Goal: Task Accomplishment & Management: Use online tool/utility

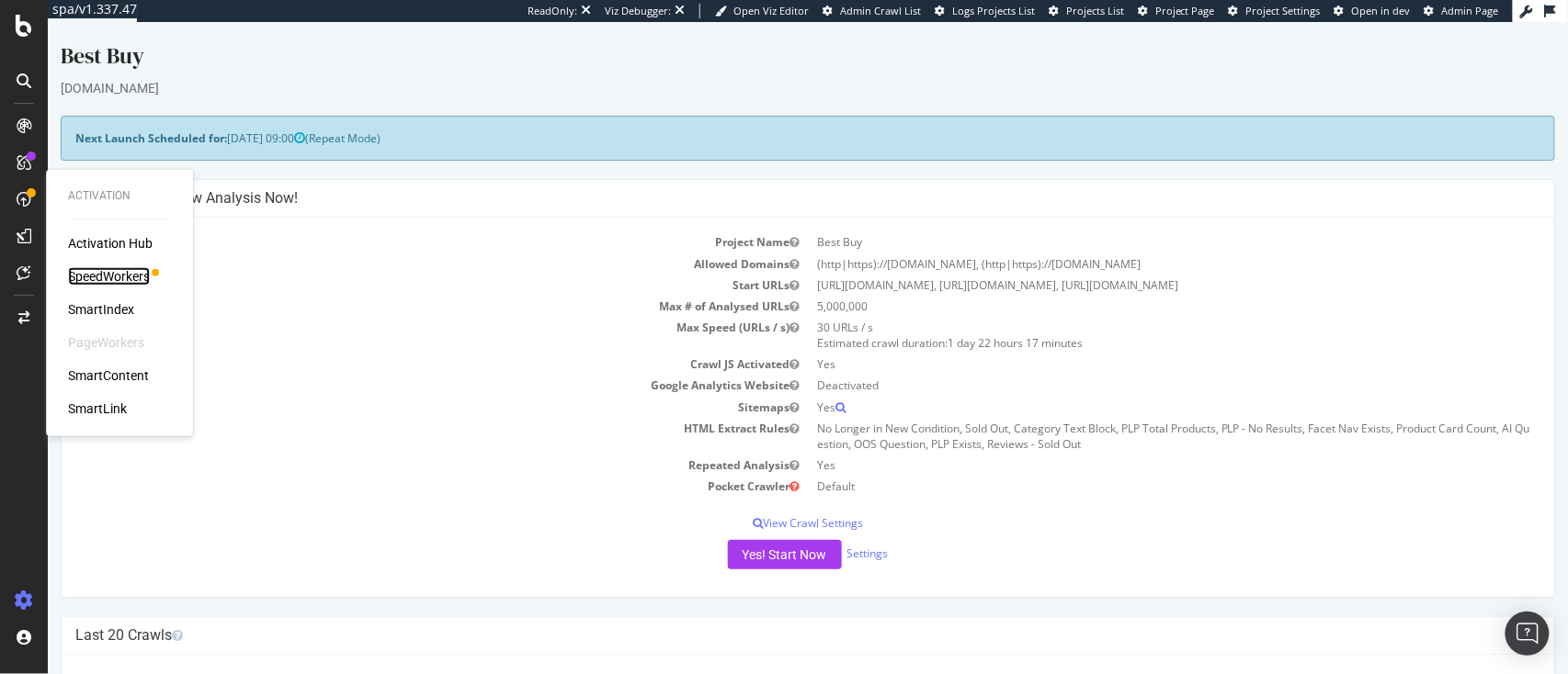
click at [103, 273] on div "SpeedWorkers" at bounding box center [109, 277] width 82 height 19
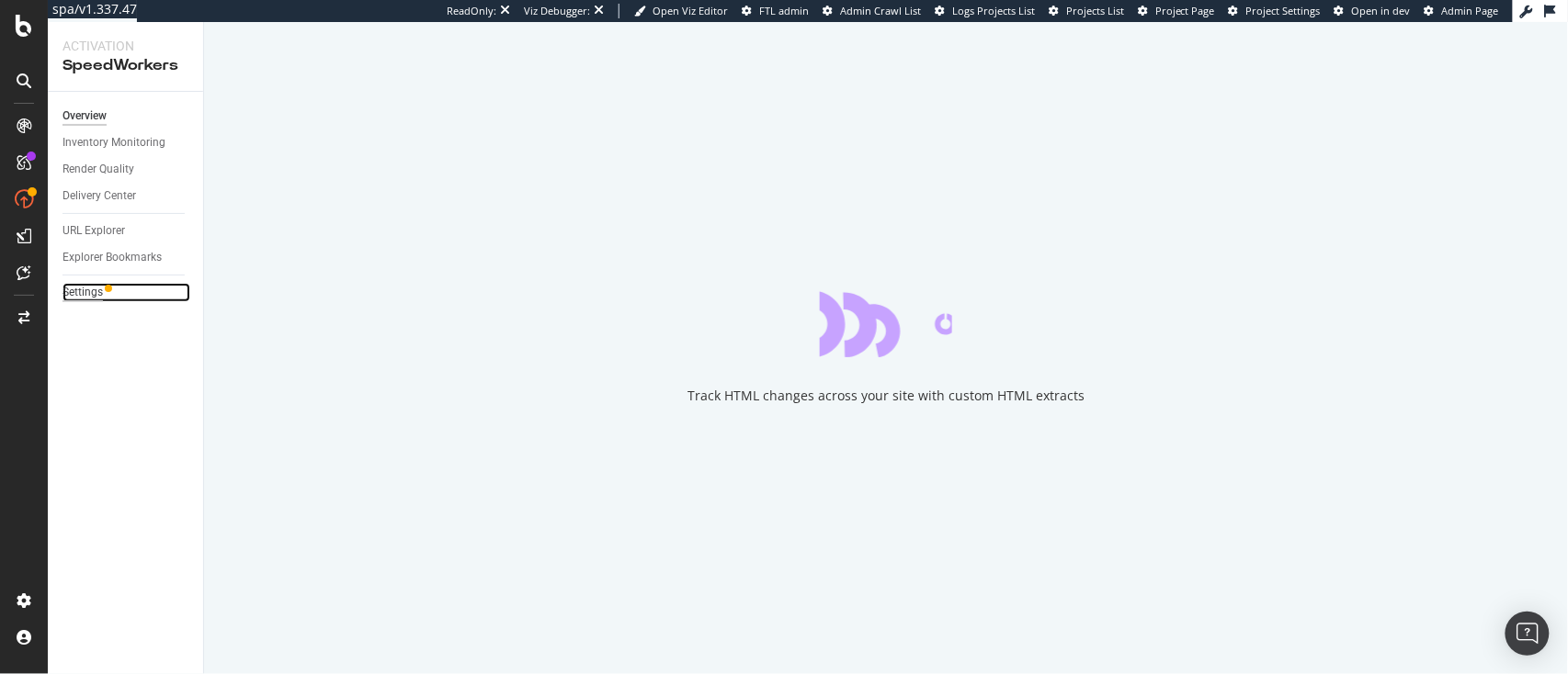
click at [92, 293] on div "Settings" at bounding box center [82, 293] width 40 height 20
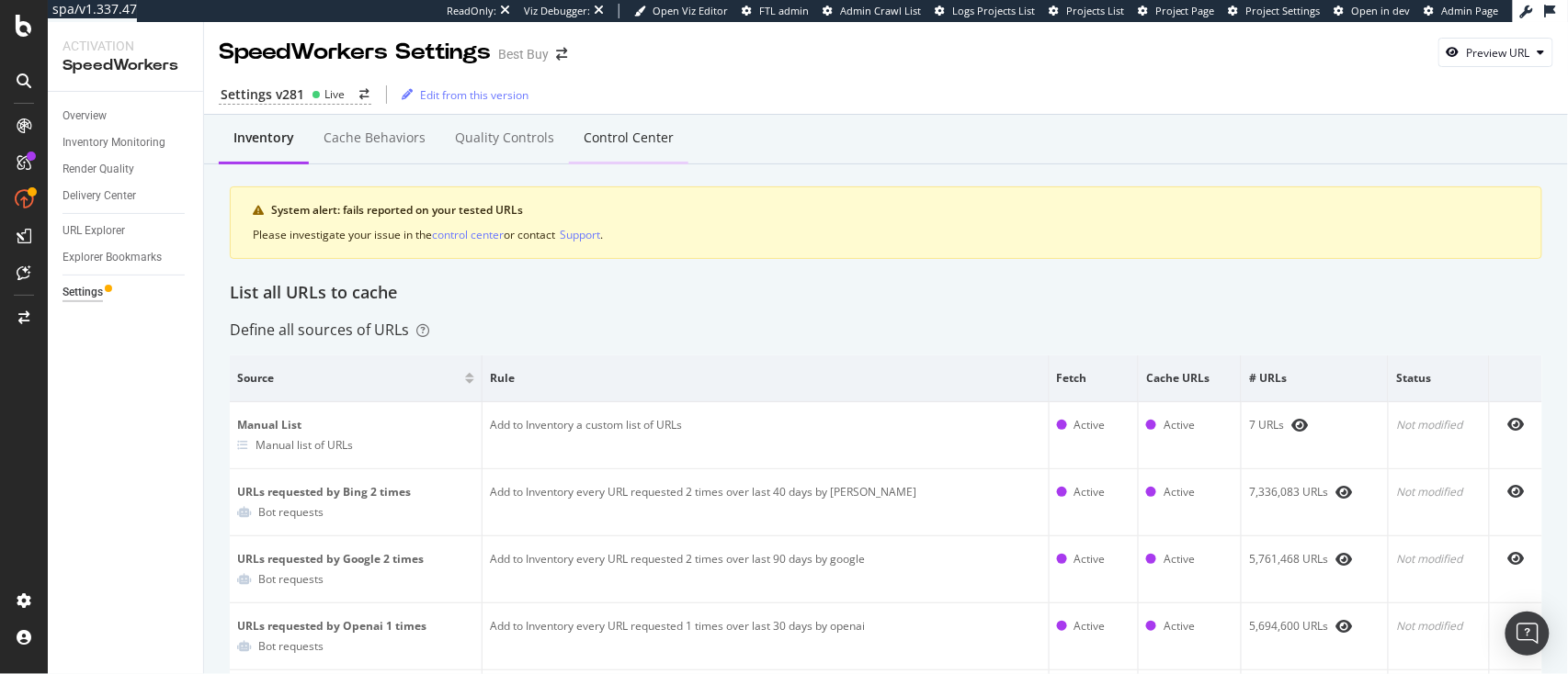
click at [643, 136] on div "Control Center" at bounding box center [628, 138] width 90 height 19
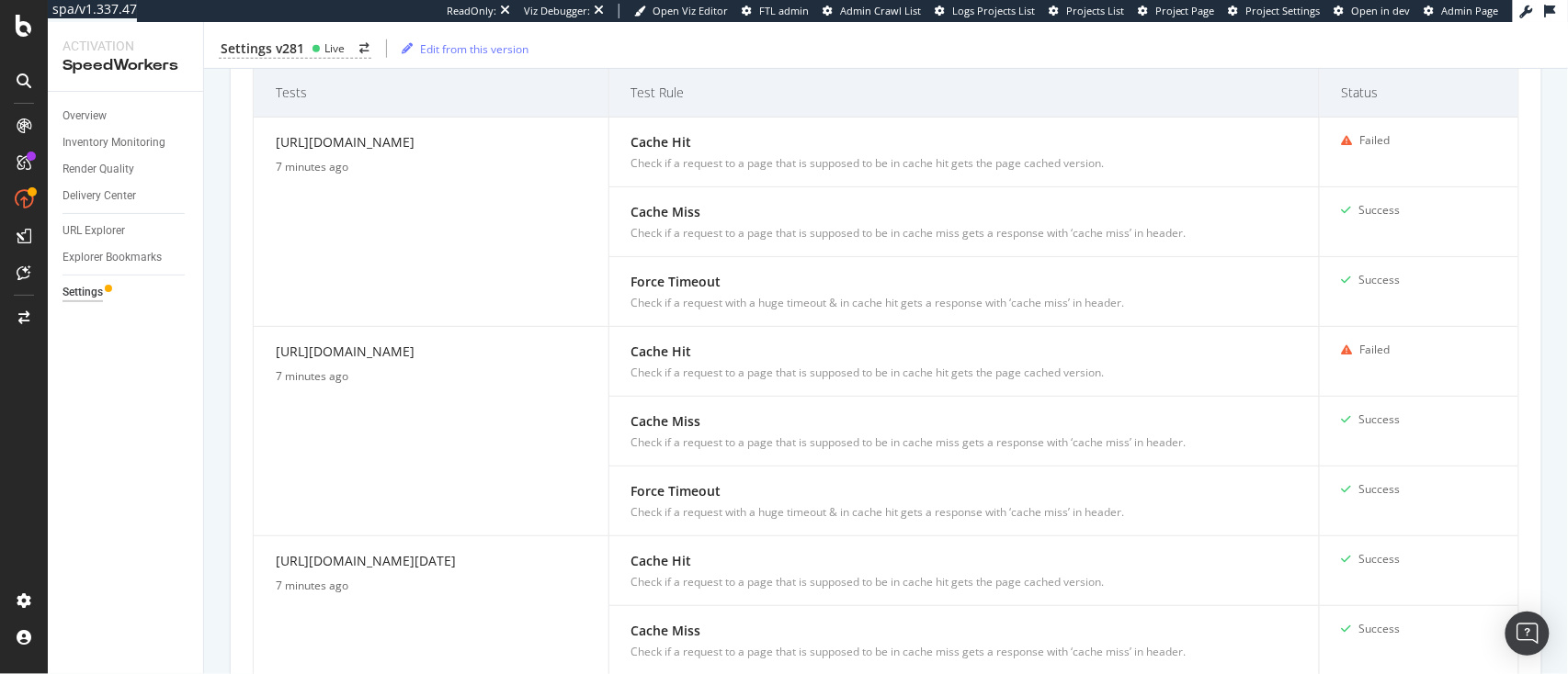
scroll to position [575, 0]
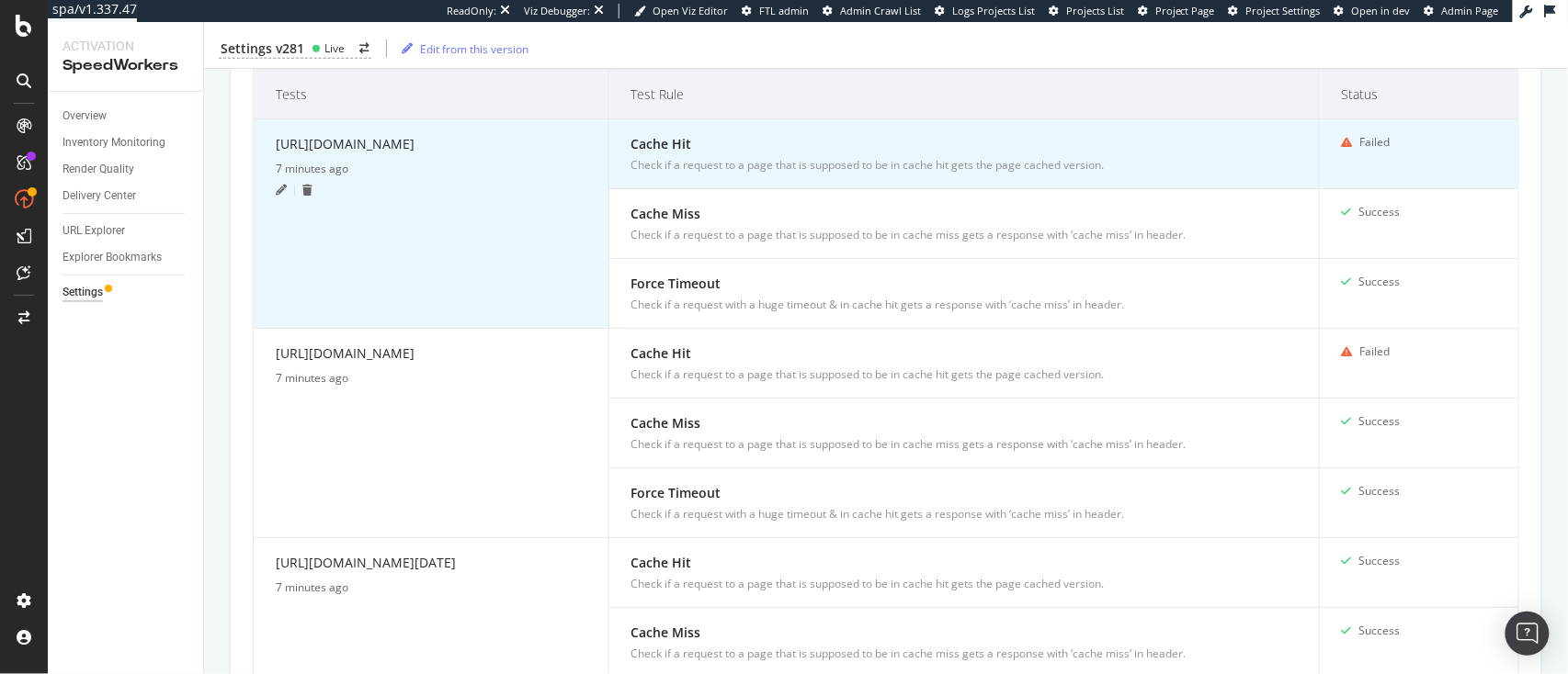
drag, startPoint x: 565, startPoint y: 144, endPoint x: 267, endPoint y: 151, distance: 298.1
click at [267, 151] on td "https://www.bestbuy.com/site/store-locator/ 7 minutes ago" at bounding box center [431, 224] width 355 height 210
copy div "[URL][DOMAIN_NAME]"
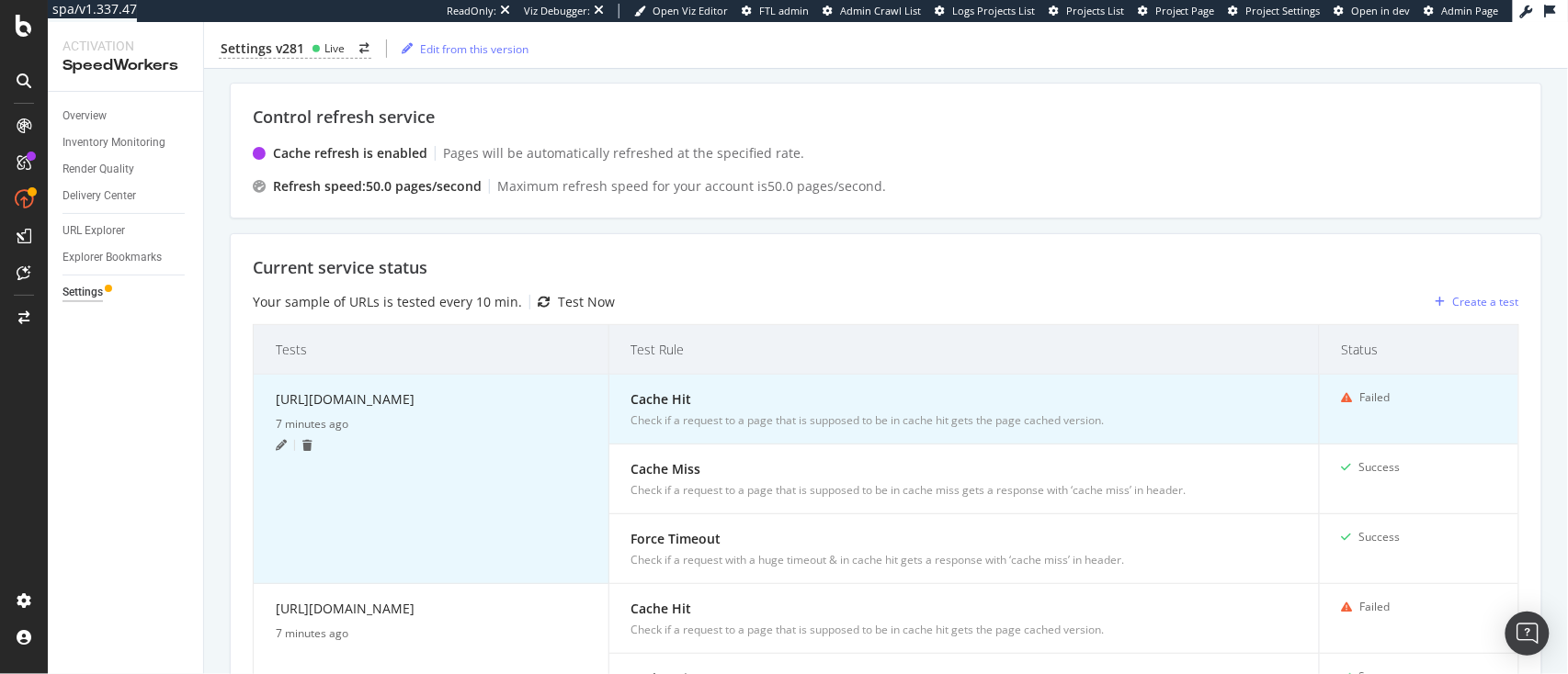
scroll to position [0, 0]
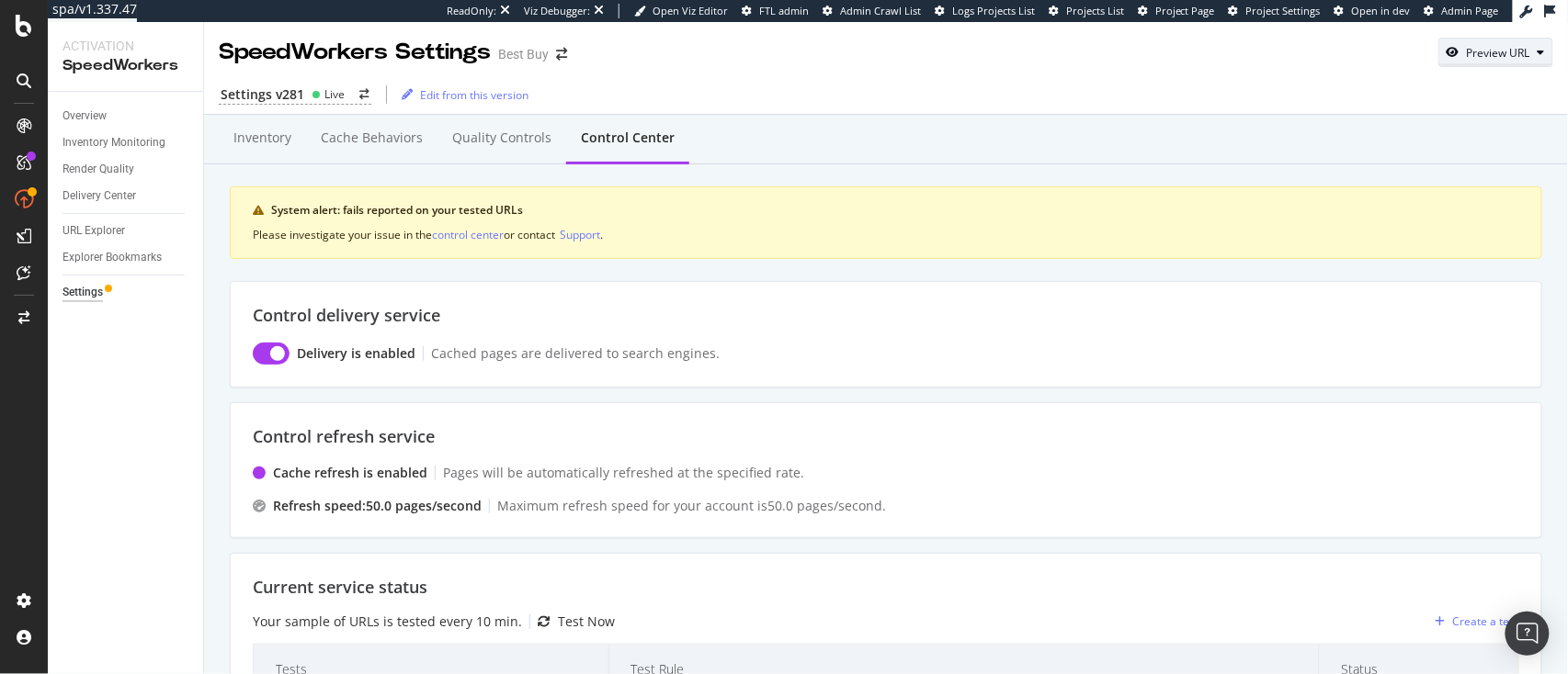
click at [1498, 66] on button "Preview URL" at bounding box center [1495, 52] width 115 height 30
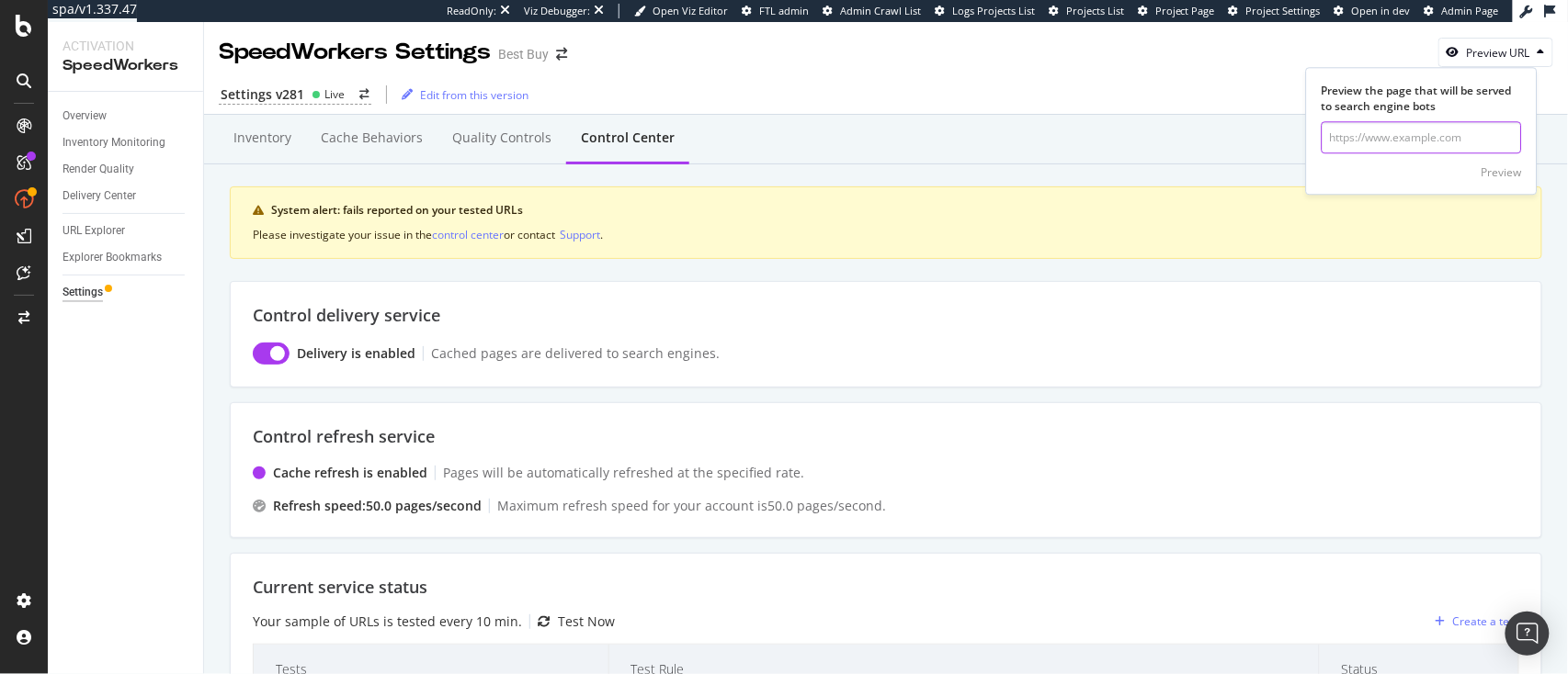
click at [1414, 146] on input "url" at bounding box center [1421, 138] width 200 height 32
paste input "https://www.bestbuy.com/site/store-locator/"
type input "https://www.bestbuy.com/site/store-locator/"
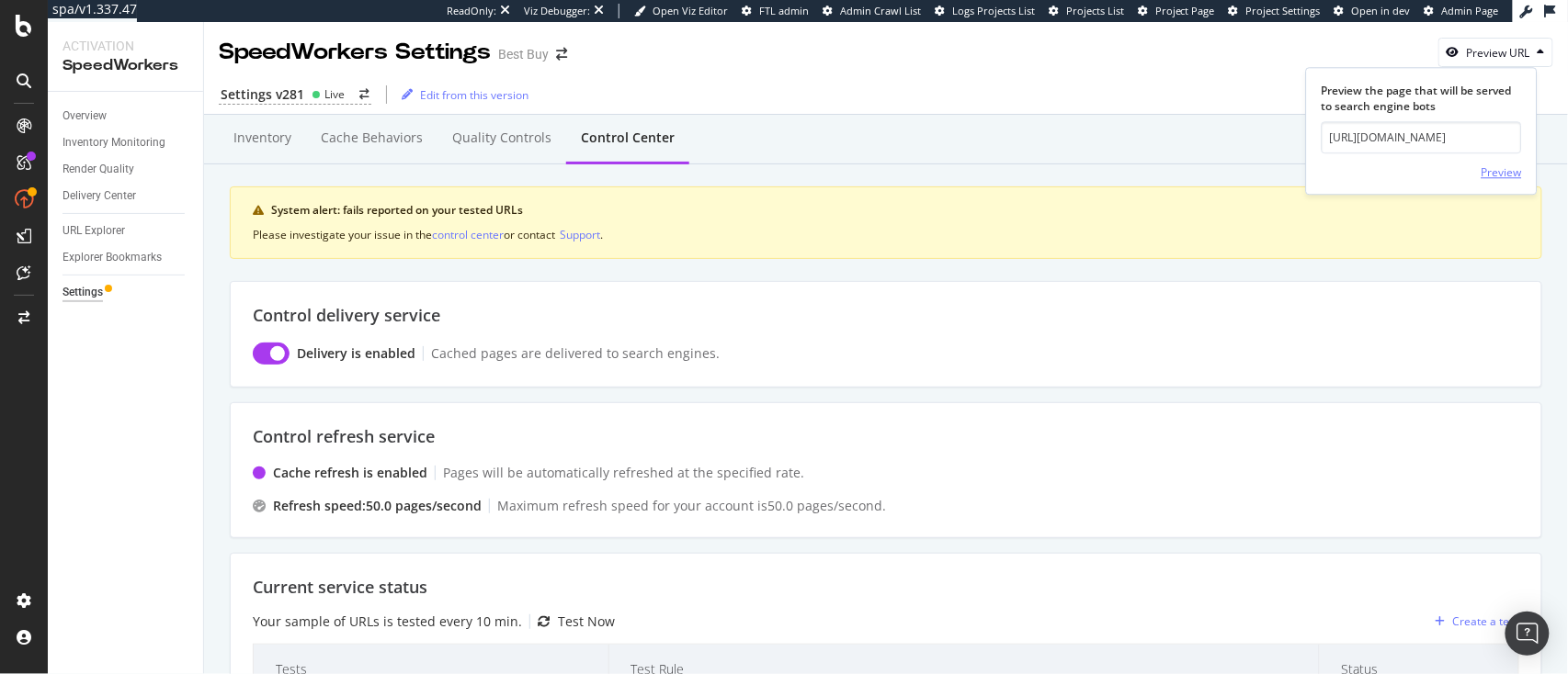
click at [1505, 176] on div "Preview" at bounding box center [1501, 172] width 40 height 16
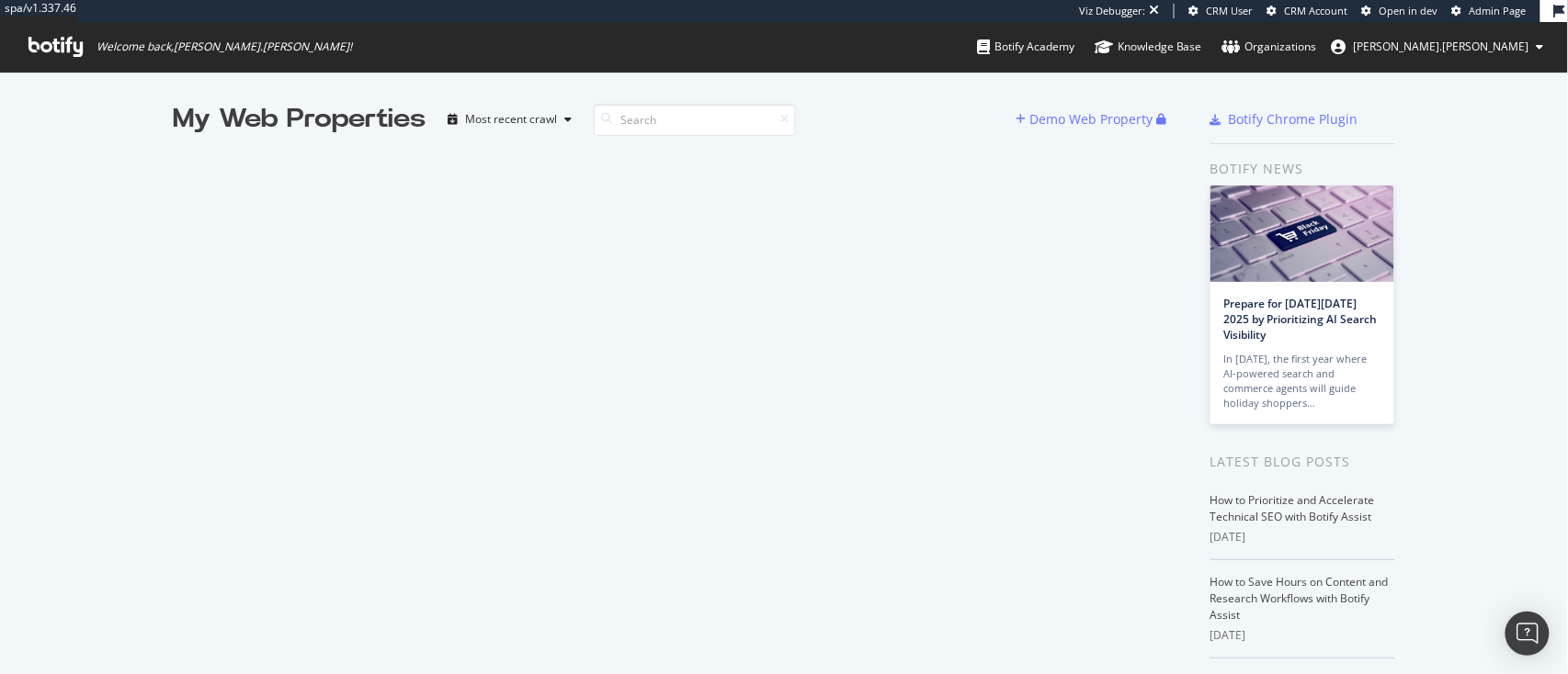
scroll to position [656, 1531]
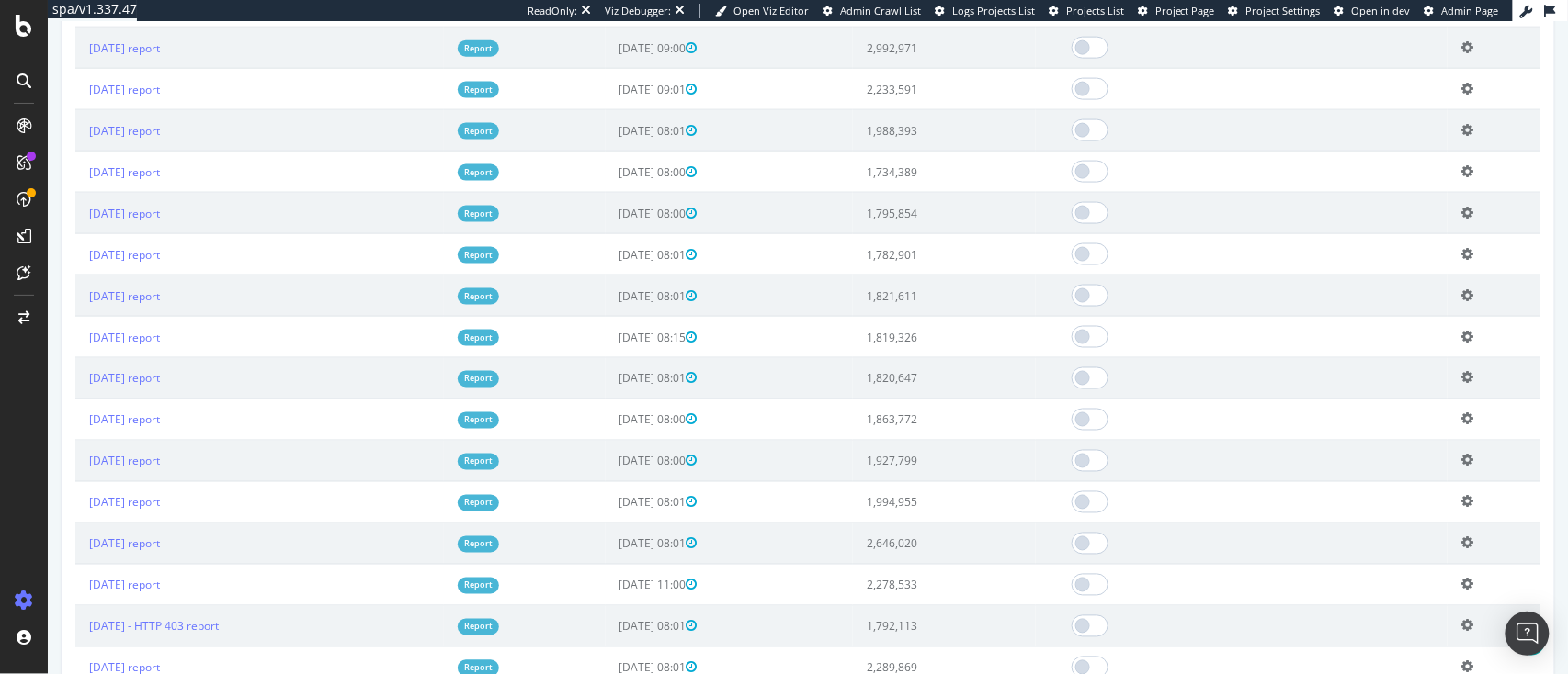
scroll to position [846, 0]
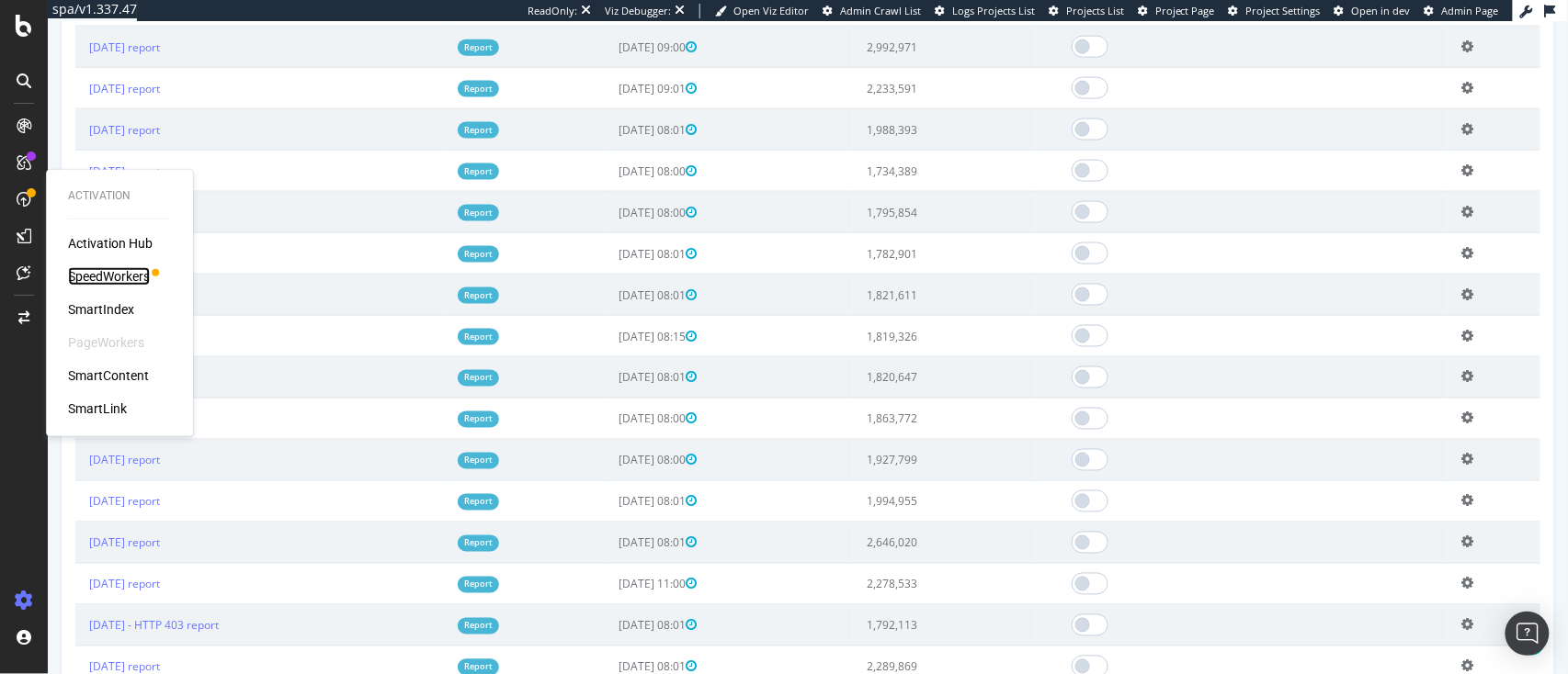
click at [104, 279] on div "SpeedWorkers" at bounding box center [109, 277] width 82 height 19
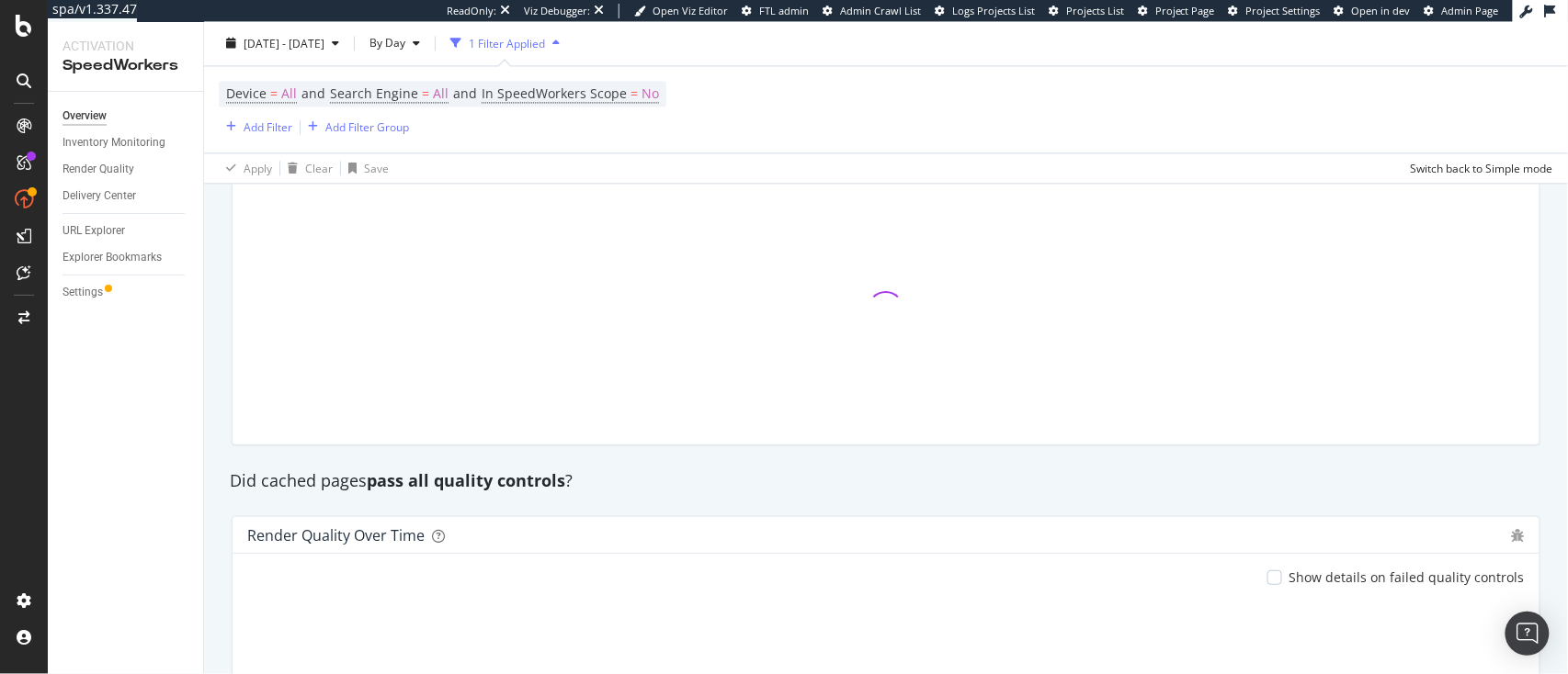
scroll to position [1558, 0]
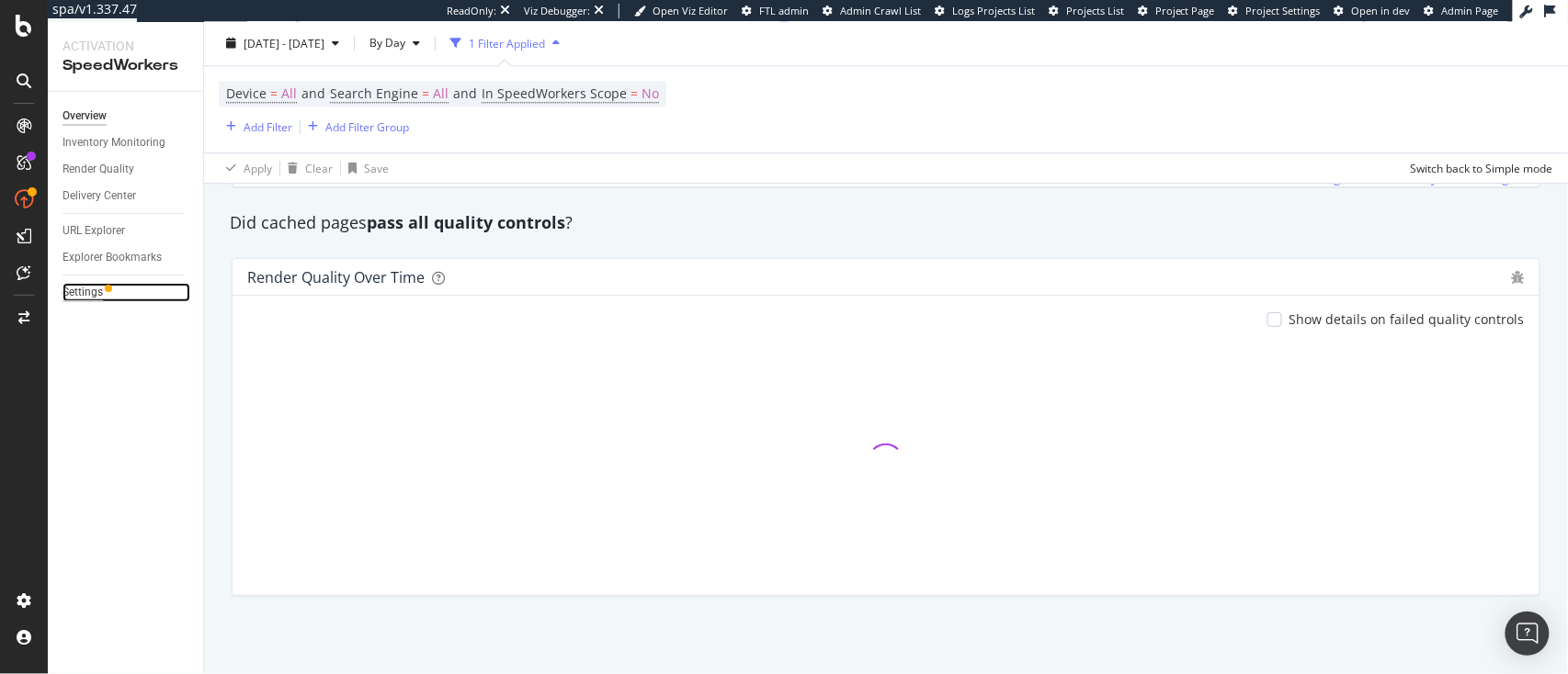
click at [89, 295] on div "Settings" at bounding box center [82, 293] width 40 height 20
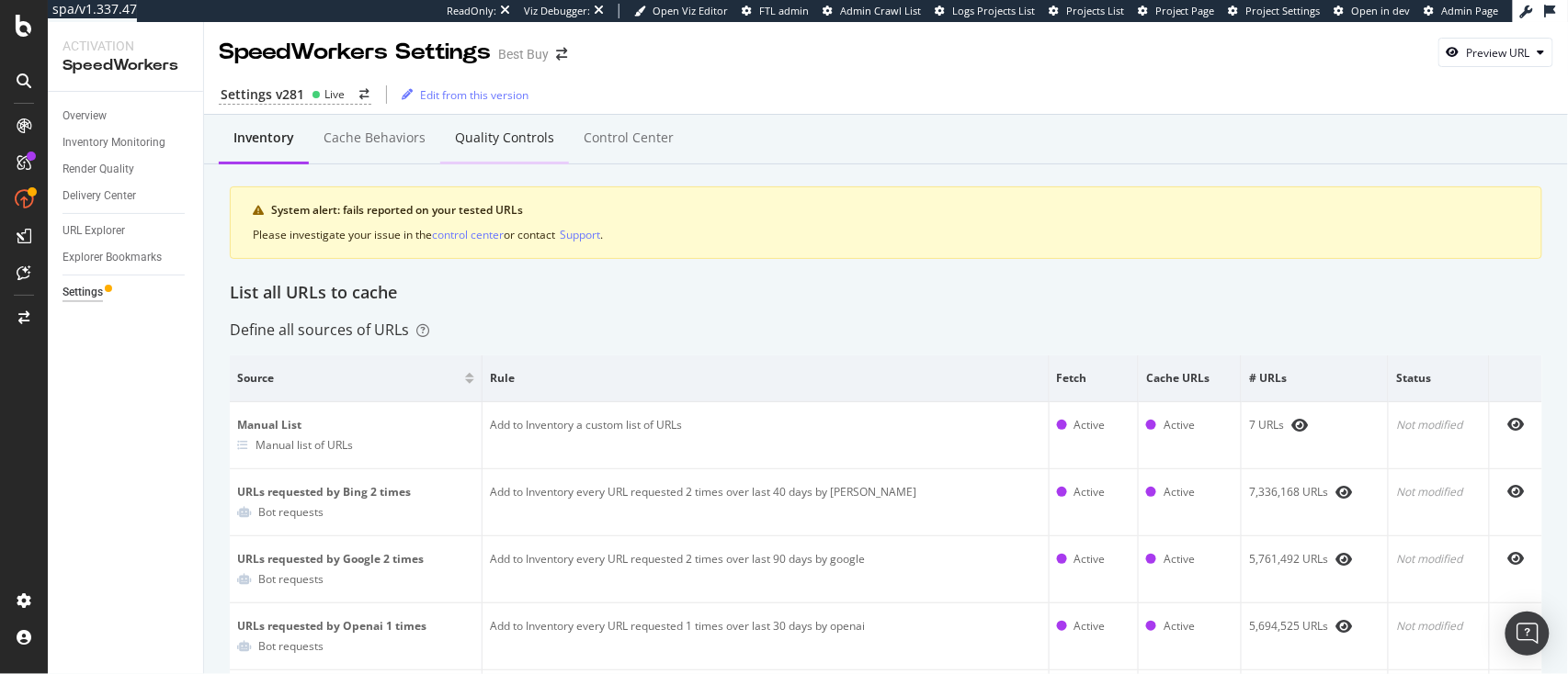
click at [487, 140] on div "Quality Controls" at bounding box center [504, 138] width 99 height 19
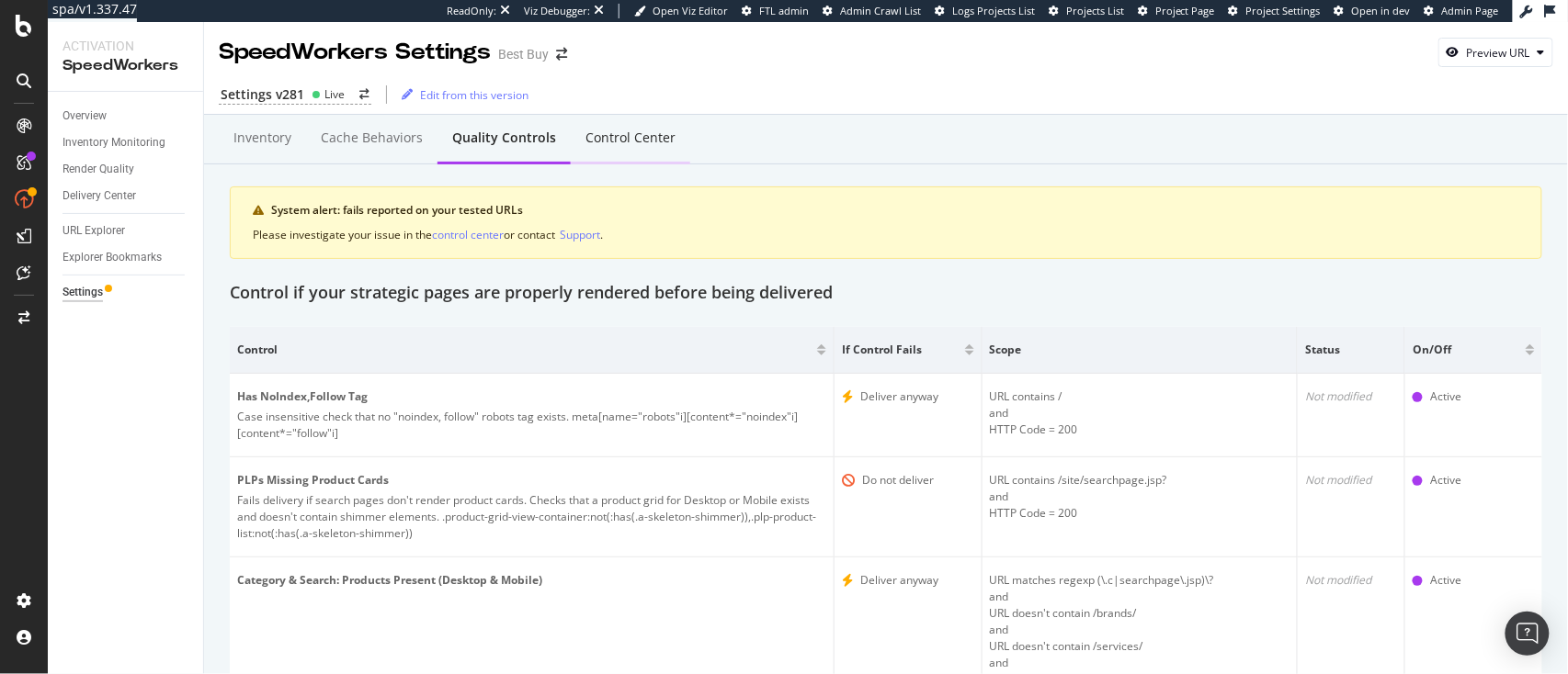
click at [614, 142] on div "Control Center" at bounding box center [630, 138] width 90 height 19
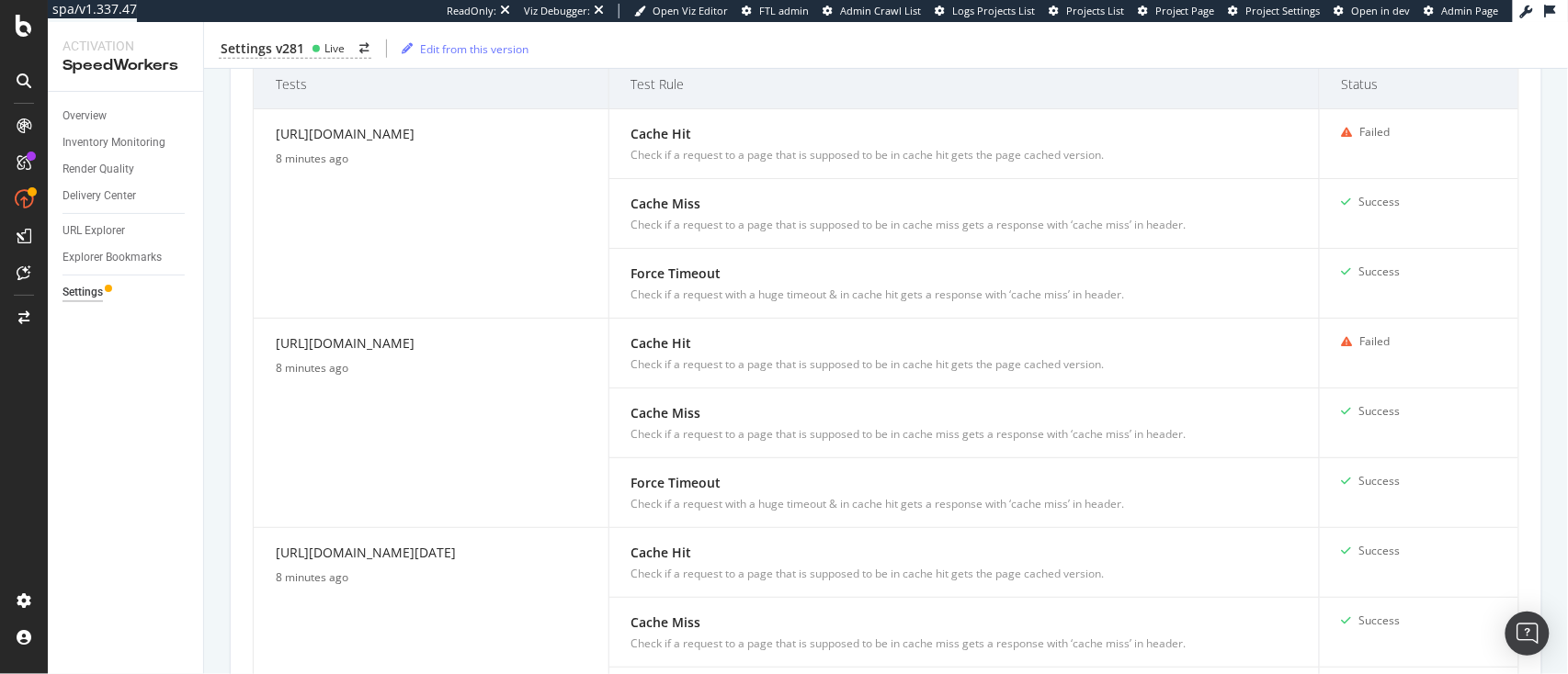
scroll to position [586, 0]
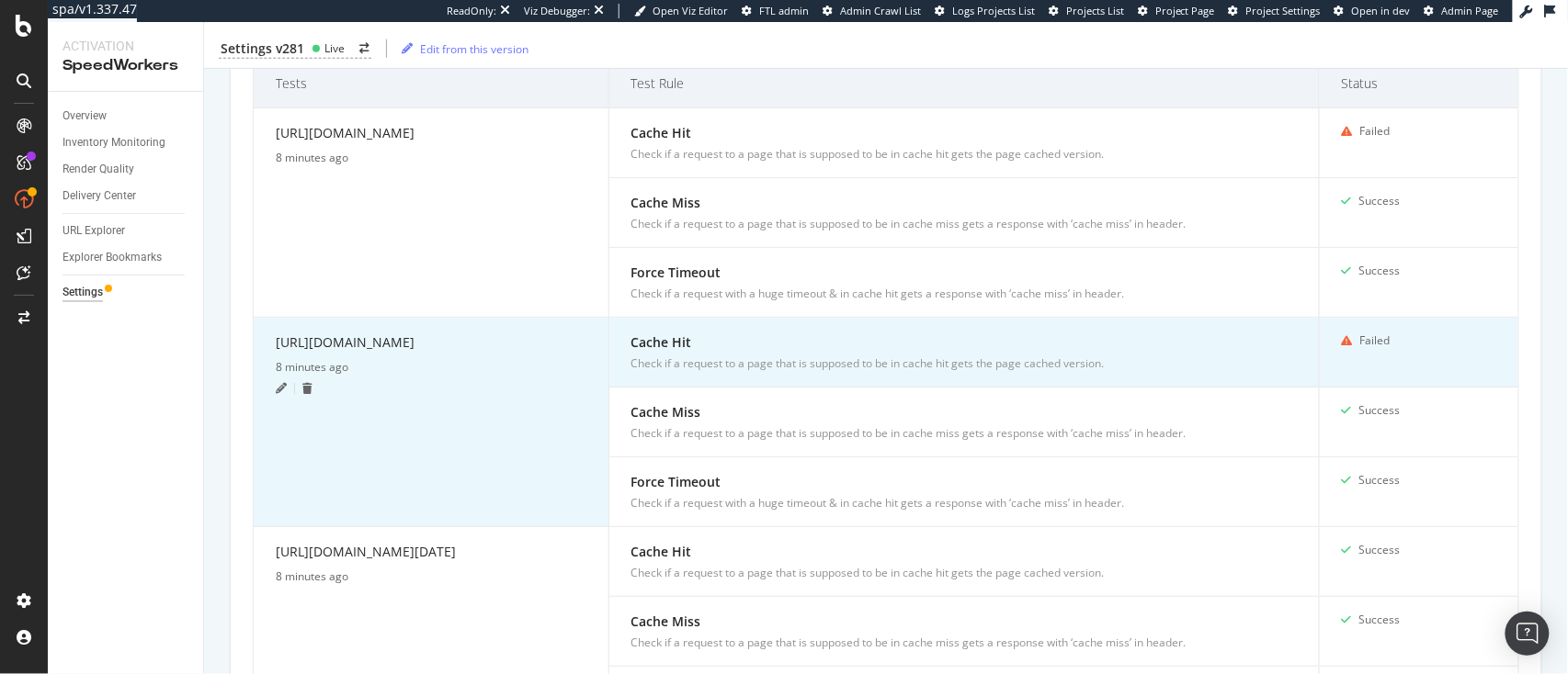
drag, startPoint x: 483, startPoint y: 383, endPoint x: 268, endPoint y: 344, distance: 218.5
click at [268, 344] on td "https://www.bestbuy.com/product/macbook-air-13-3-laptop-apple-m1-chip-8gb-memor…" at bounding box center [431, 422] width 355 height 210
copy div "https://www.bestbuy.com/product/macbook-air-13-3-laptop-apple-m1-chip-8gb-memor…"
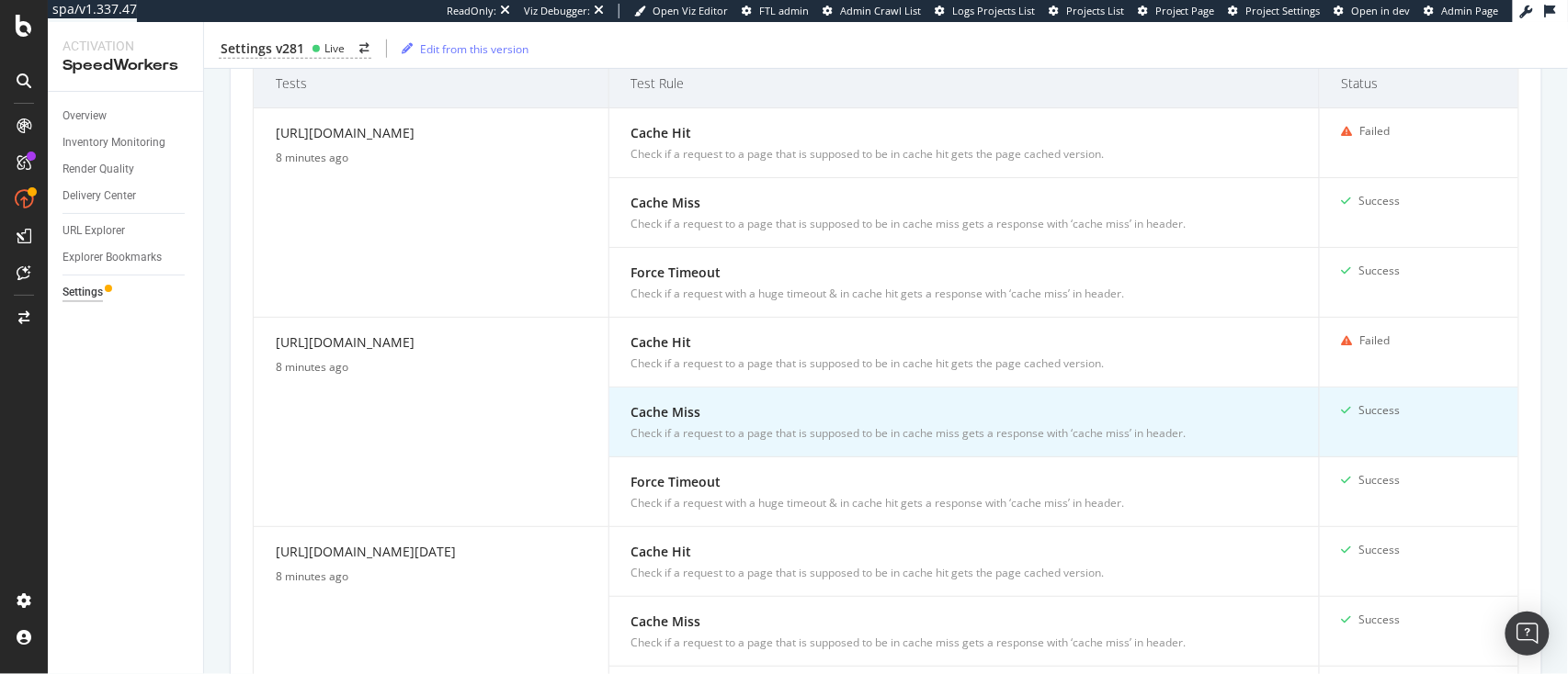
scroll to position [0, 0]
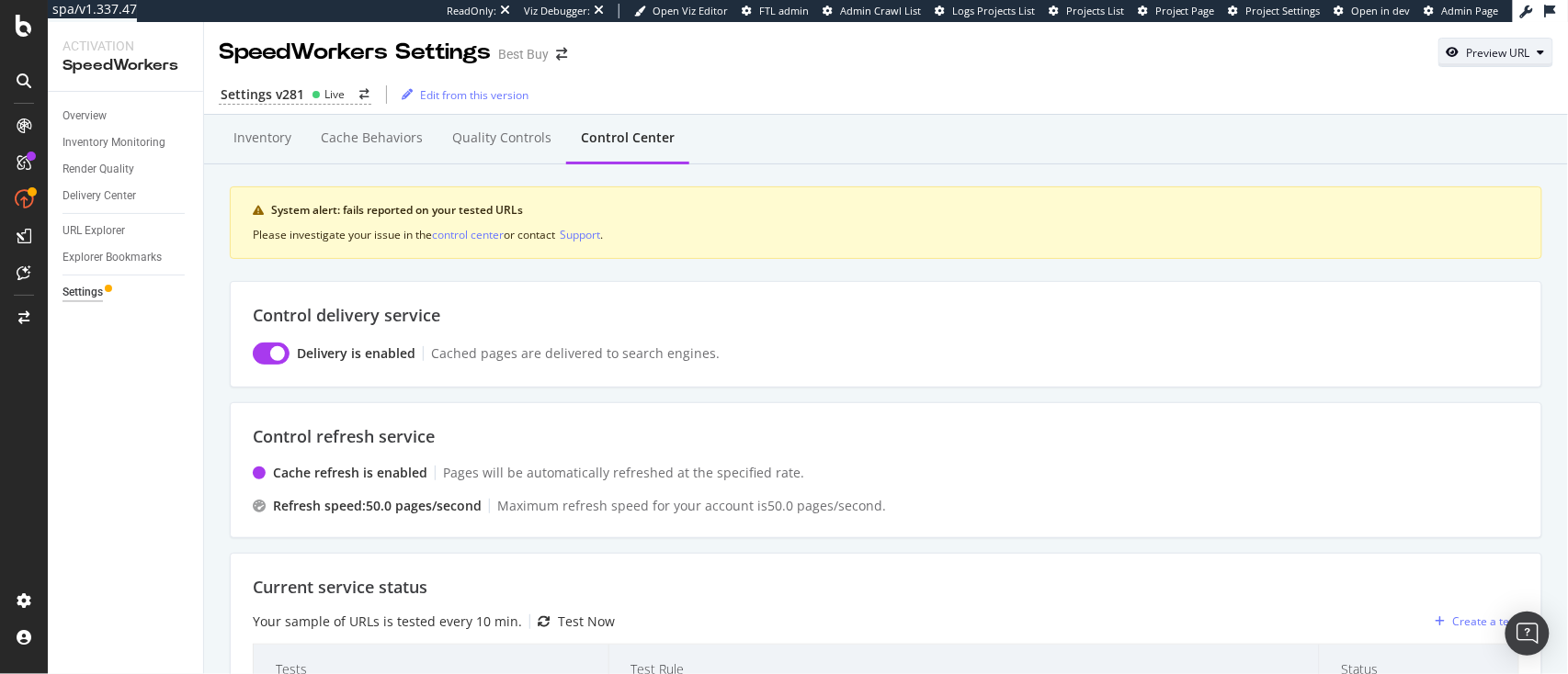
click at [1176, 52] on div "Preview URL" at bounding box center [1498, 52] width 63 height 16
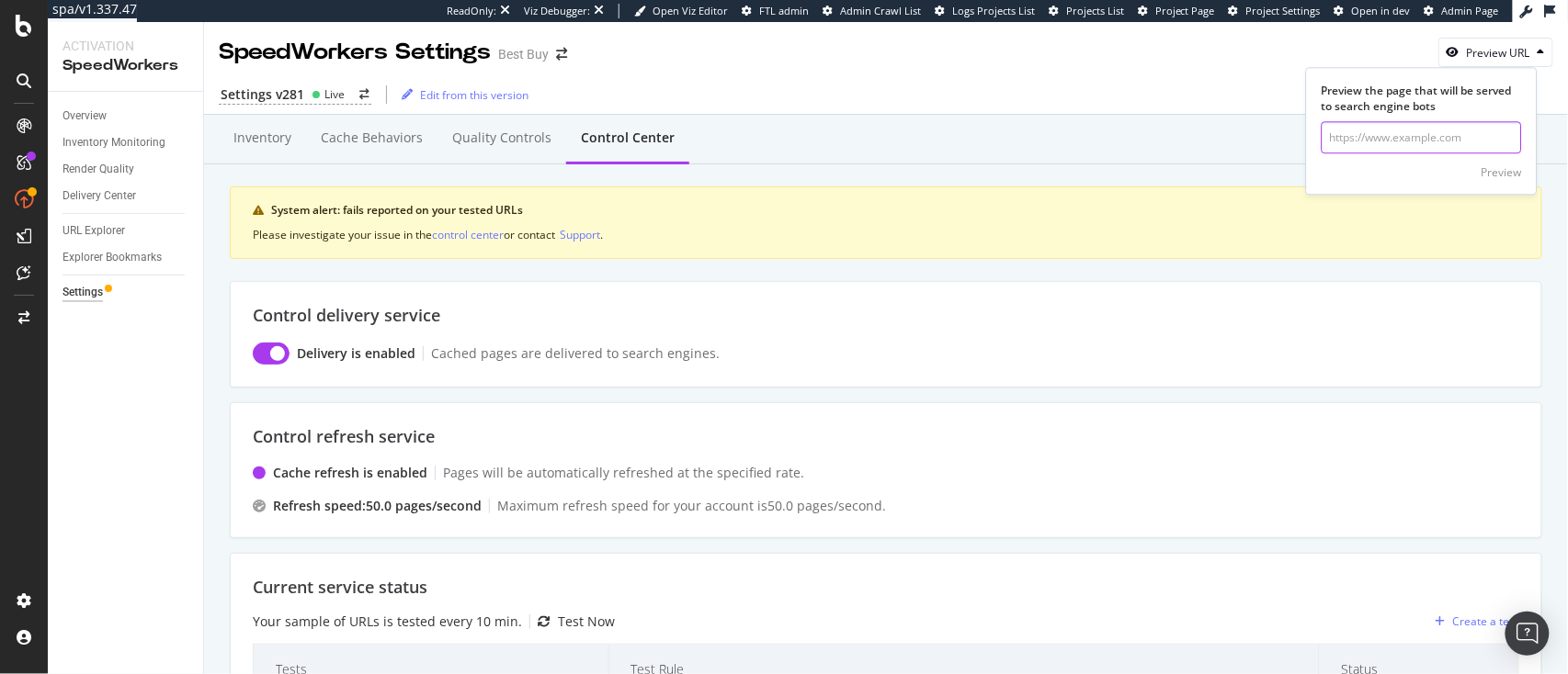
click at [1176, 131] on input "url" at bounding box center [1421, 138] width 200 height 32
paste input "https://www.bestbuy.com/product/macbook-air-13-3-laptop-apple-m1-chip-8gb-memor…"
type input "https://www.bestbuy.com/product/macbook-air-13-3-laptop-apple-m1-chip-8gb-memor…"
click at [1176, 174] on div "Preview" at bounding box center [1501, 172] width 40 height 16
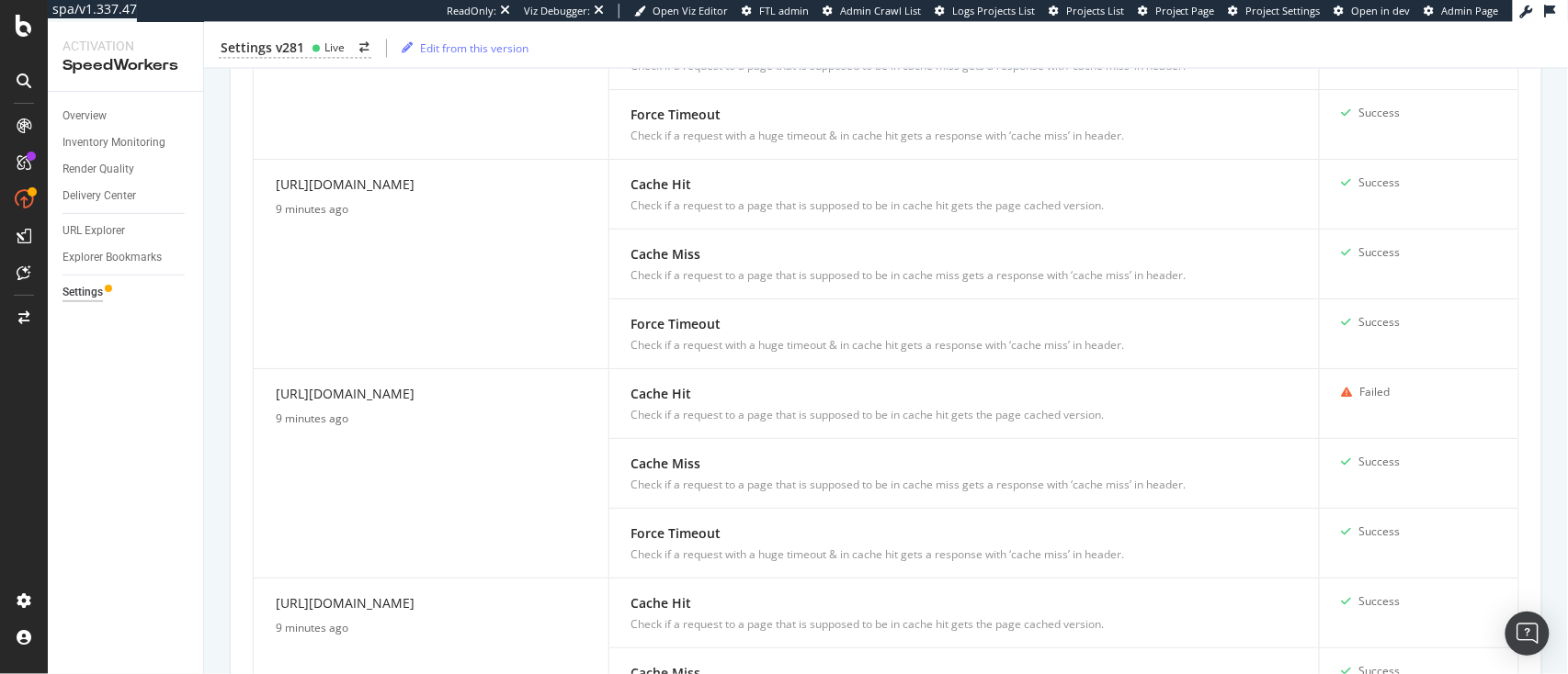
scroll to position [1372, 0]
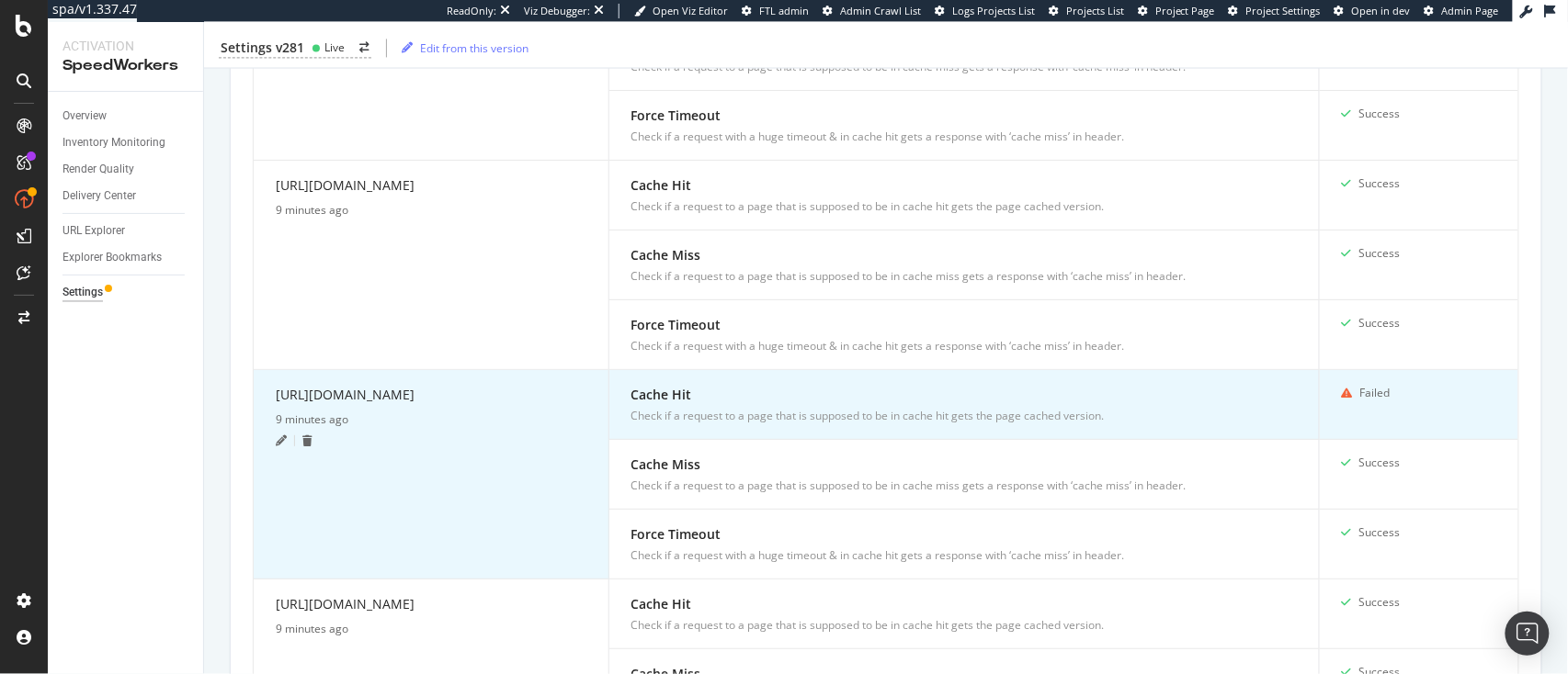
drag, startPoint x: 495, startPoint y: 427, endPoint x: 268, endPoint y: 389, distance: 230.2
click at [268, 389] on td "https://www.bestbuy.com/product/apple-iphone-16-pro-max-256gb-apple-intelligenc…" at bounding box center [431, 475] width 355 height 210
copy div "https://www.bestbuy.com/product/apple-iphone-16-pro-max-256gb-apple-intelligenc…"
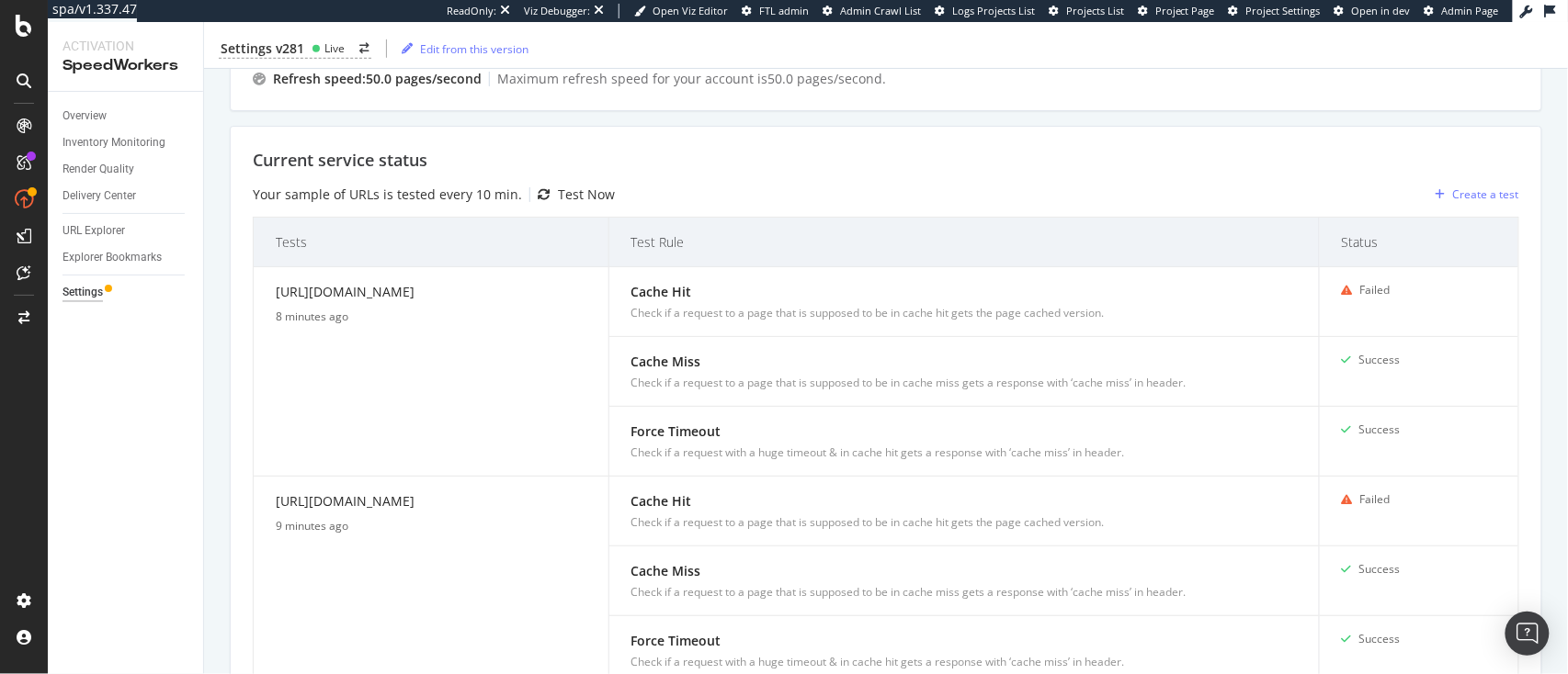
scroll to position [0, 0]
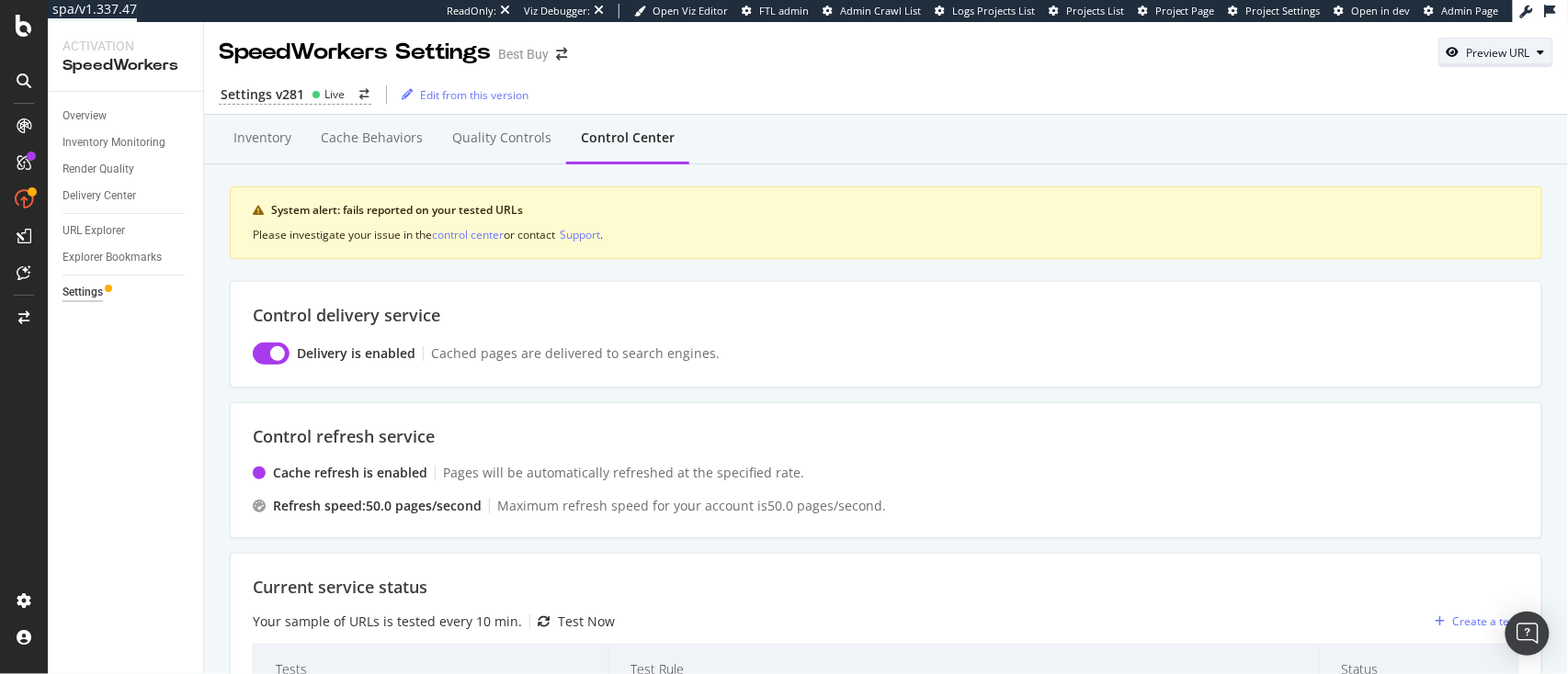
click at [1176, 54] on div "Preview URL" at bounding box center [1498, 52] width 63 height 16
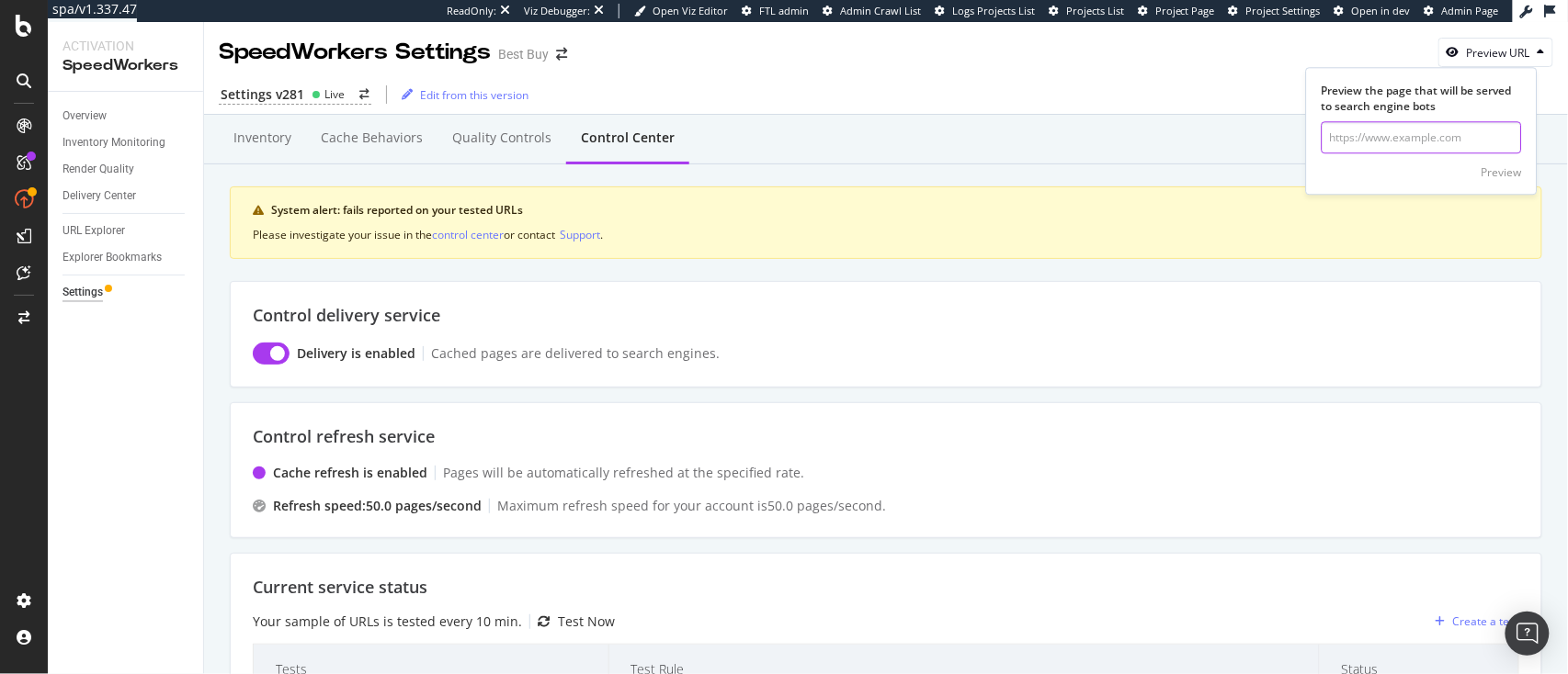
click at [1176, 141] on input "url" at bounding box center [1421, 138] width 200 height 32
paste input "https://www.bestbuy.com/product/apple-iphone-16-pro-max-256gb-apple-intelligenc…"
type input "https://www.bestbuy.com/product/apple-iphone-16-pro-max-256gb-apple-intelligenc…"
click at [1176, 176] on div "Preview" at bounding box center [1501, 172] width 40 height 16
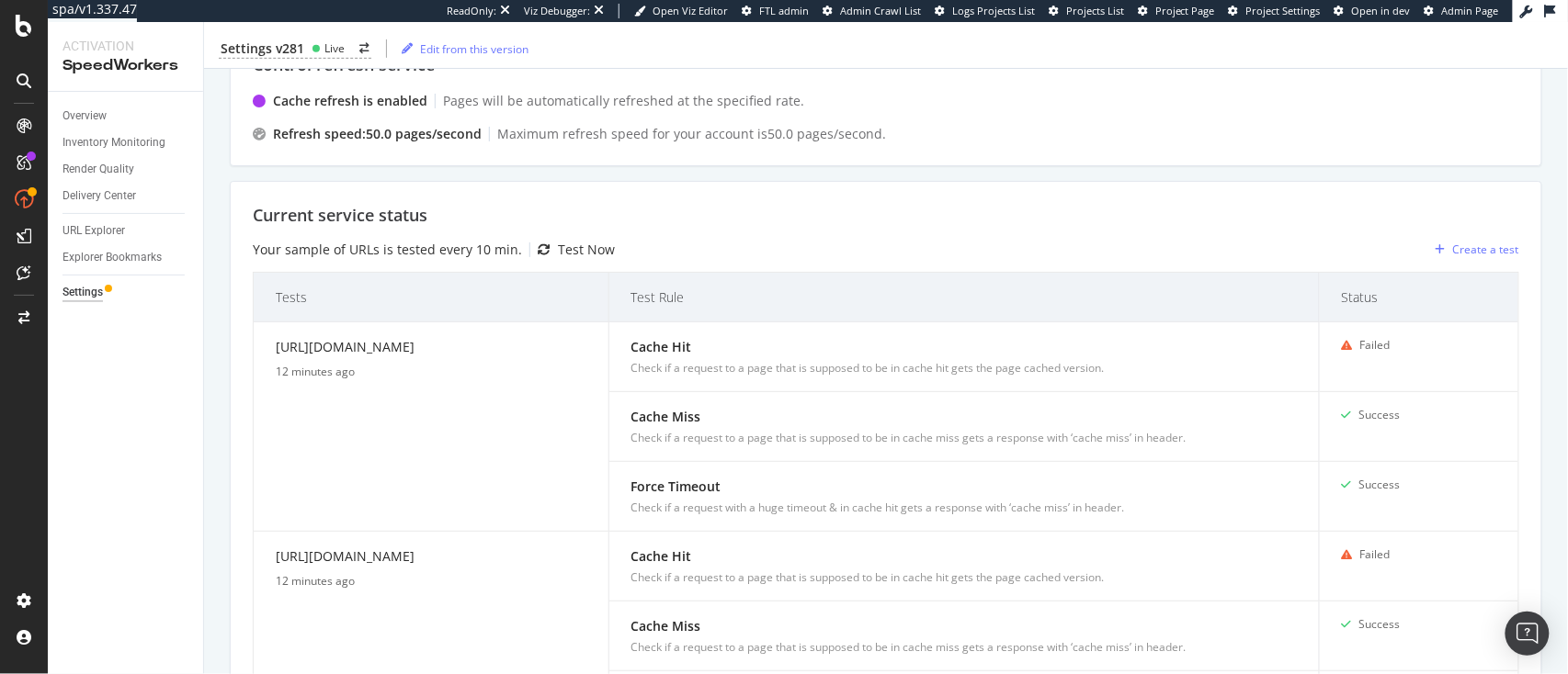
scroll to position [358, 0]
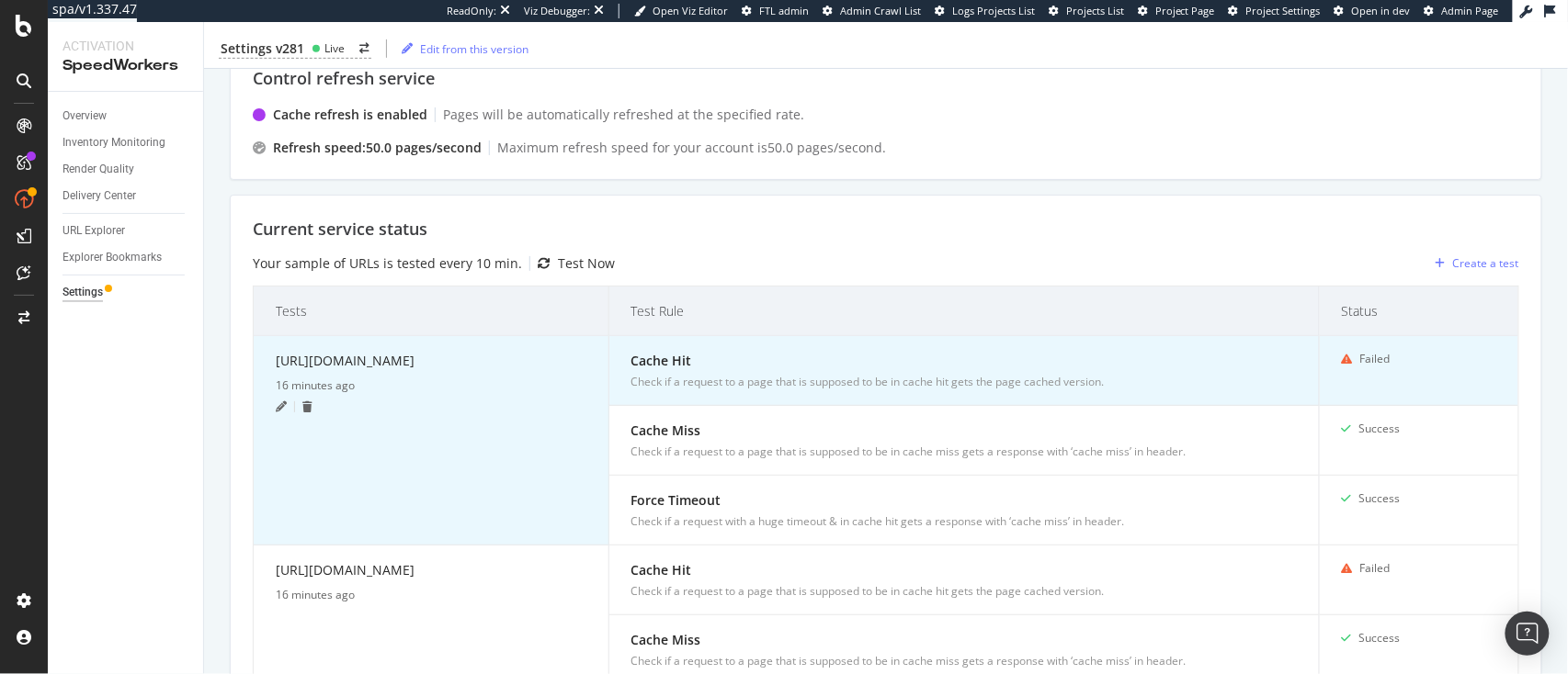
click at [274, 397] on td "https://www.bestbuy.com/site/store-locator/ 16 minutes ago" at bounding box center [431, 441] width 355 height 210
click at [276, 402] on icon at bounding box center [282, 407] width 11 height 11
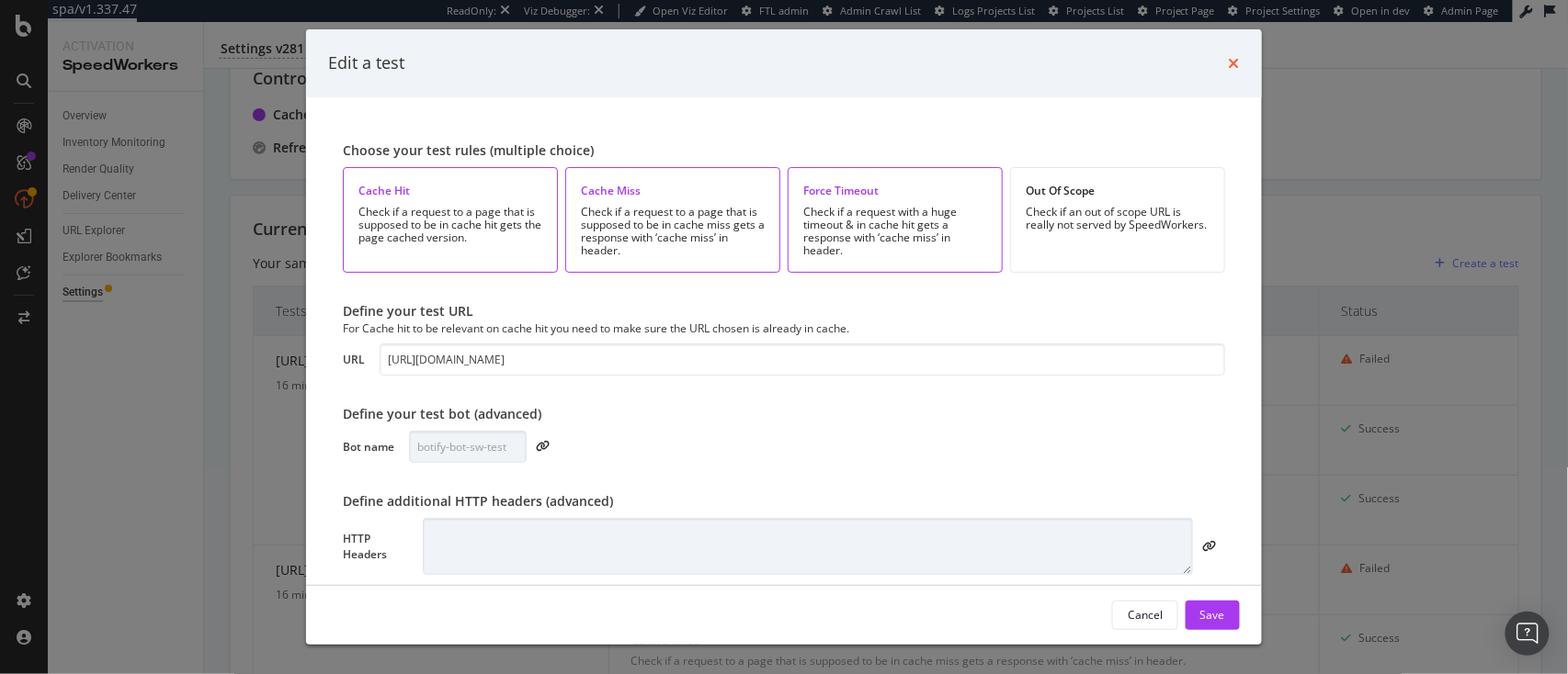
click at [1176, 57] on icon "times" at bounding box center [1234, 63] width 11 height 15
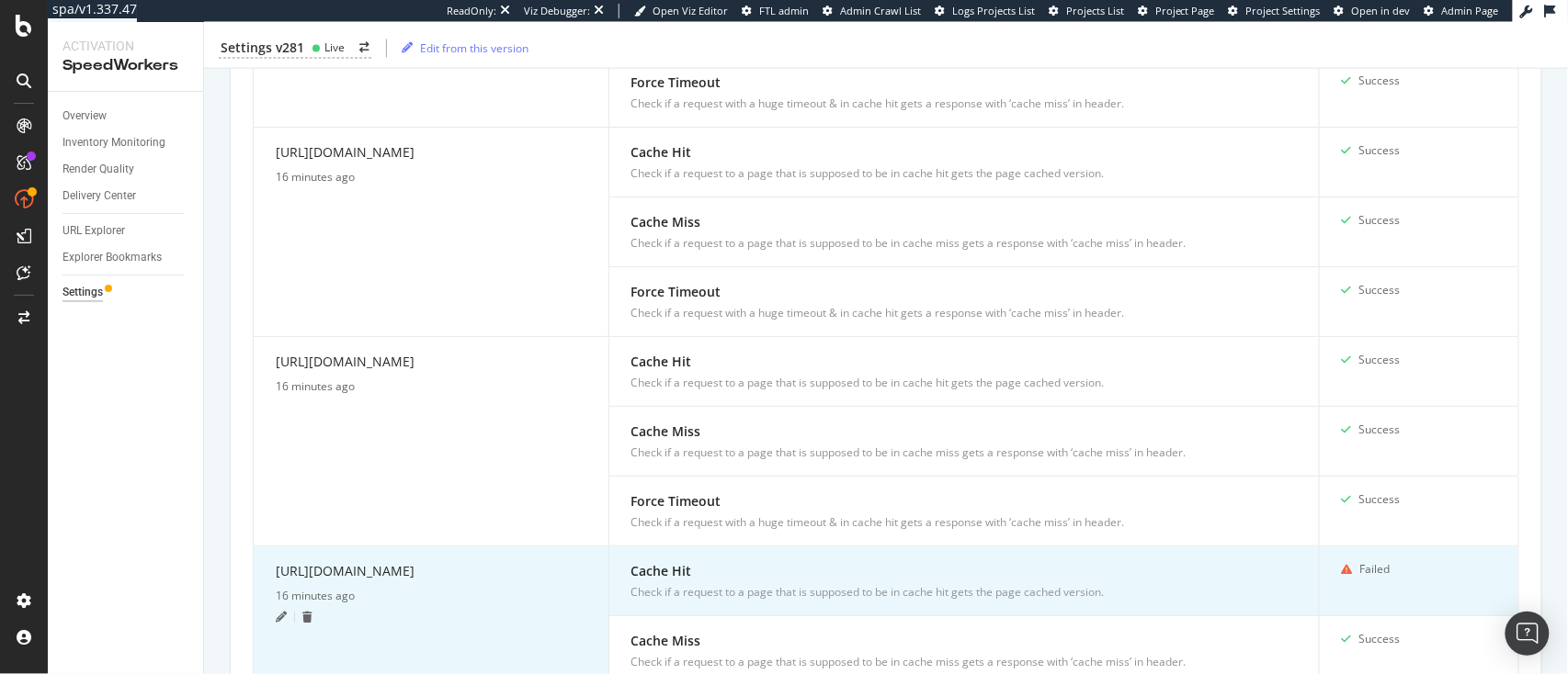
scroll to position [1272, 0]
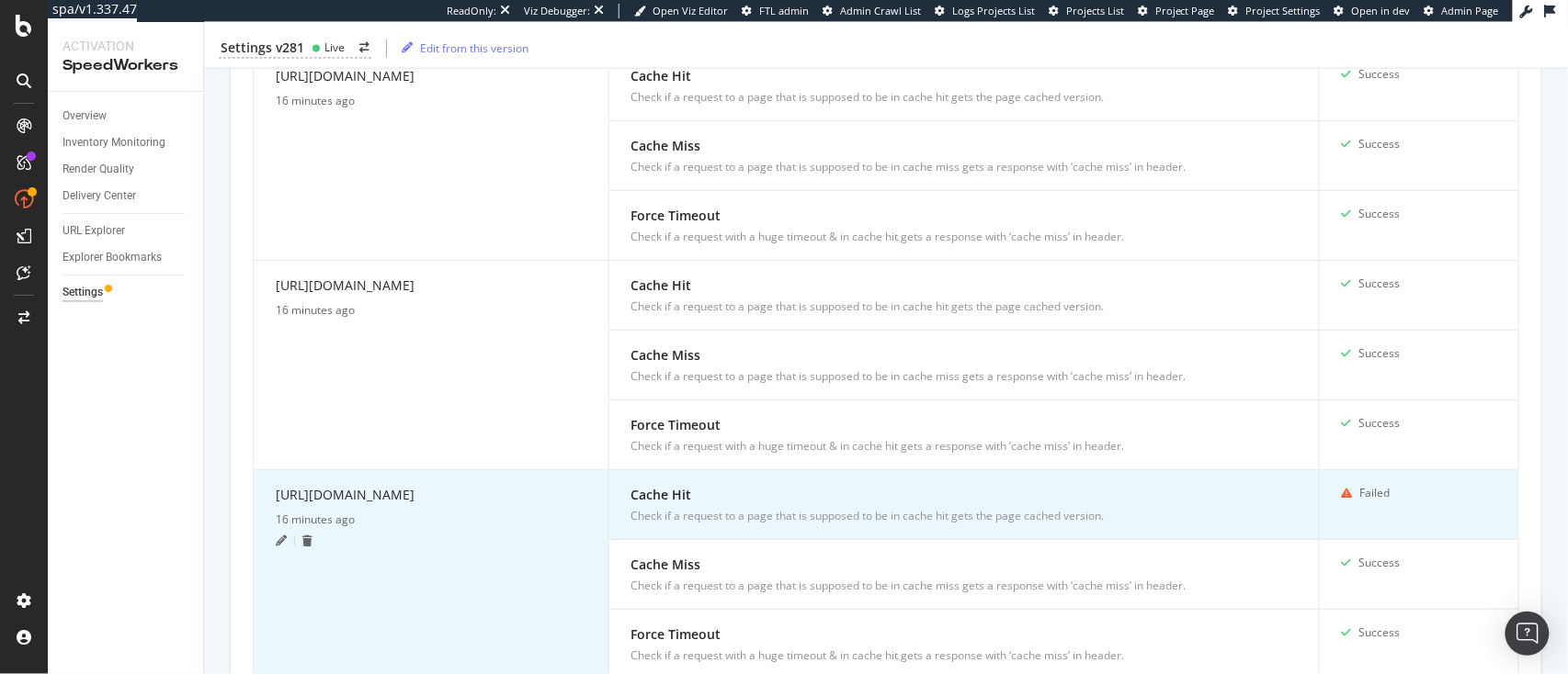
click at [277, 505] on icon at bounding box center [282, 542] width 11 height 11
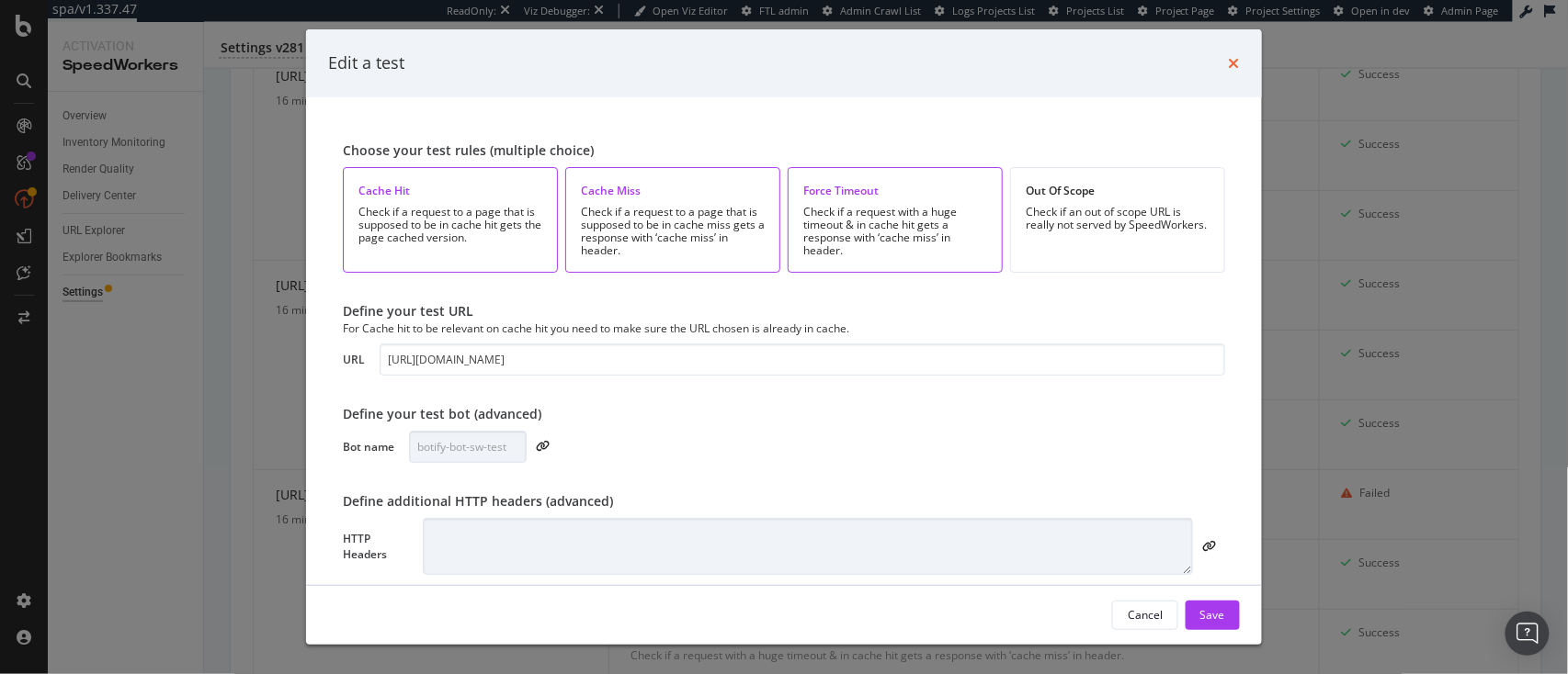
click at [1176, 56] on icon "times" at bounding box center [1234, 63] width 11 height 15
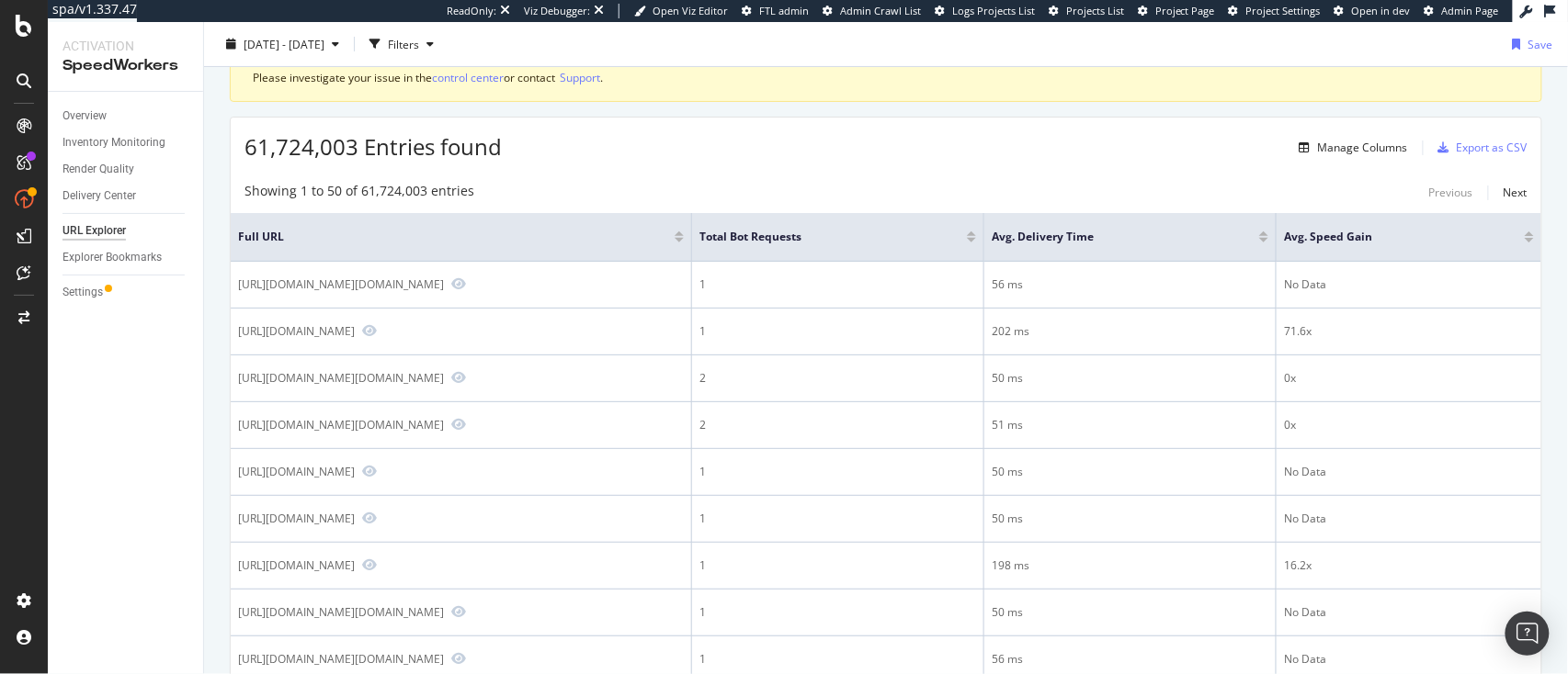
scroll to position [97, 0]
click at [976, 238] on div at bounding box center [971, 239] width 9 height 5
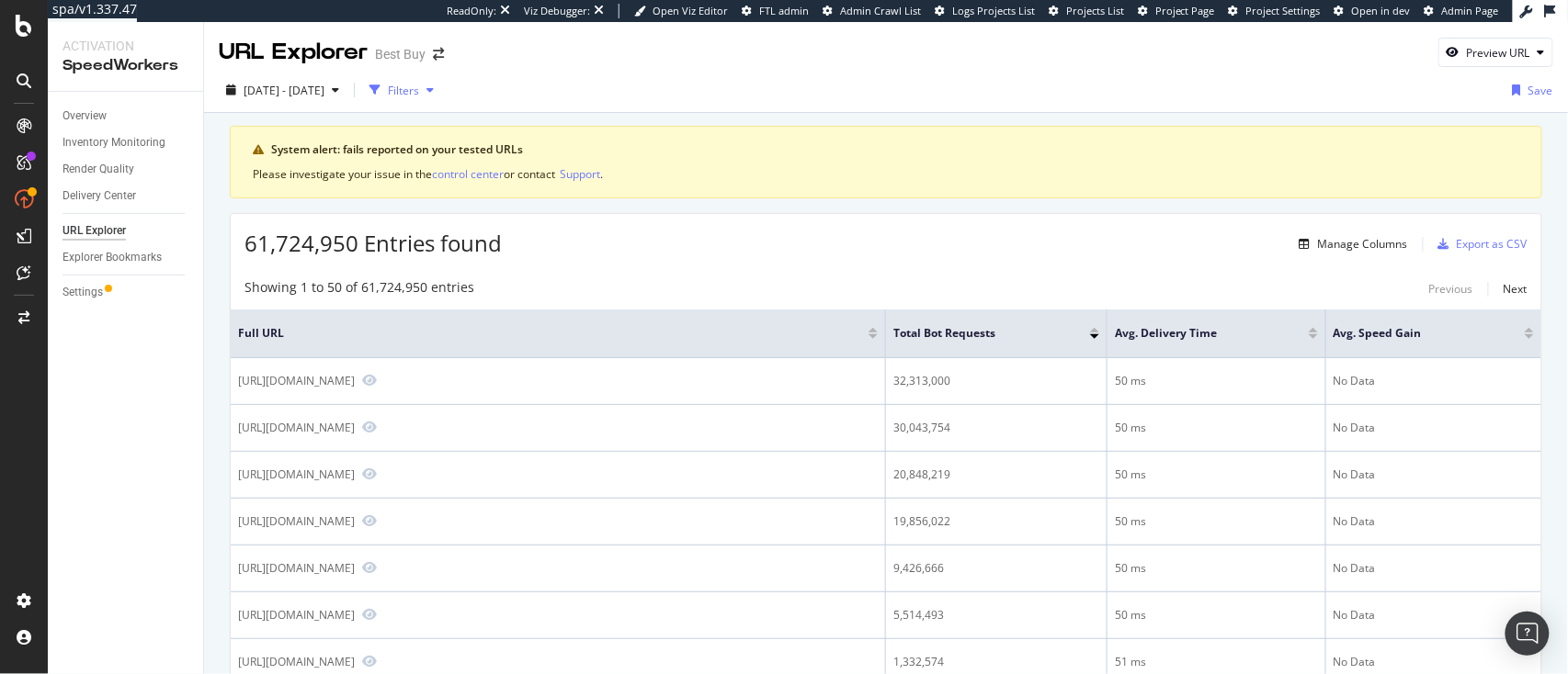
click at [419, 92] on div "Filters" at bounding box center [404, 90] width 32 height 16
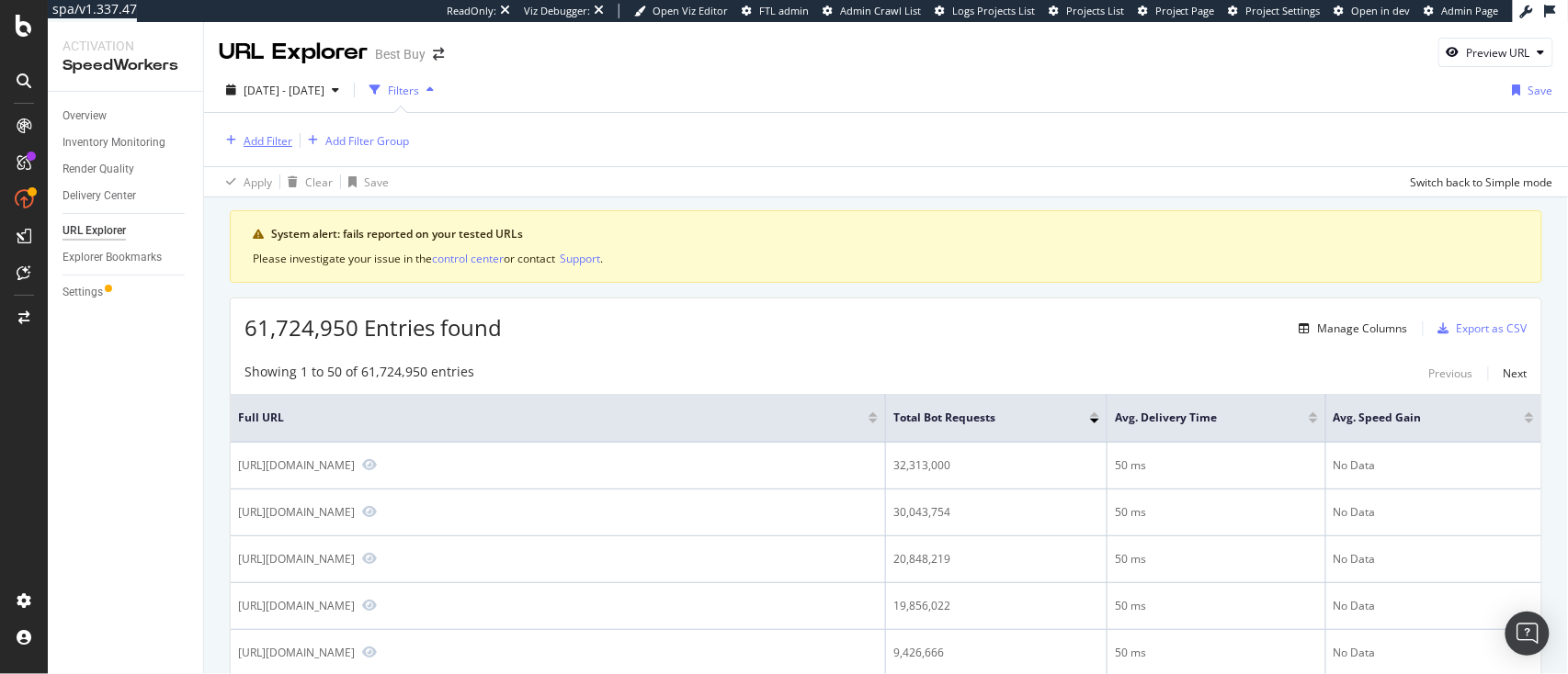
click at [272, 141] on div "Add Filter" at bounding box center [268, 141] width 48 height 16
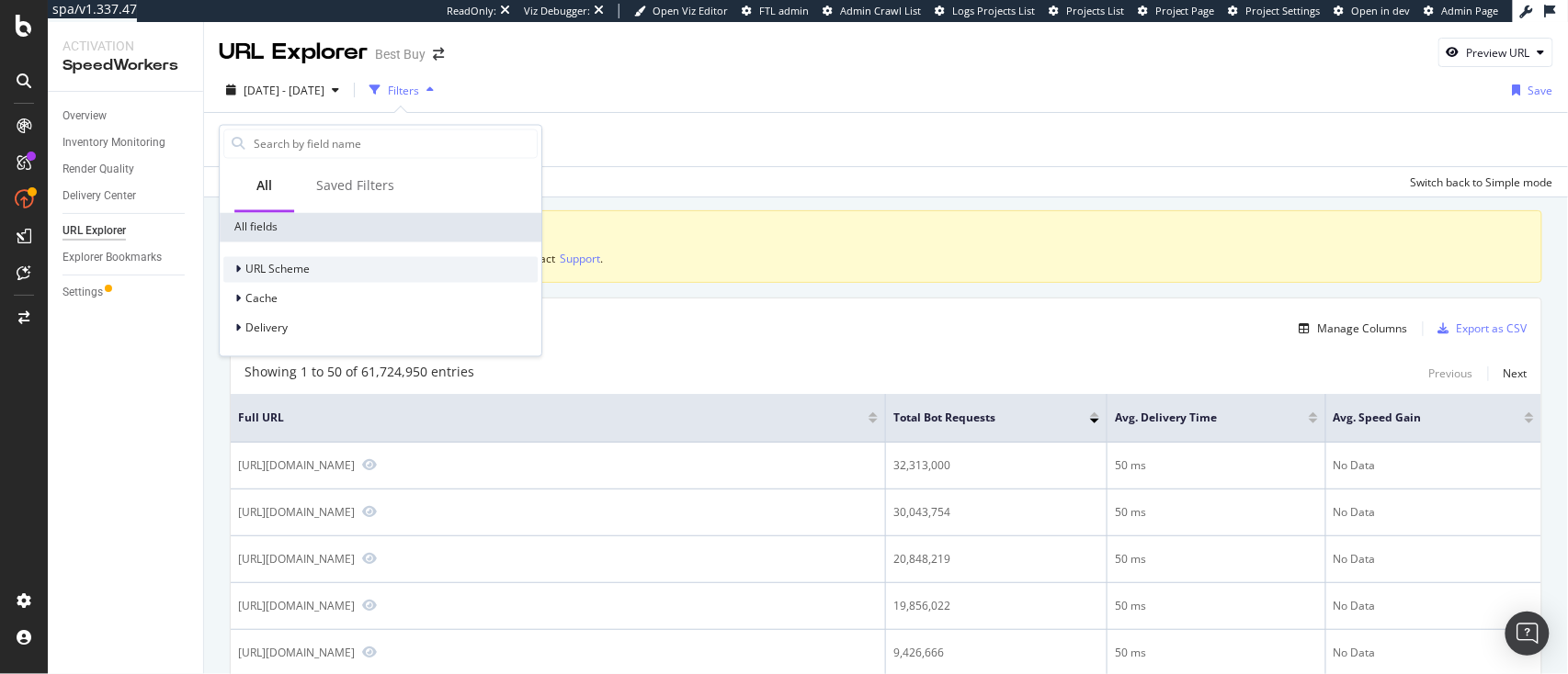
click at [248, 274] on span "URL Scheme" at bounding box center [277, 269] width 64 height 16
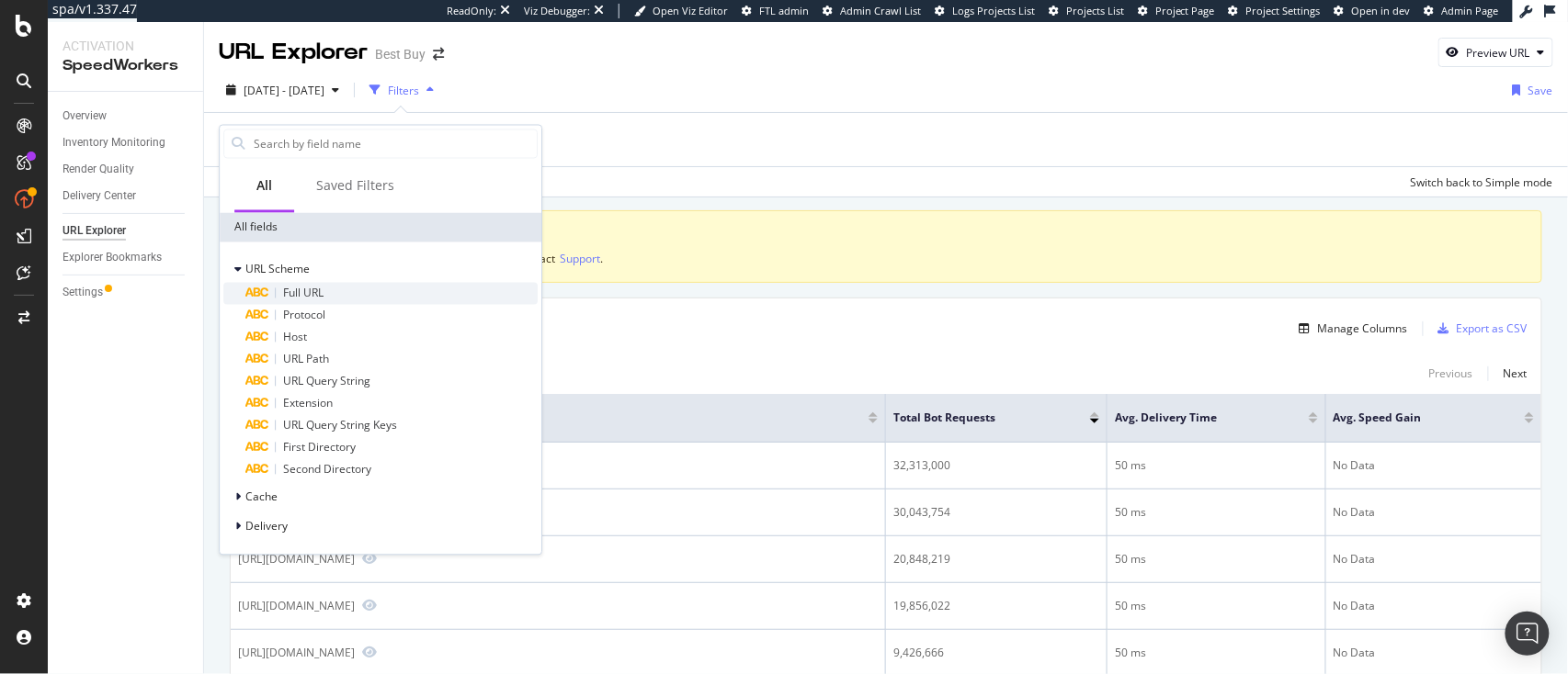
click at [363, 296] on div "Full URL" at bounding box center [391, 295] width 292 height 22
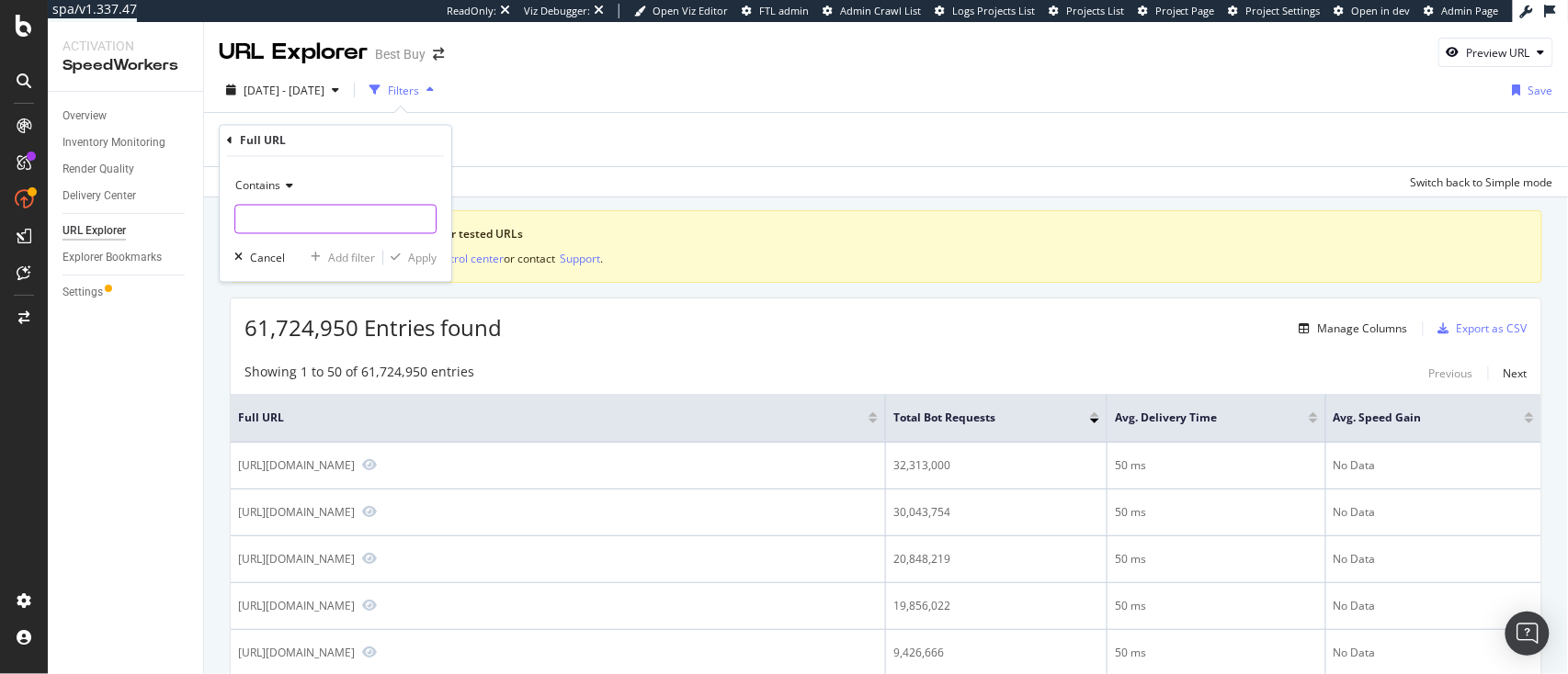
click at [342, 228] on input "text" at bounding box center [335, 220] width 200 height 30
type input "/../"
click at [407, 256] on div "button" at bounding box center [395, 258] width 25 height 11
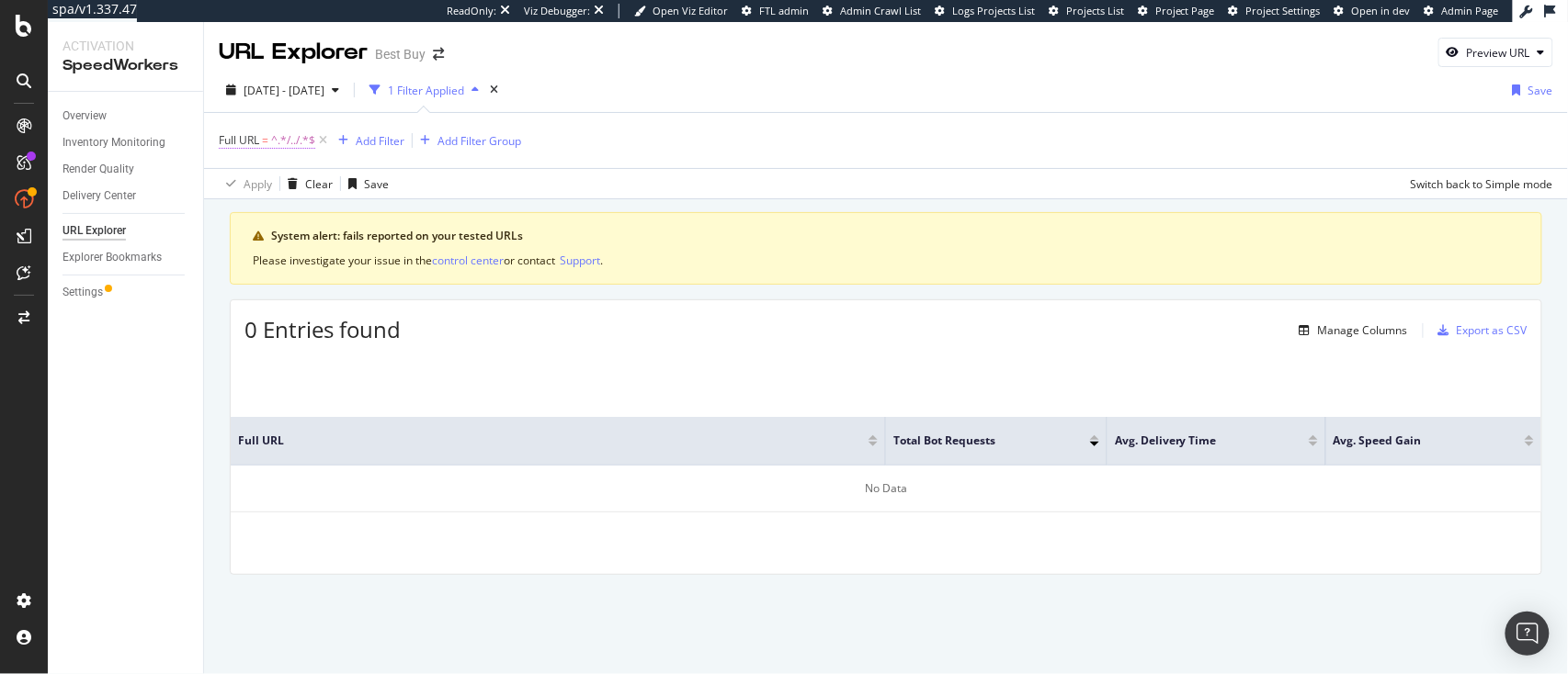
click at [295, 144] on span "^.*/../.*$" at bounding box center [293, 141] width 44 height 26
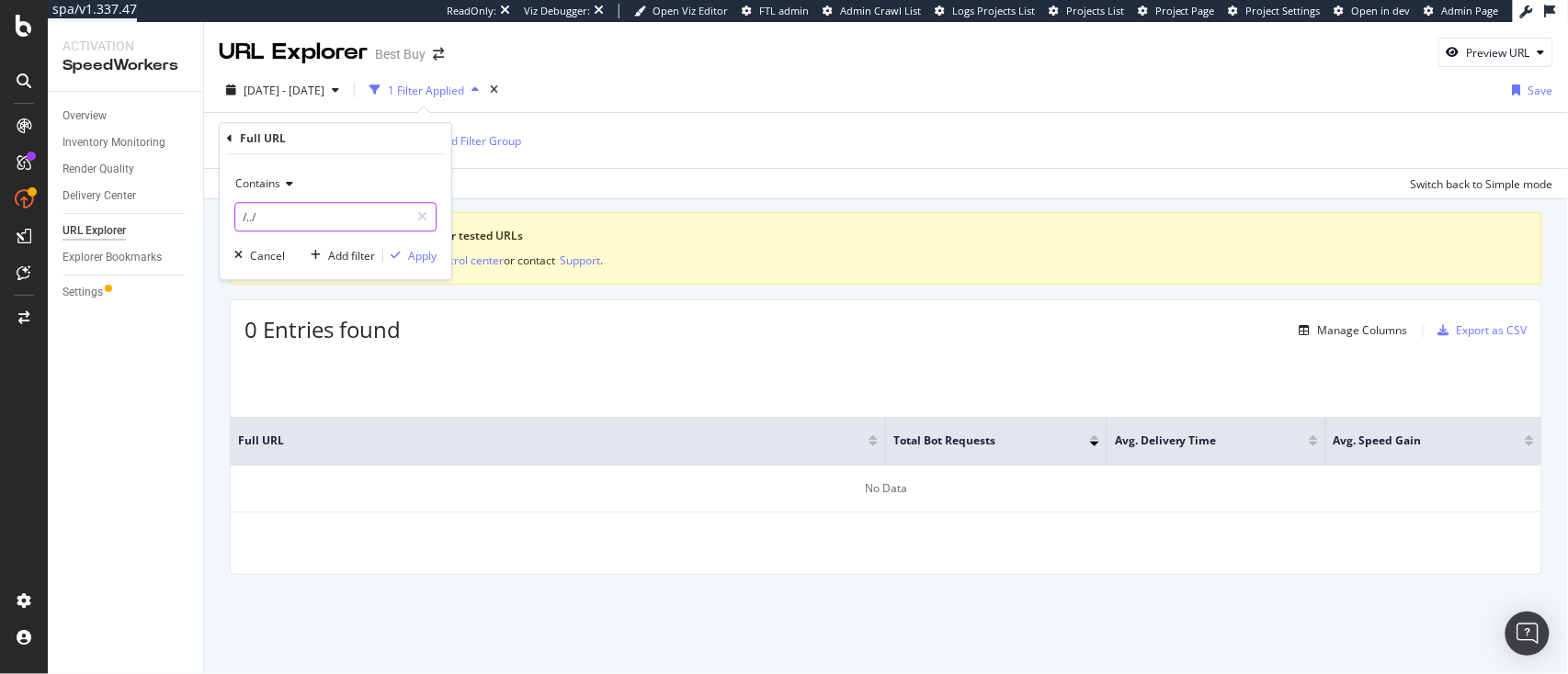
click at [254, 208] on input "/../" at bounding box center [322, 217] width 173 height 30
click at [250, 218] on input "/../" at bounding box center [322, 217] width 173 height 30
type input "/.../"
click at [417, 252] on div "Apply" at bounding box center [422, 255] width 29 height 16
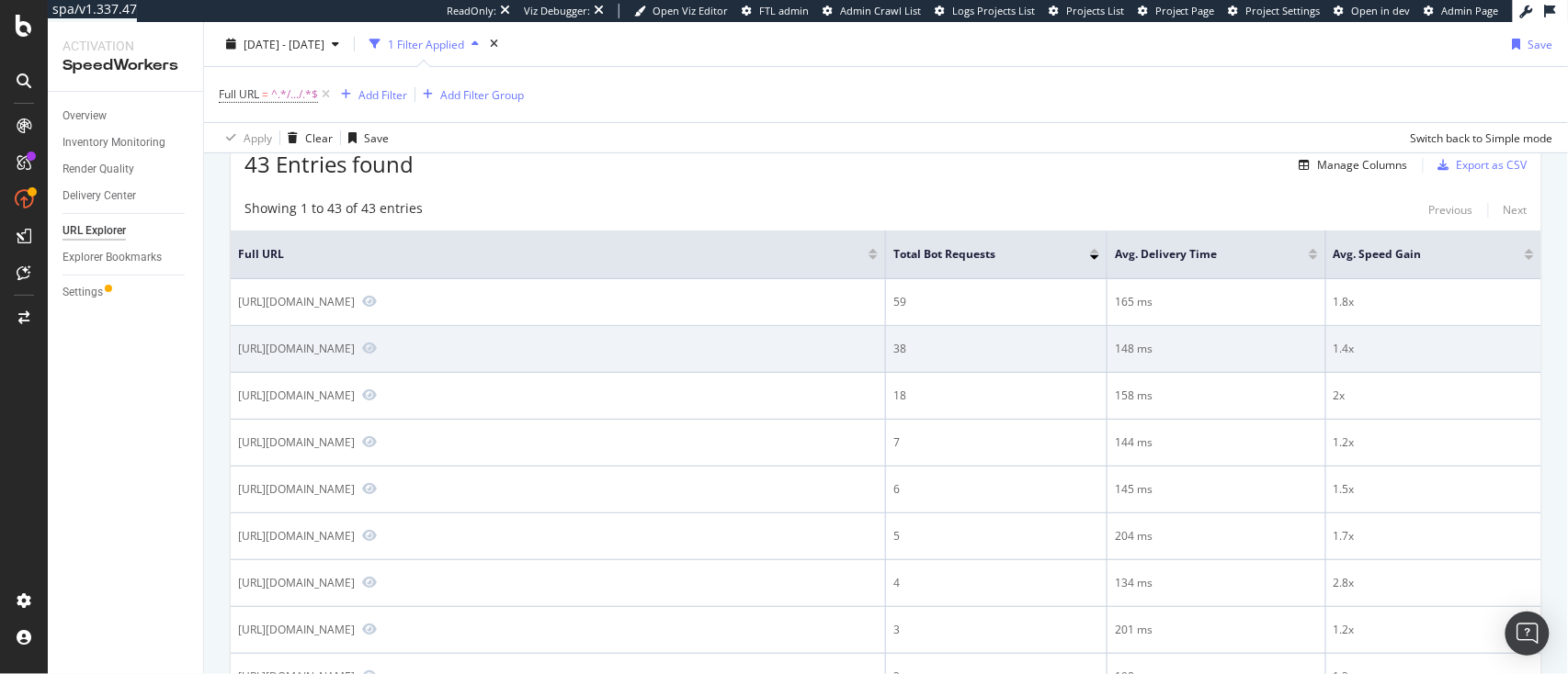
scroll to position [149, 0]
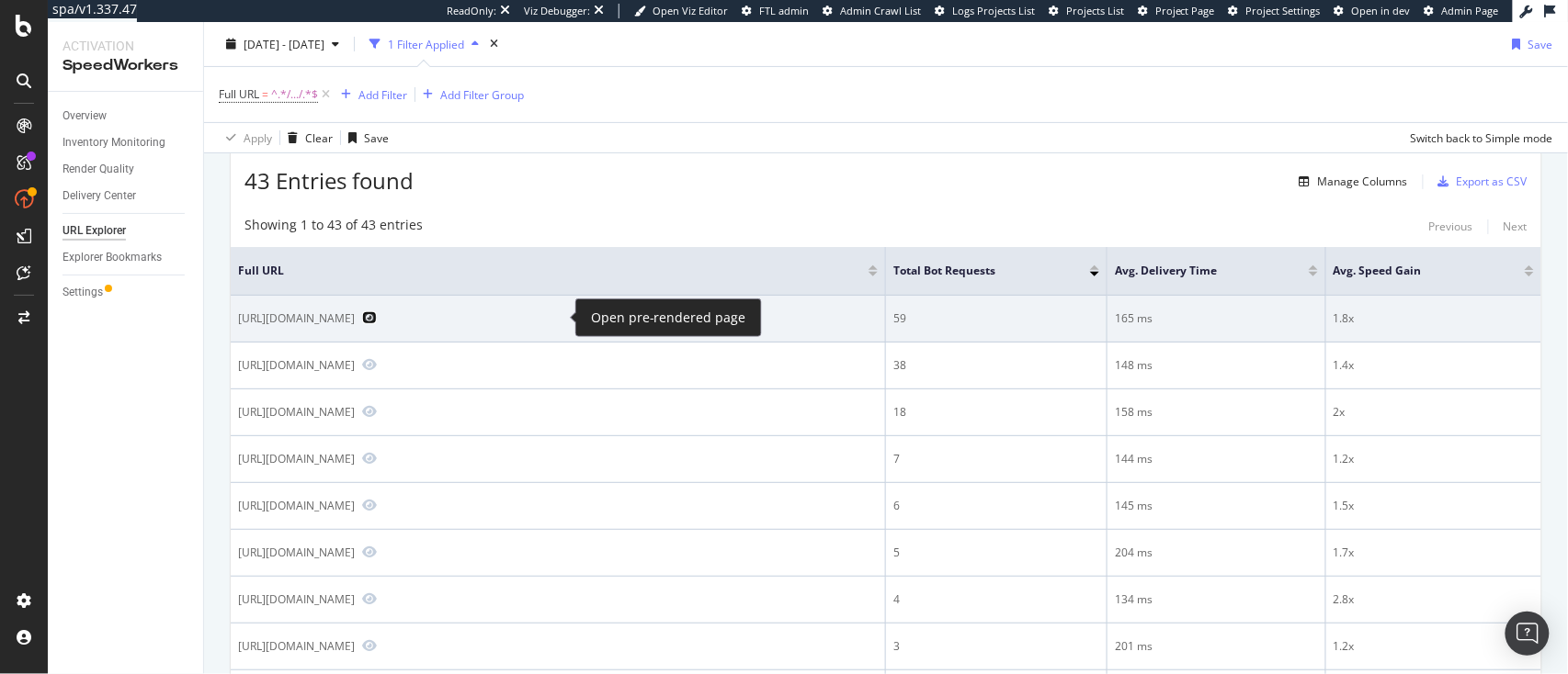
click at [377, 320] on icon "Preview https://www.bestbuy.com/site/.../6571373.p?skuId=6571373" at bounding box center [369, 318] width 15 height 13
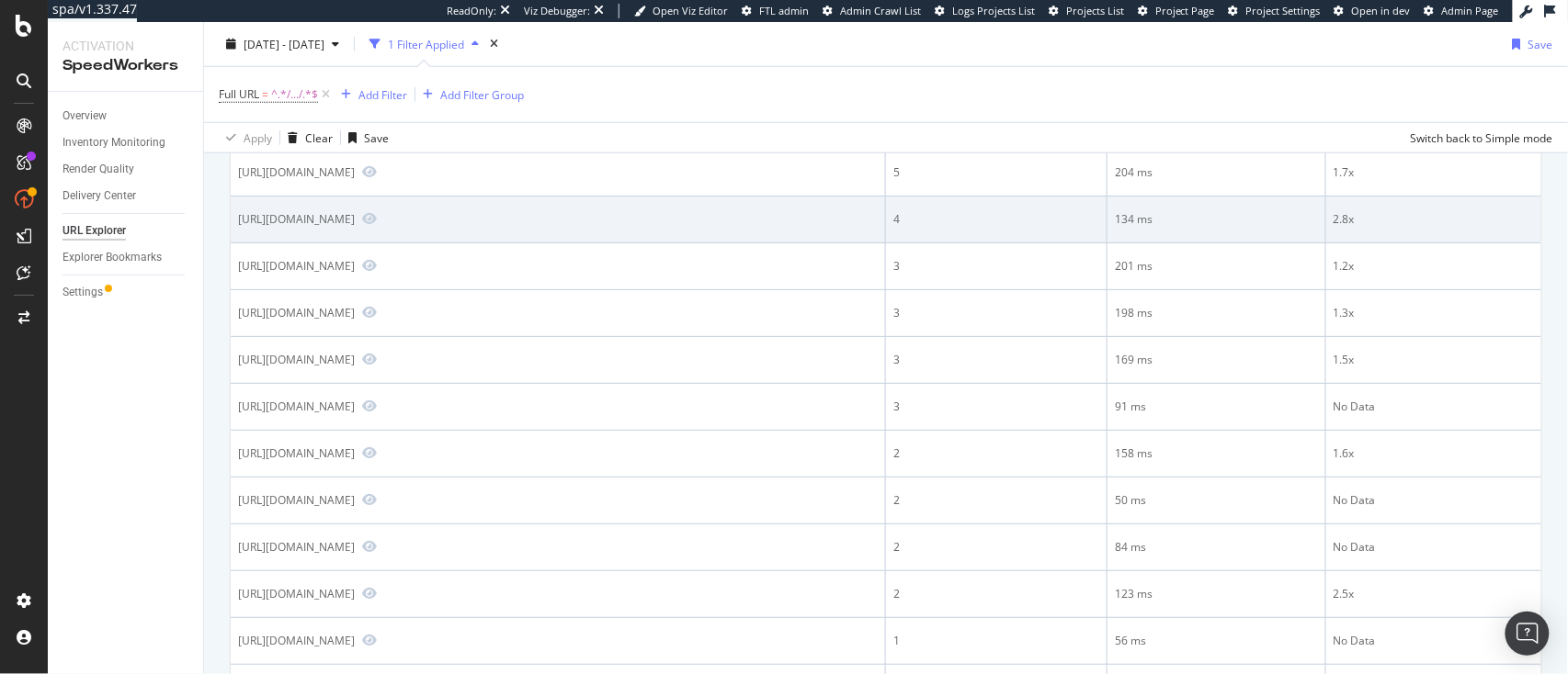
scroll to position [0, 0]
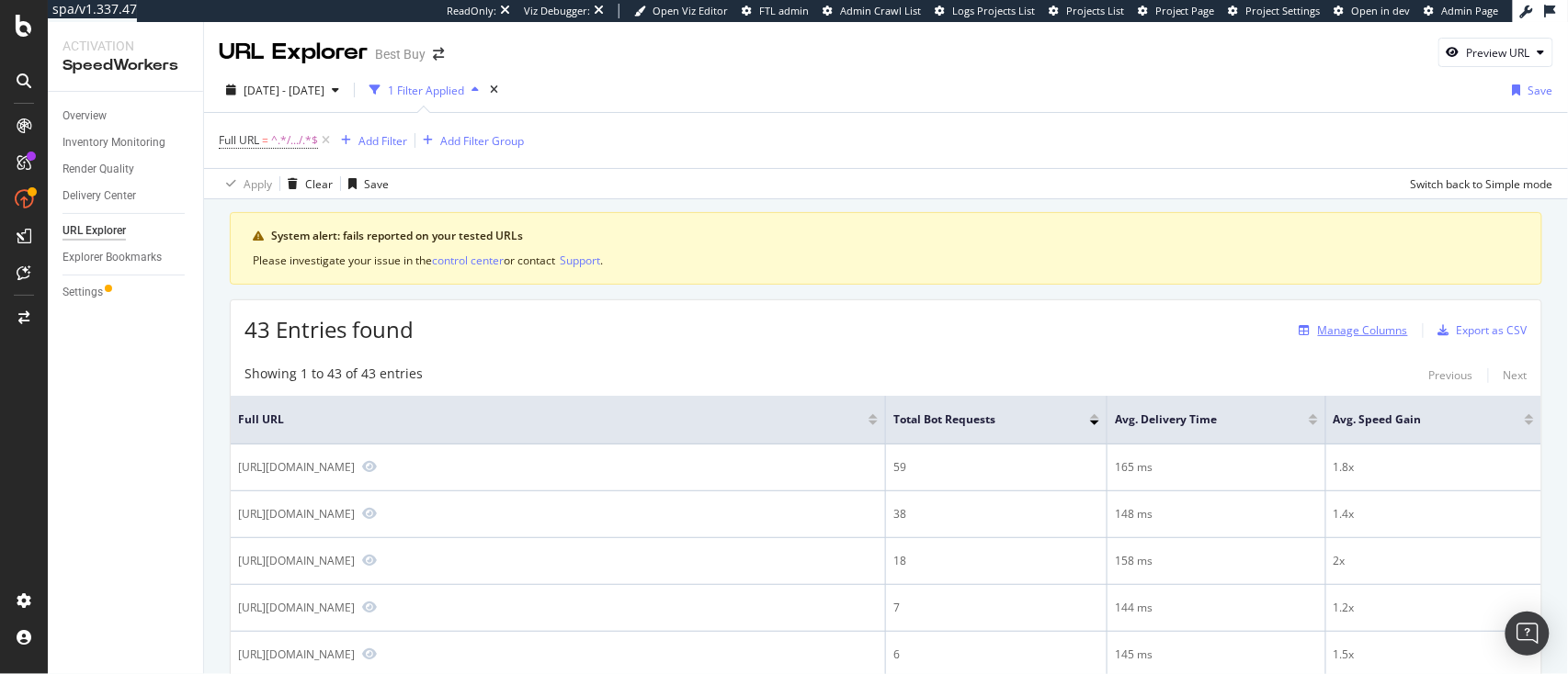
click at [1371, 324] on div "Manage Columns" at bounding box center [1362, 330] width 90 height 16
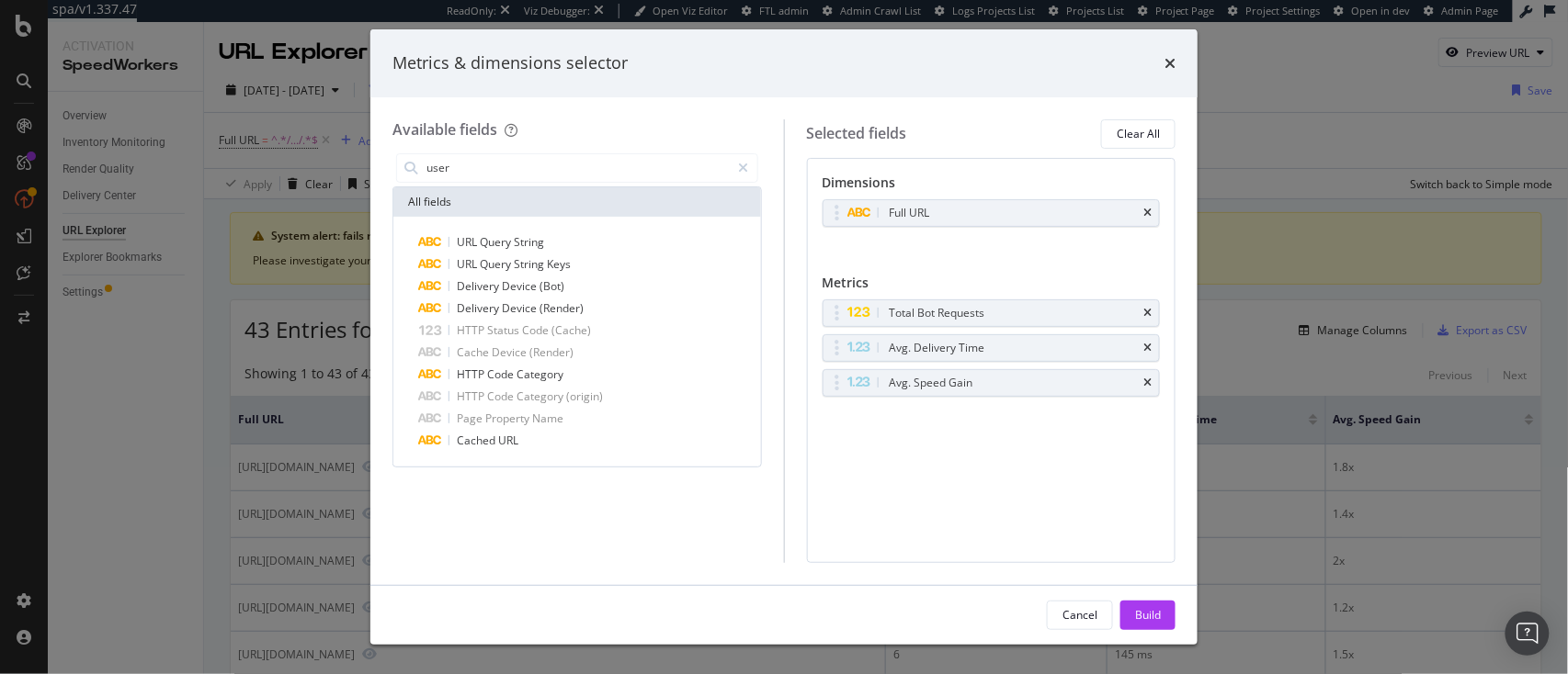
type input "user"
click at [72, 500] on div "Metrics & dimensions selector Available fields user All fields URL Query String…" at bounding box center [784, 337] width 1568 height 674
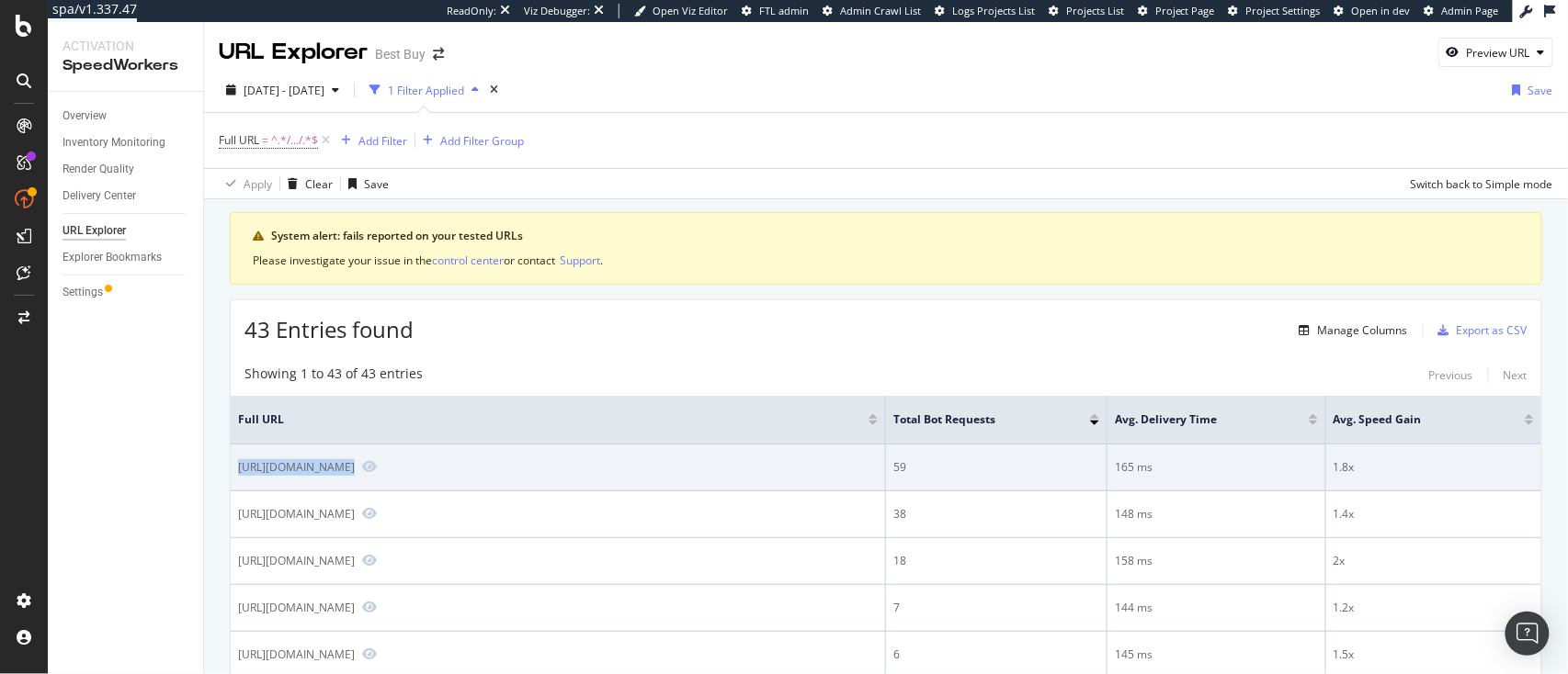
drag, startPoint x: 234, startPoint y: 464, endPoint x: 545, endPoint y: 488, distance: 311.9
click at [545, 488] on td "[URL][DOMAIN_NAME]" at bounding box center [557, 468] width 655 height 47
copy div "[URL][DOMAIN_NAME]"
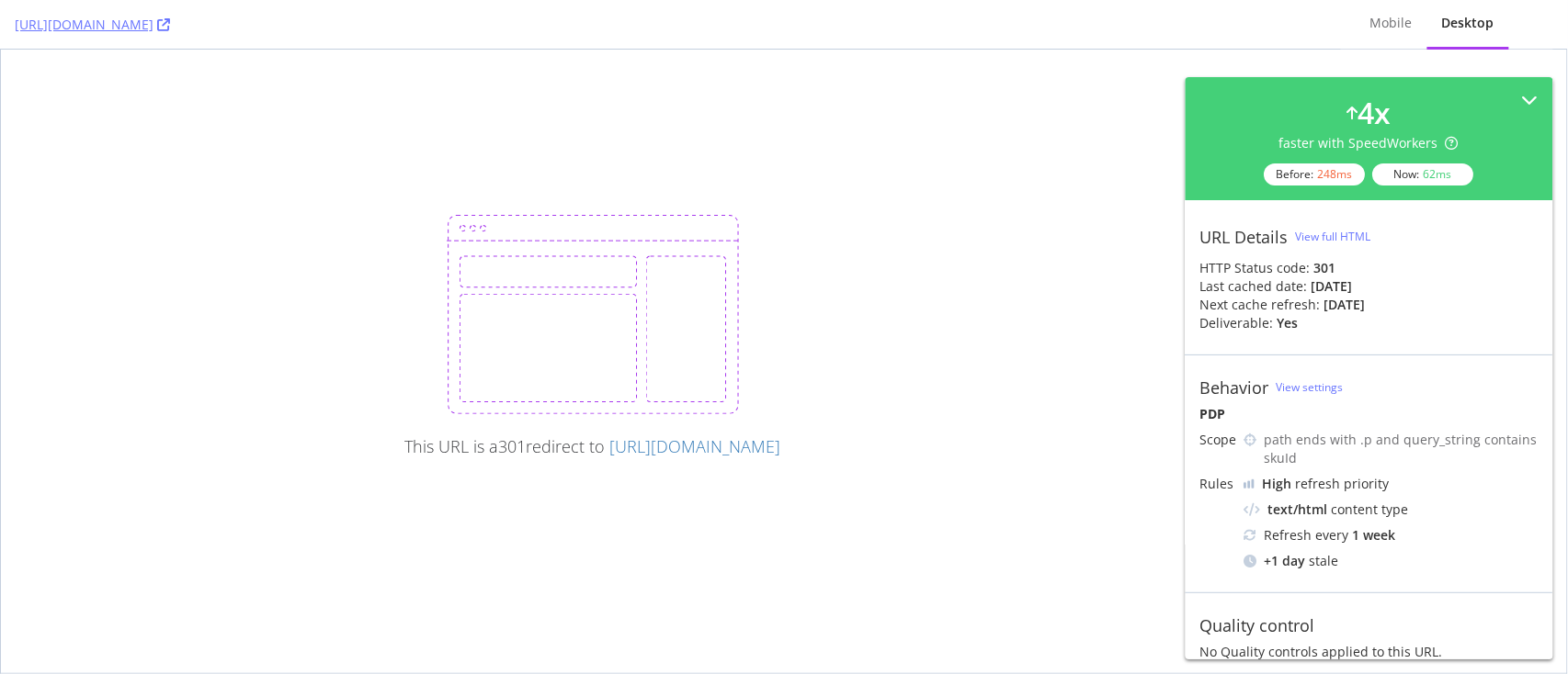
drag, startPoint x: 255, startPoint y: 16, endPoint x: 188, endPoint y: 85, distance: 96.2
click at [188, 85] on div "This URL is a 301 redirect to [URL][DOMAIN_NAME]" at bounding box center [784, 361] width 1566 height 624
click at [170, 27] on icon at bounding box center [164, 25] width 13 height 13
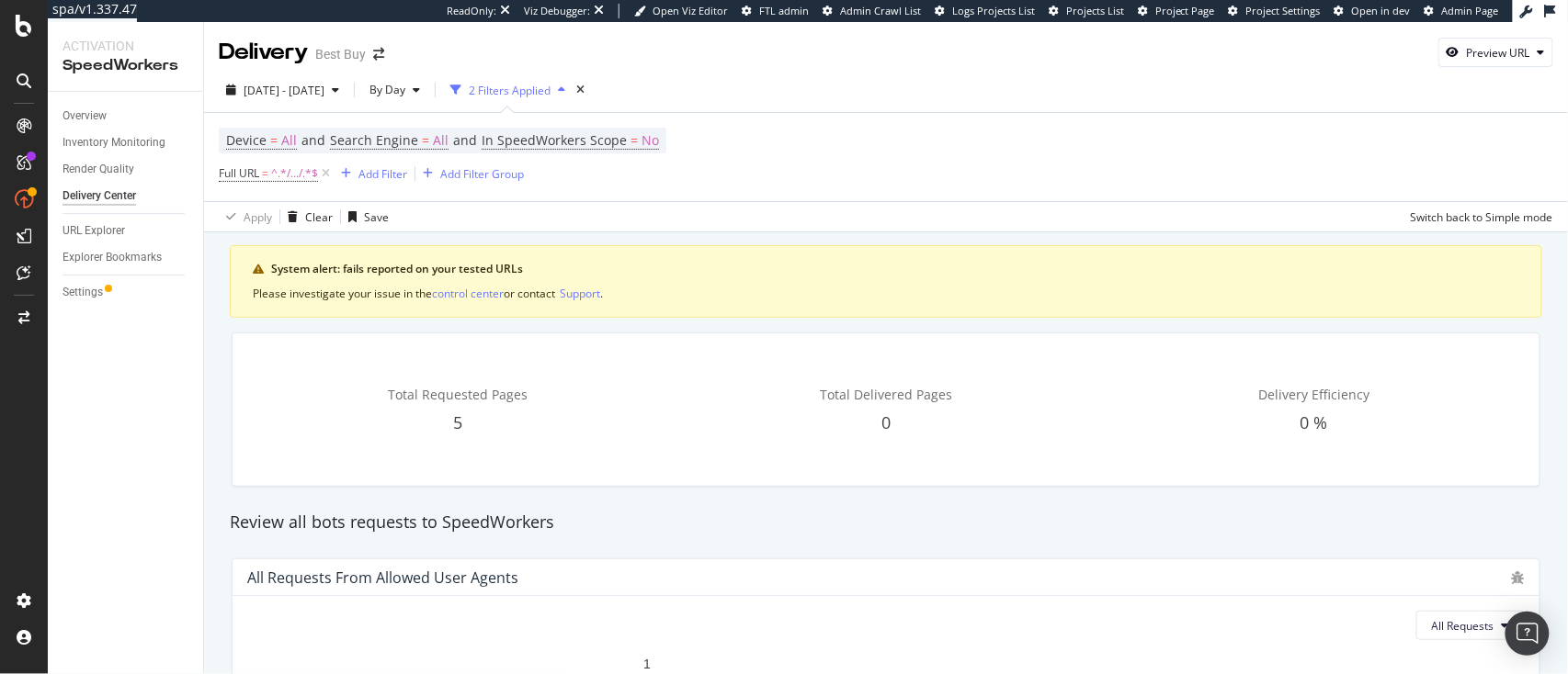
scroll to position [437, 0]
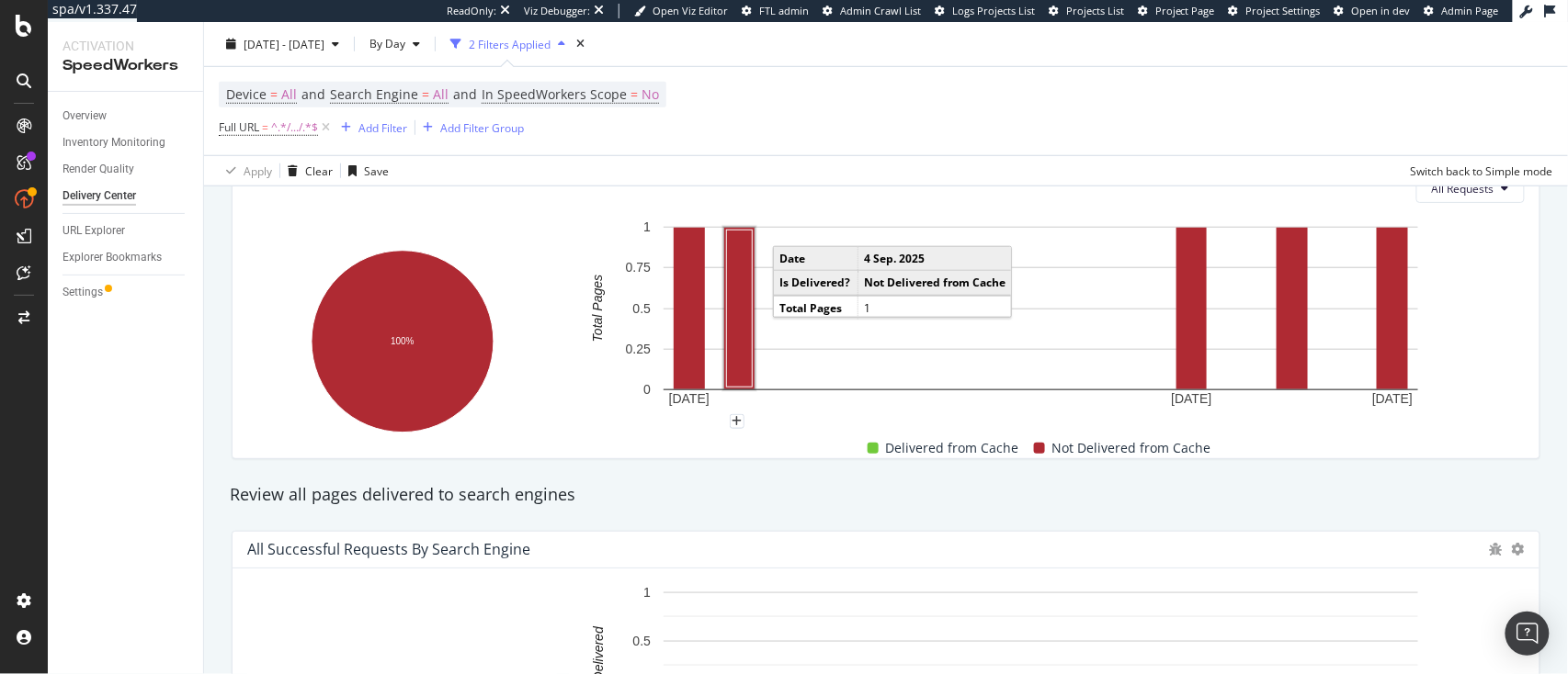
click at [728, 334] on rect "A chart." at bounding box center [739, 309] width 26 height 158
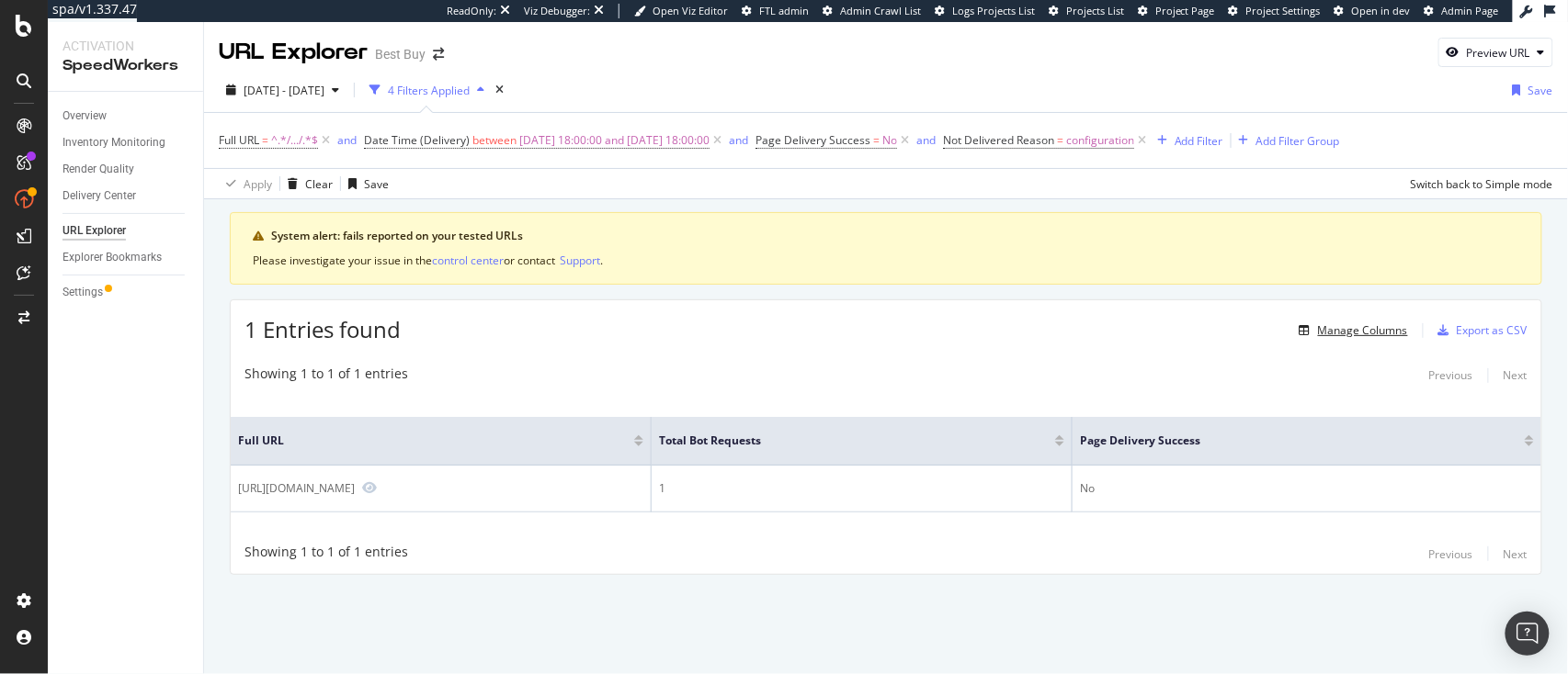
click at [1341, 320] on button "Manage Columns" at bounding box center [1350, 331] width 116 height 22
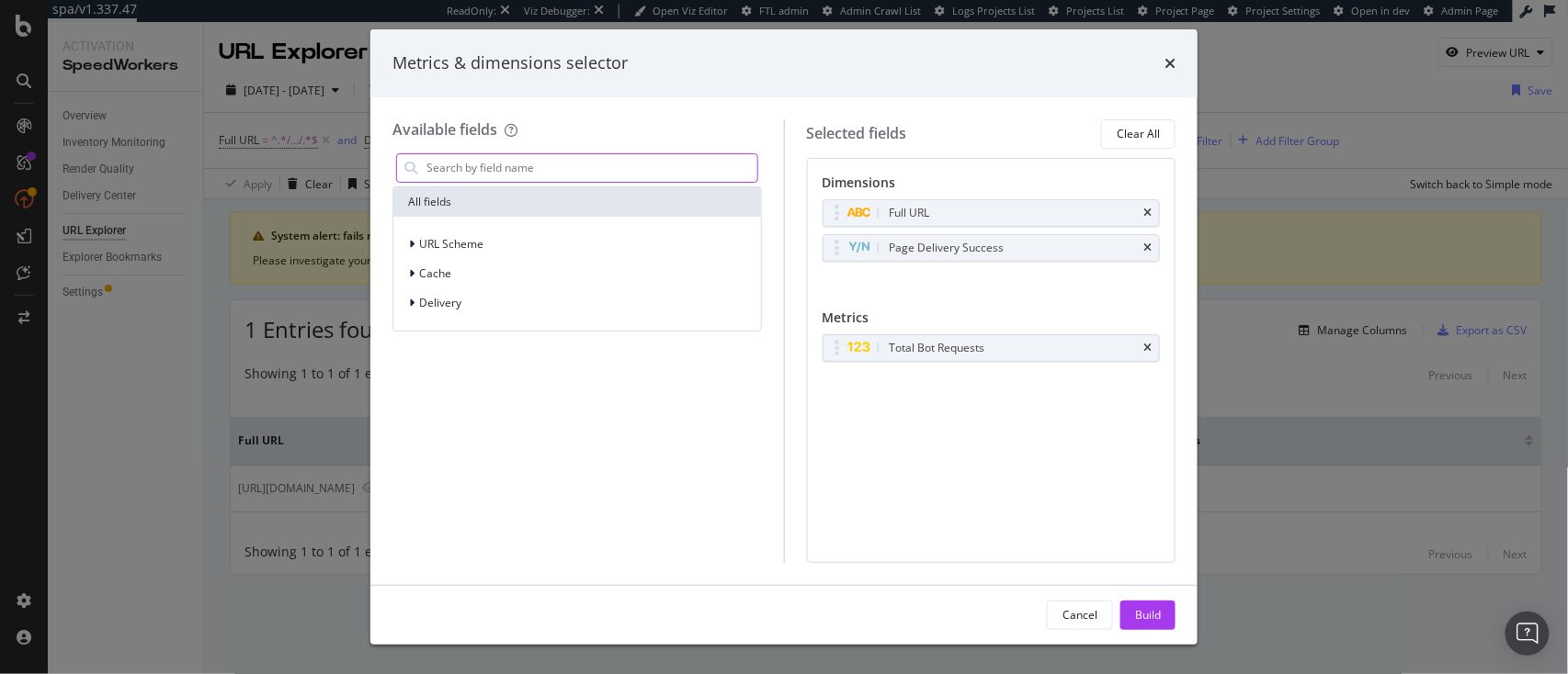
click at [526, 165] on input "modal" at bounding box center [590, 169] width 333 height 28
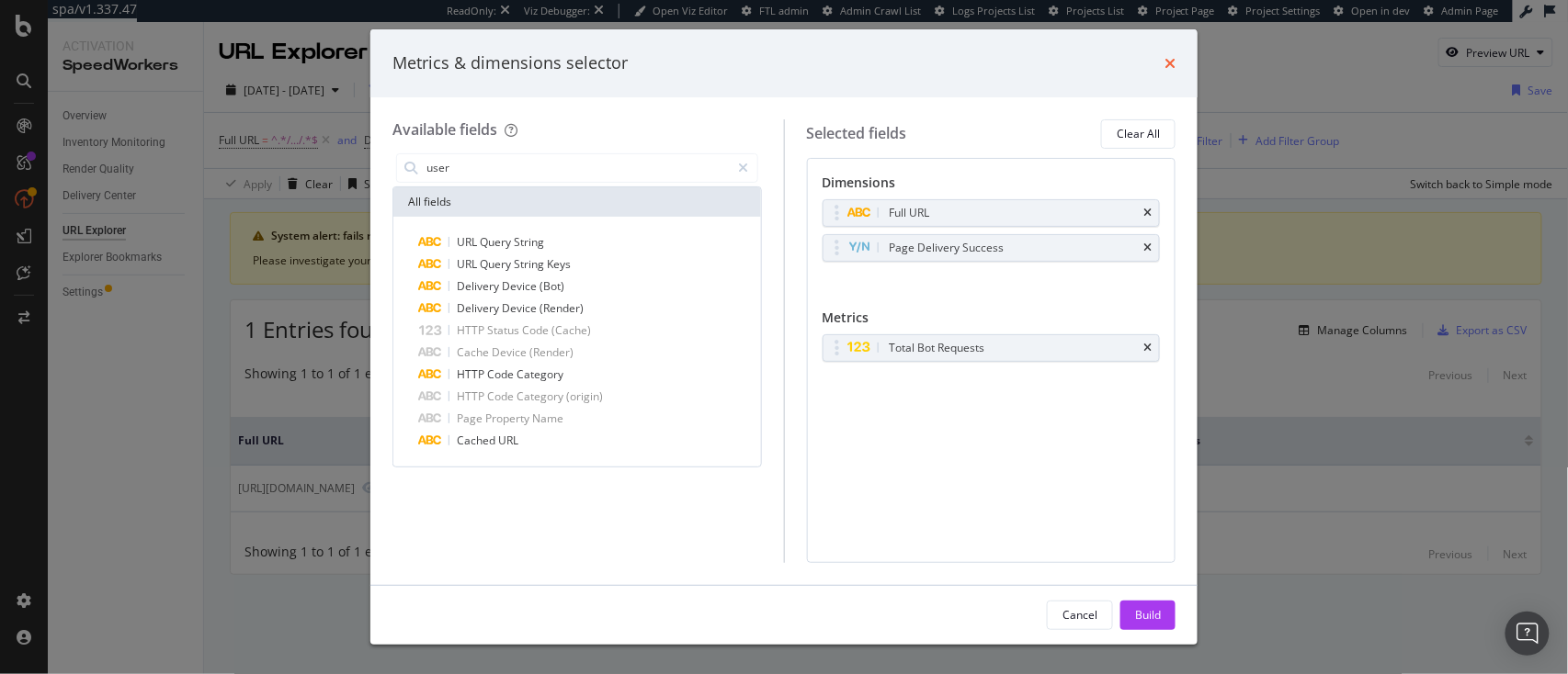
type input "user"
click at [1167, 58] on icon "times" at bounding box center [1170, 63] width 11 height 15
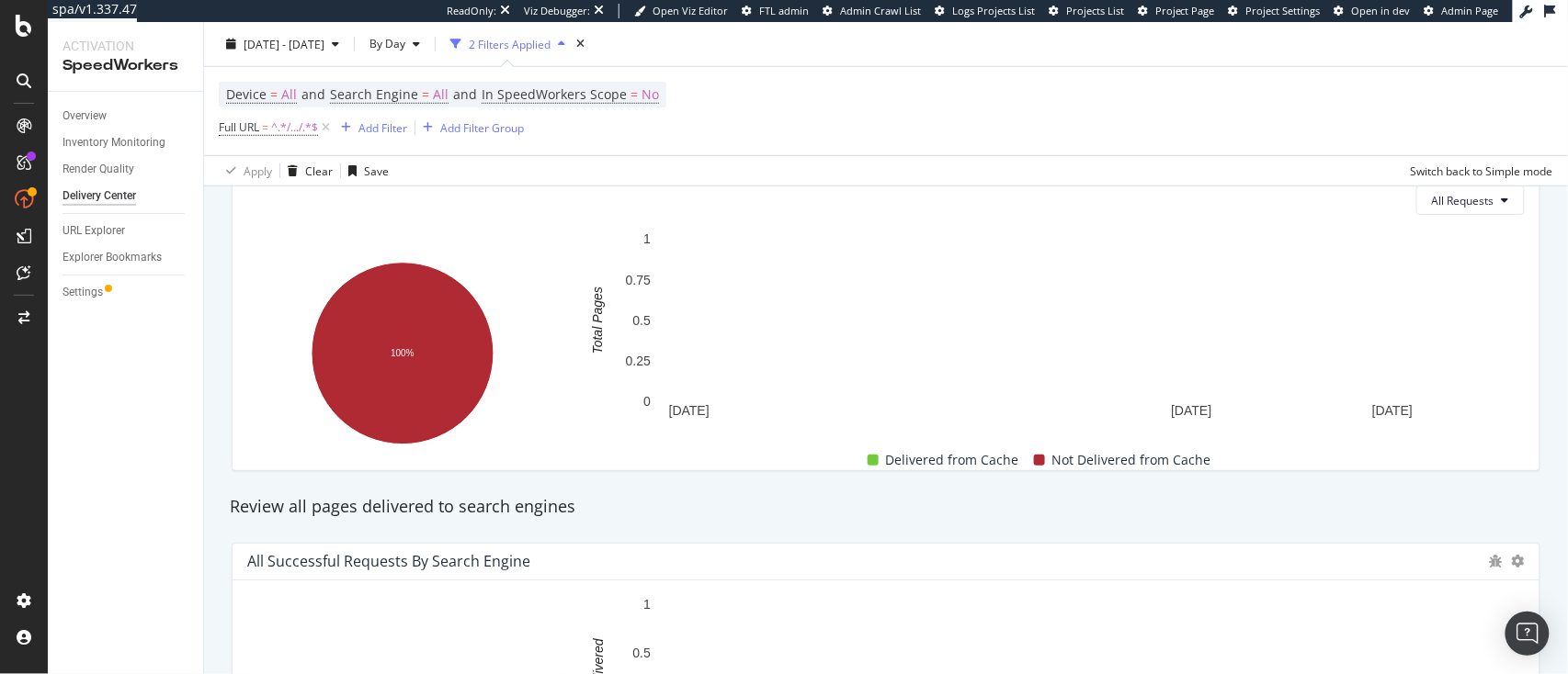
scroll to position [423, 0]
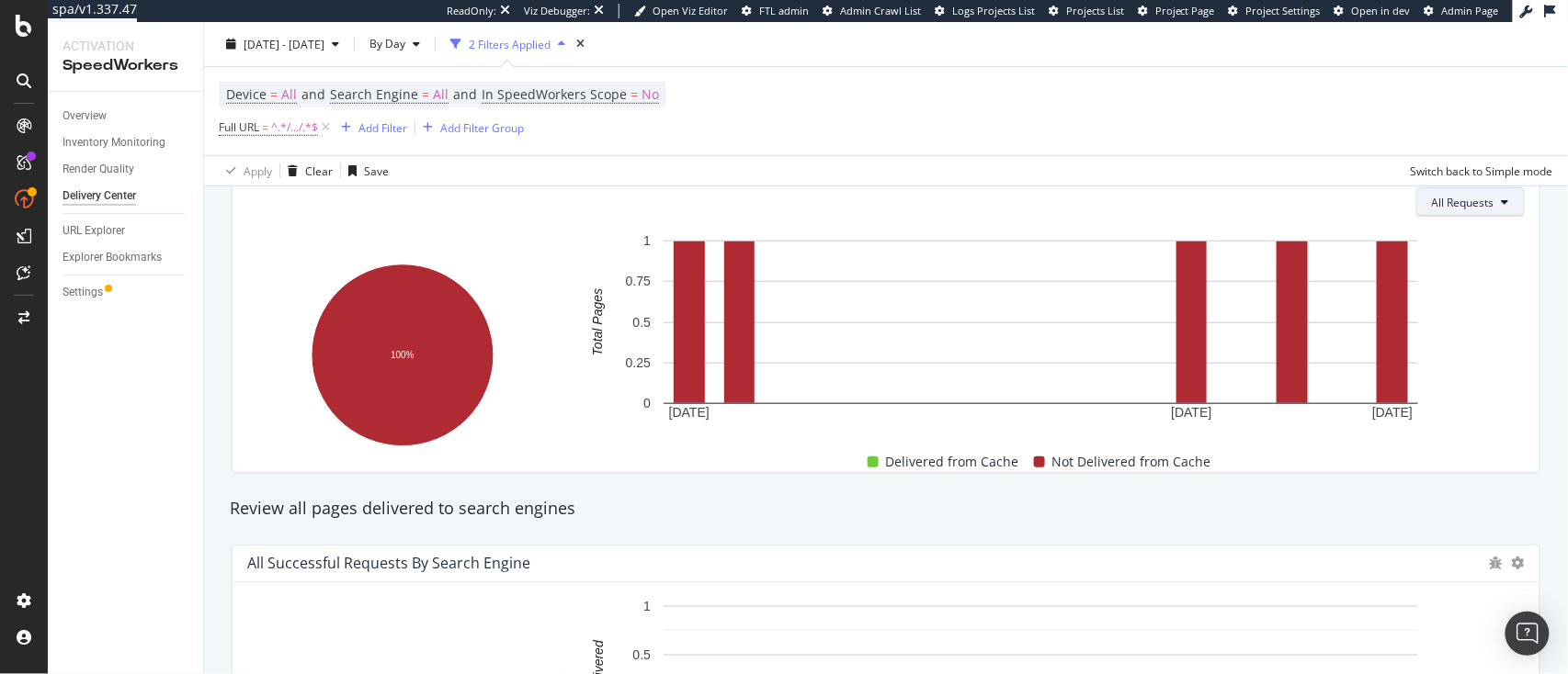
click at [1466, 206] on span "All Requests" at bounding box center [1463, 202] width 62 height 16
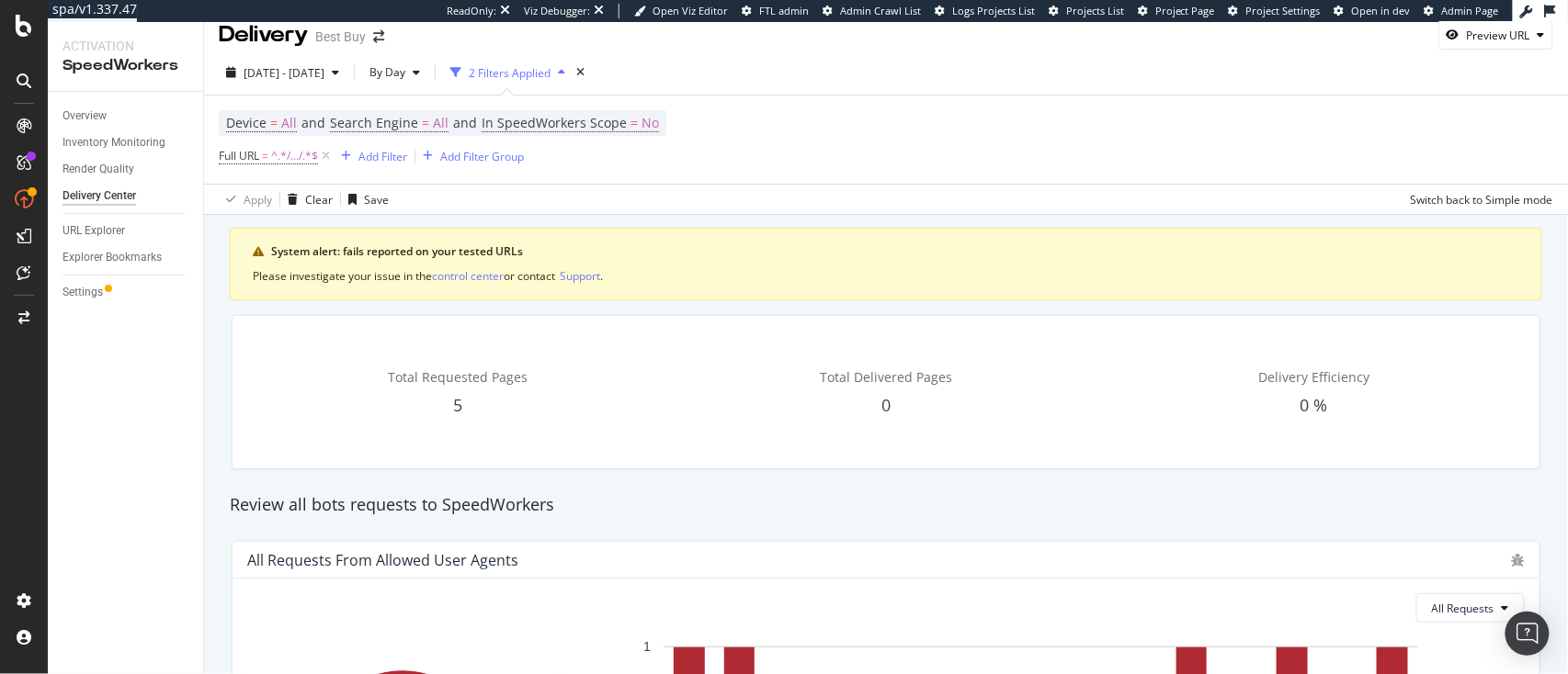
scroll to position [0, 0]
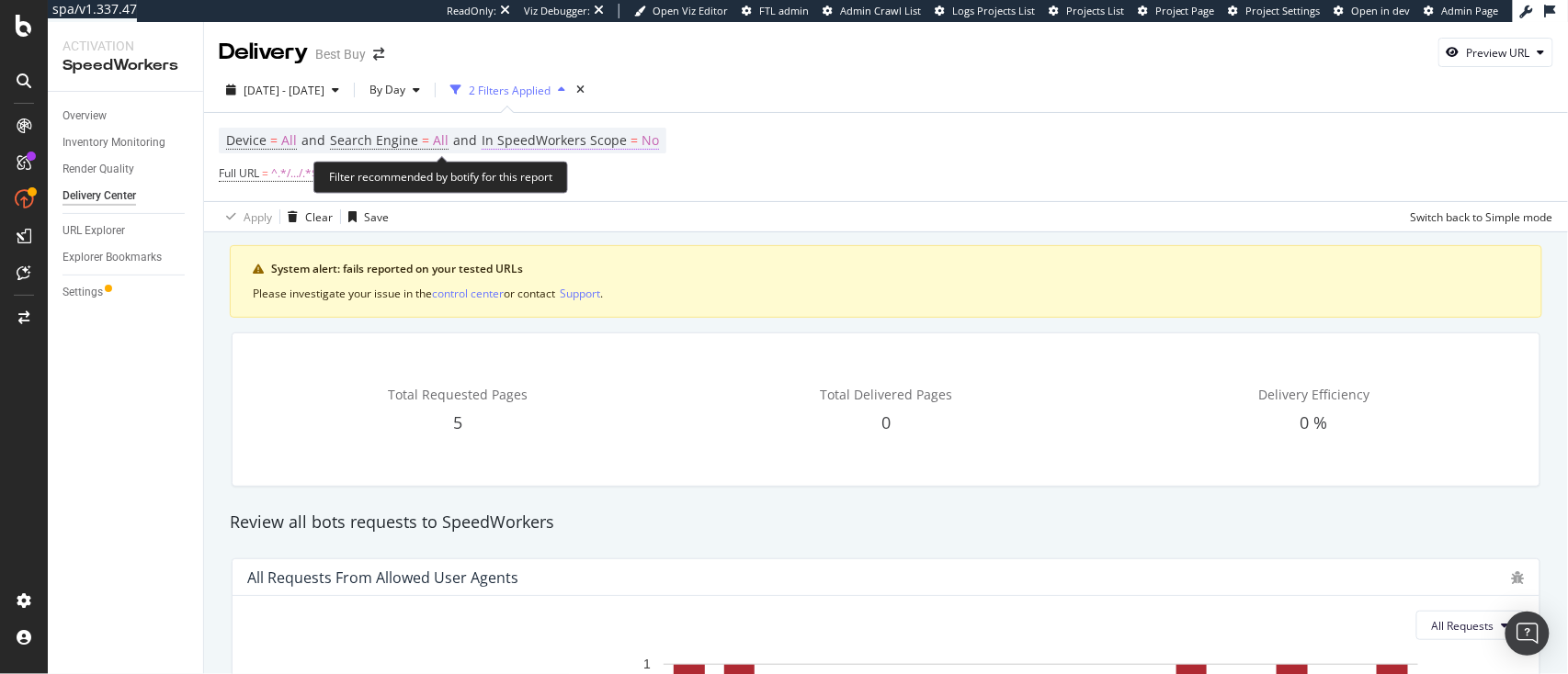
click at [630, 139] on span "=" at bounding box center [634, 140] width 7 height 18
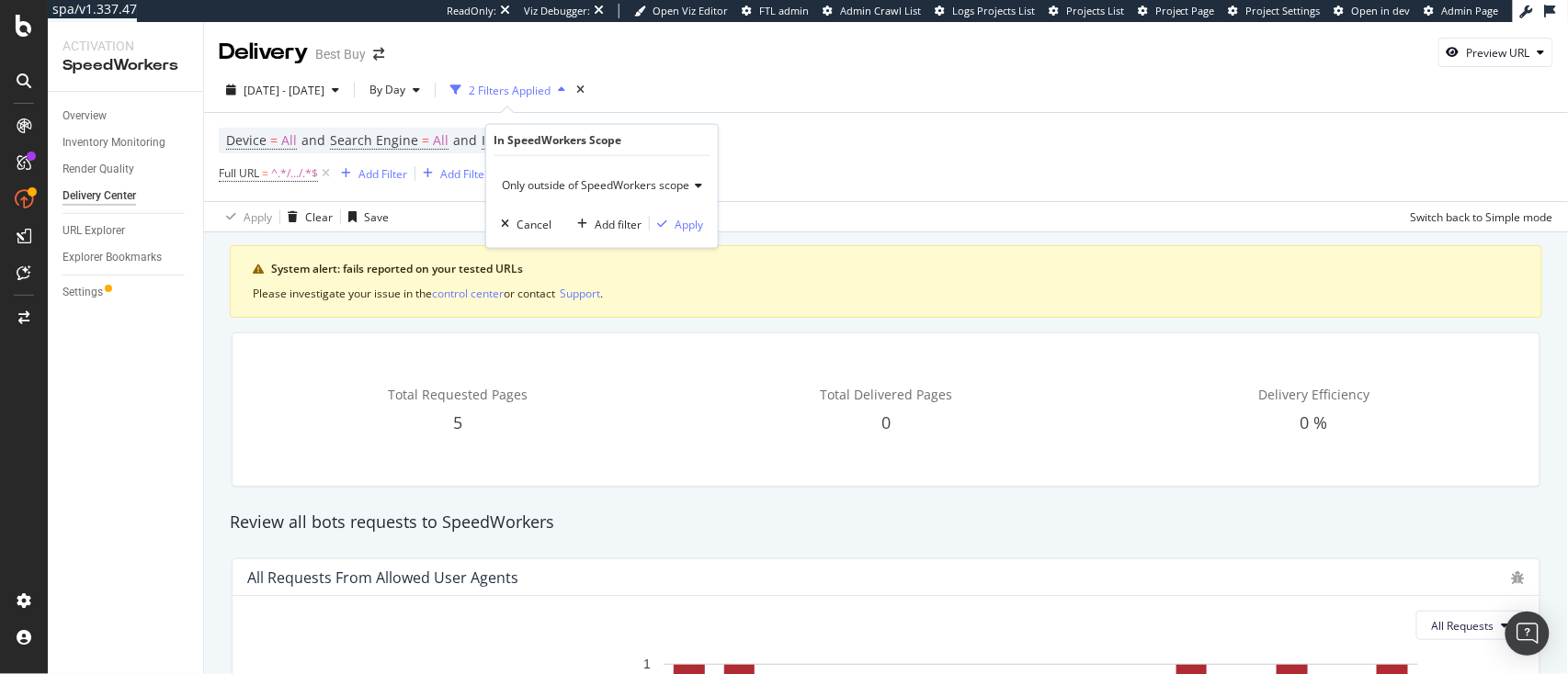
click at [635, 182] on span "Only outside of SpeedWorkers scope" at bounding box center [595, 185] width 187 height 16
click at [582, 232] on div "All requested pages" at bounding box center [610, 224] width 210 height 24
click at [681, 228] on div "Apply" at bounding box center [688, 224] width 29 height 16
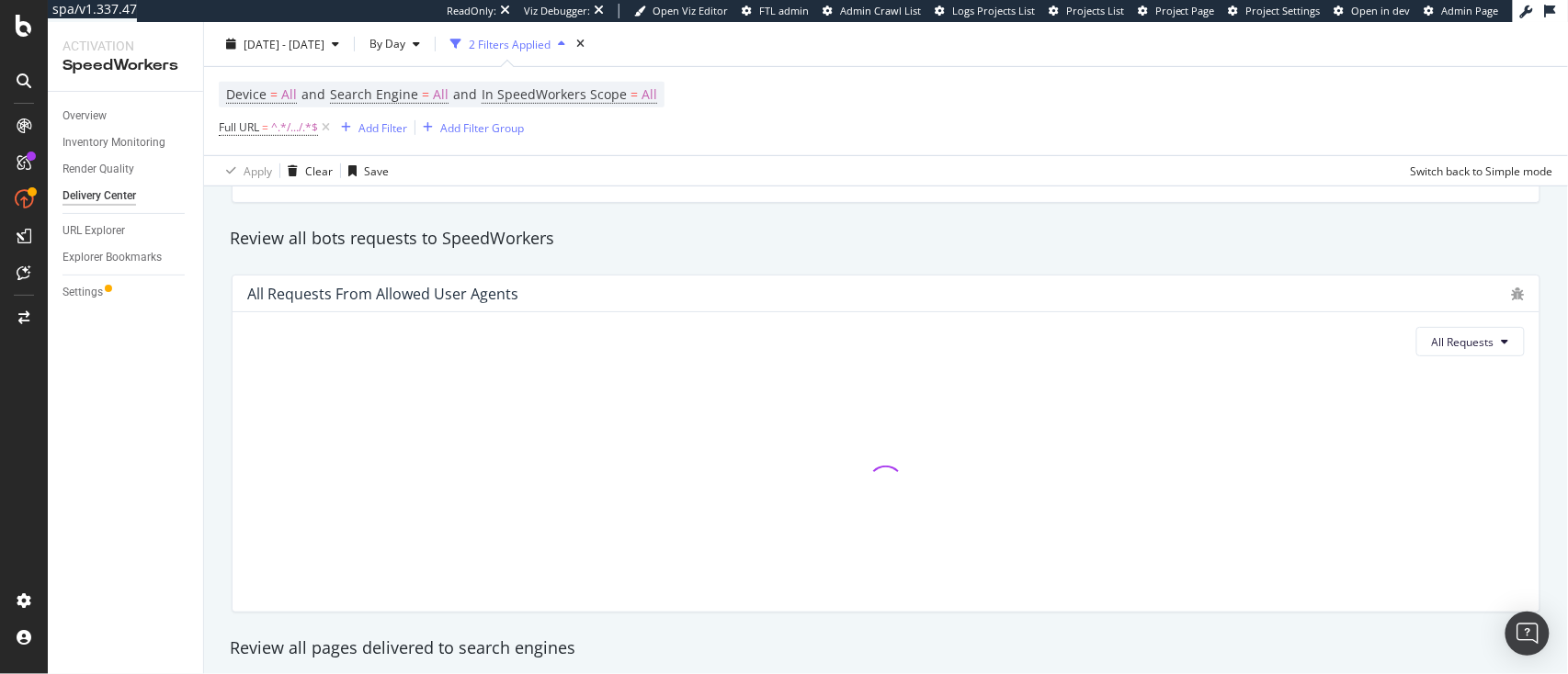
scroll to position [338, 0]
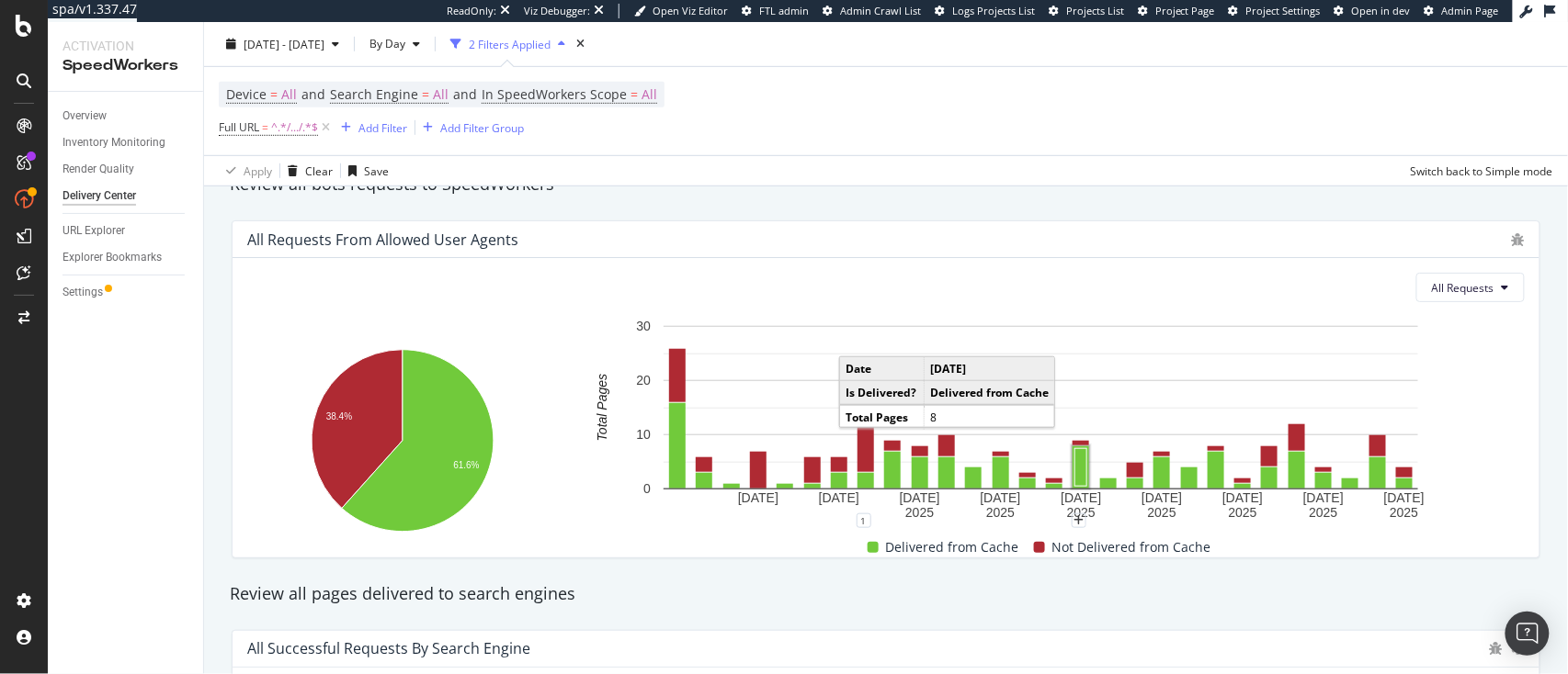
click at [1074, 470] on rect "A chart." at bounding box center [1080, 468] width 12 height 37
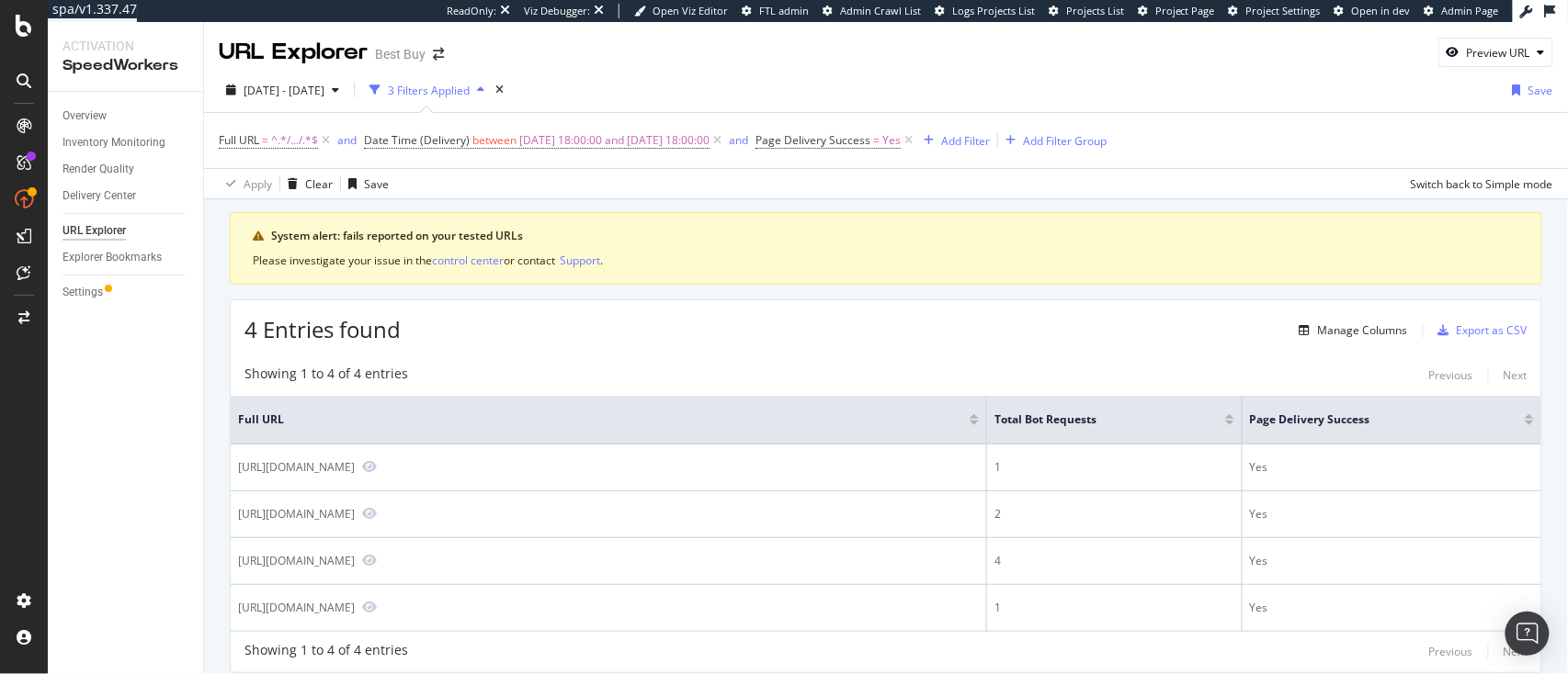
scroll to position [62, 0]
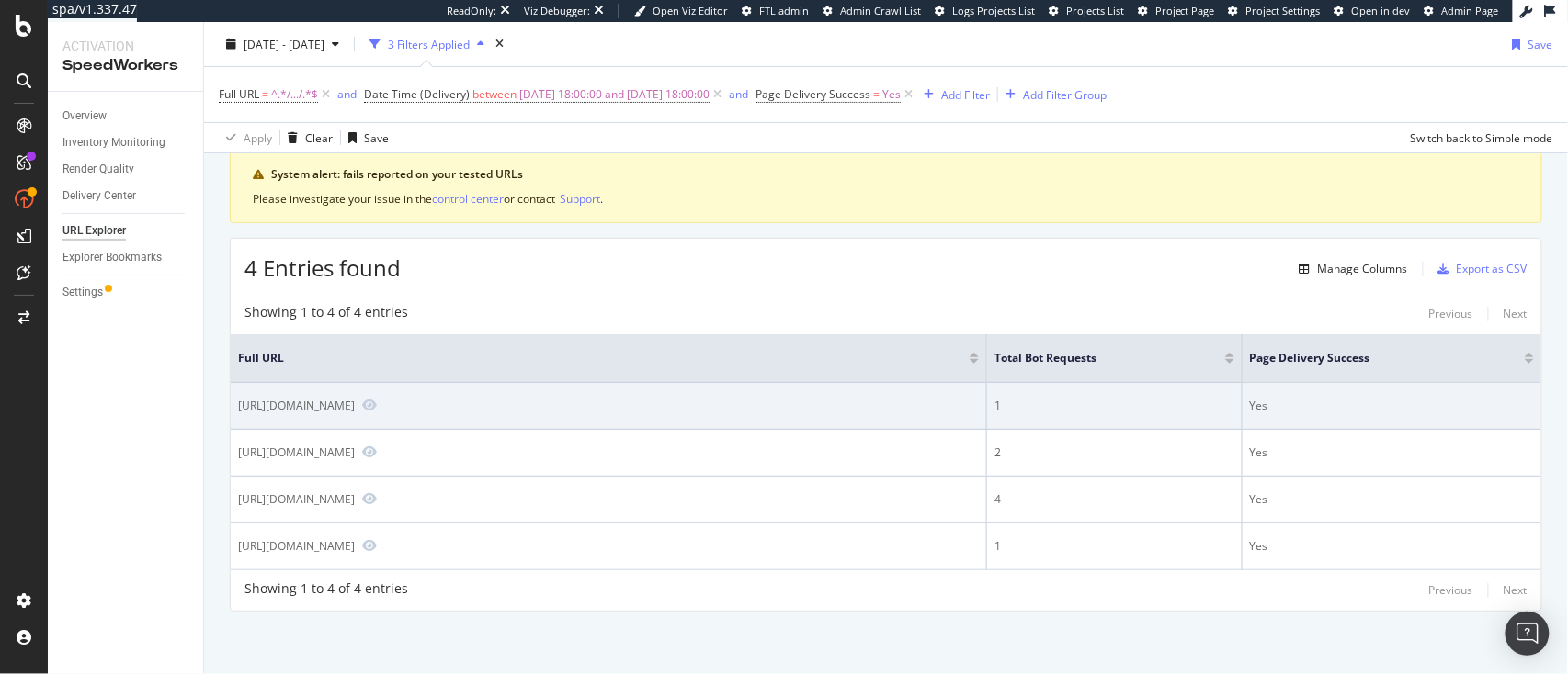
drag, startPoint x: 235, startPoint y: 406, endPoint x: 543, endPoint y: 395, distance: 308.2
click at [543, 395] on td "[URL][DOMAIN_NAME]" at bounding box center [608, 406] width 756 height 47
copy div "[URL][DOMAIN_NAME]"
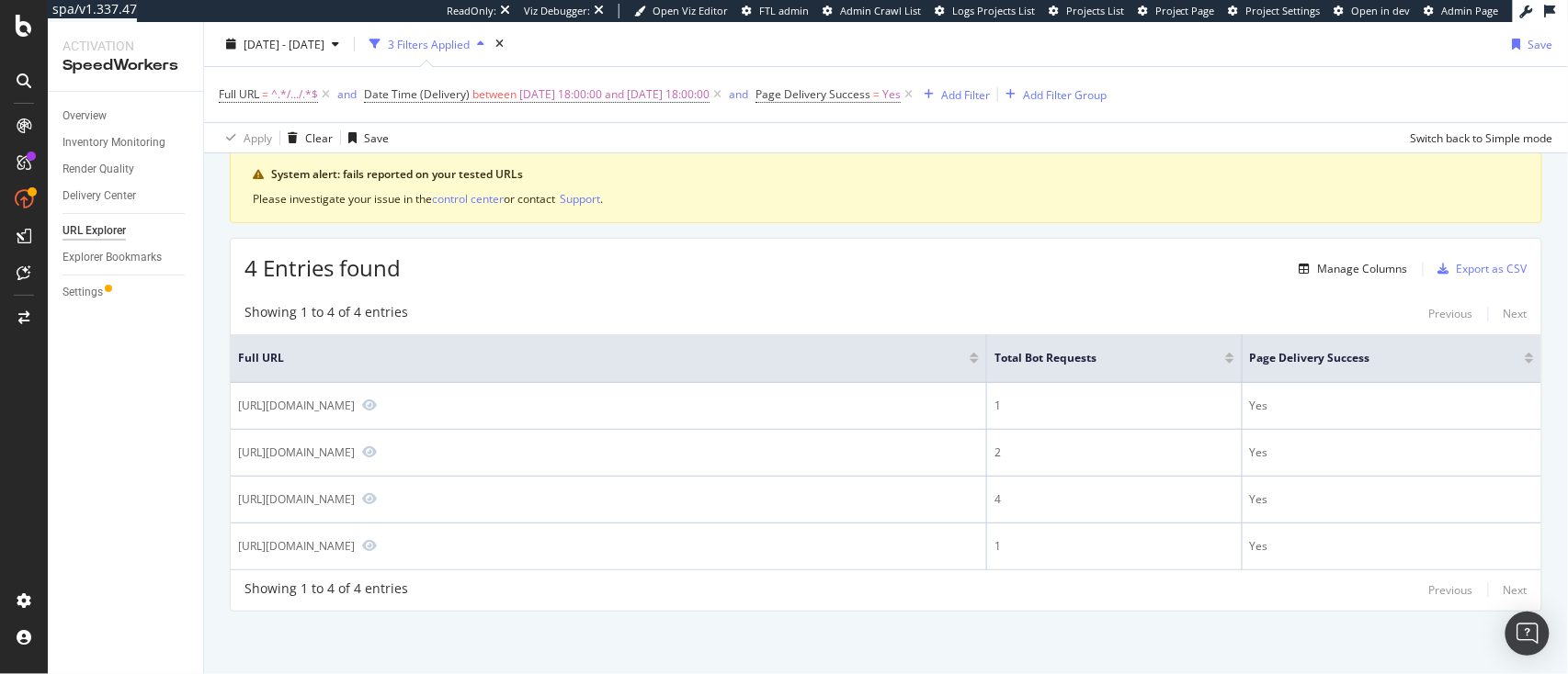
scroll to position [0, 0]
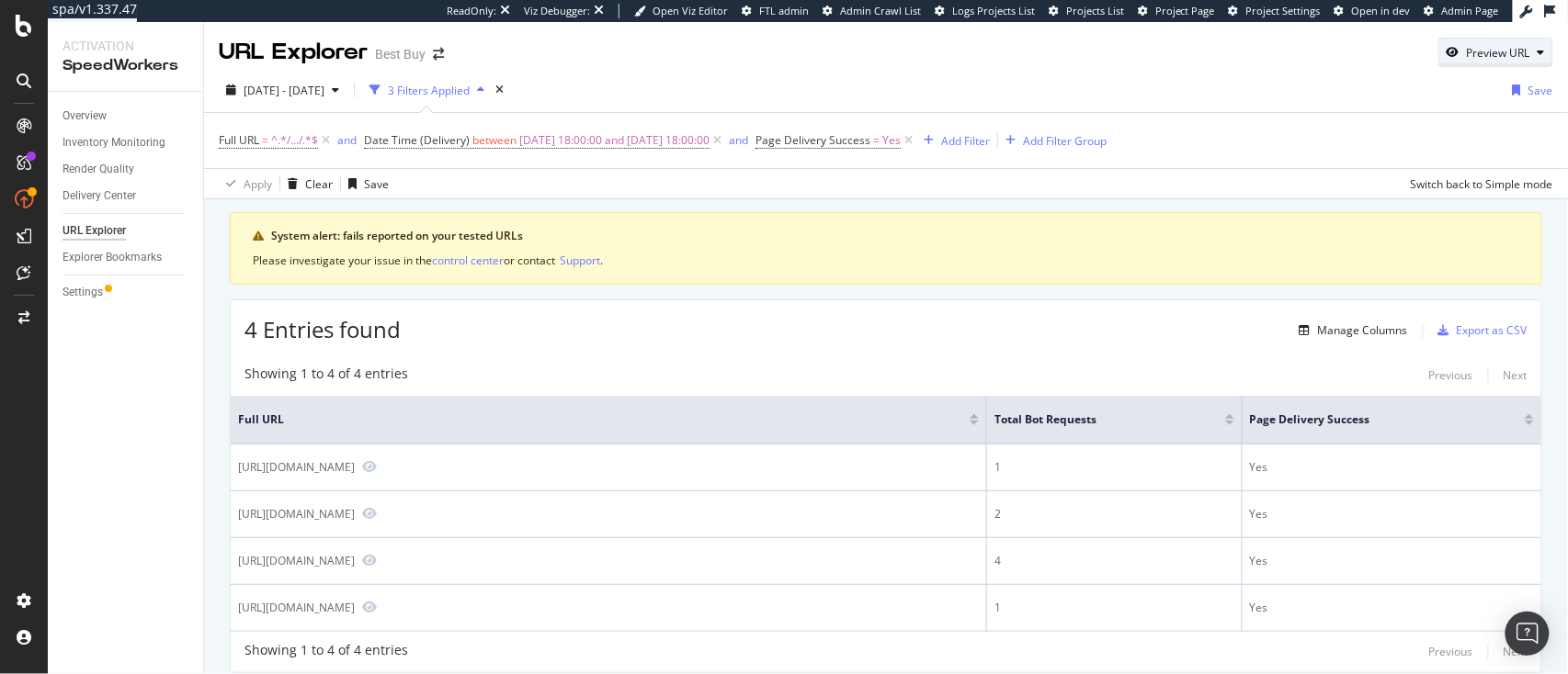
click at [1471, 62] on div "Preview URL" at bounding box center [1495, 52] width 113 height 26
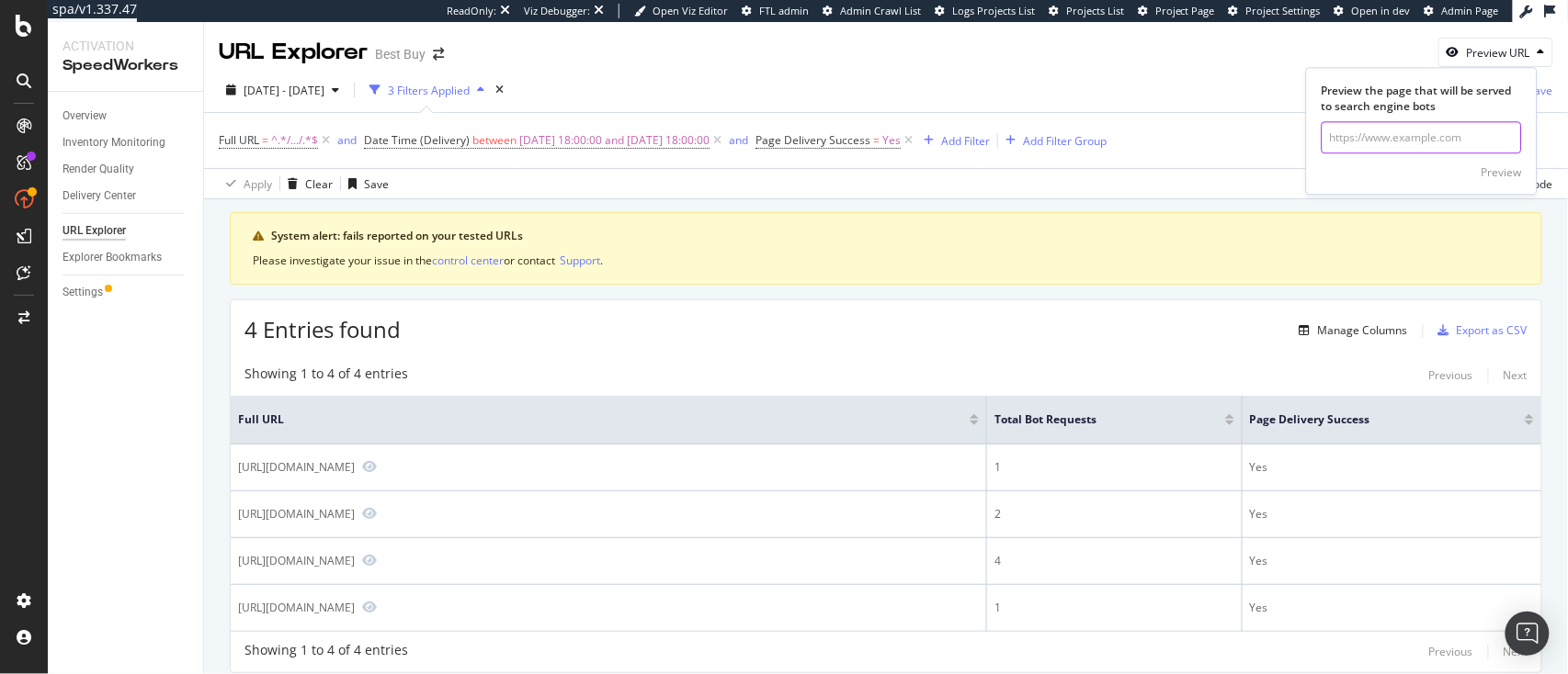
click at [1389, 143] on input "url" at bounding box center [1421, 138] width 200 height 32
paste input "[URL][DOMAIN_NAME]"
type input "[URL][DOMAIN_NAME]"
click at [1507, 172] on div "Preview" at bounding box center [1501, 172] width 40 height 16
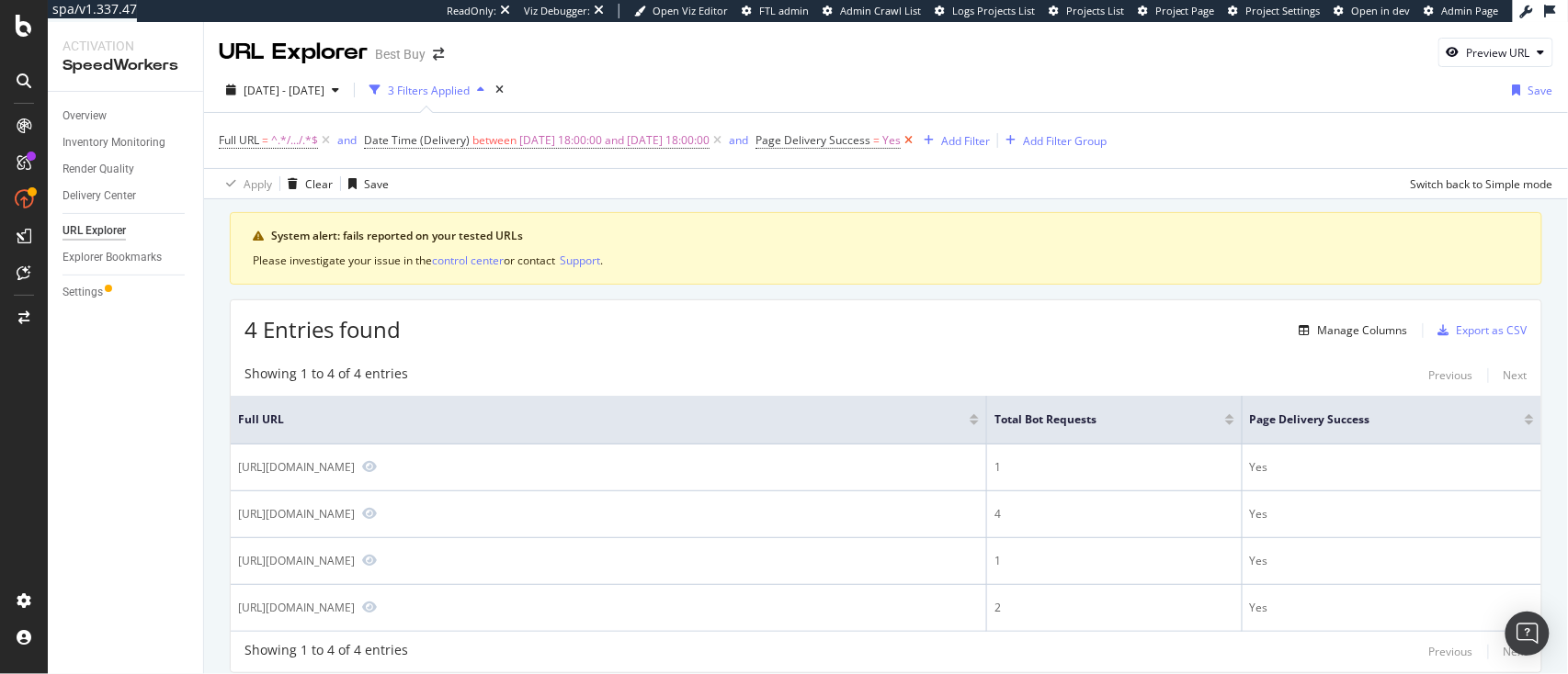
click at [916, 144] on icon at bounding box center [908, 141] width 16 height 19
click at [104, 200] on div "Delivery Center" at bounding box center [99, 196] width 74 height 20
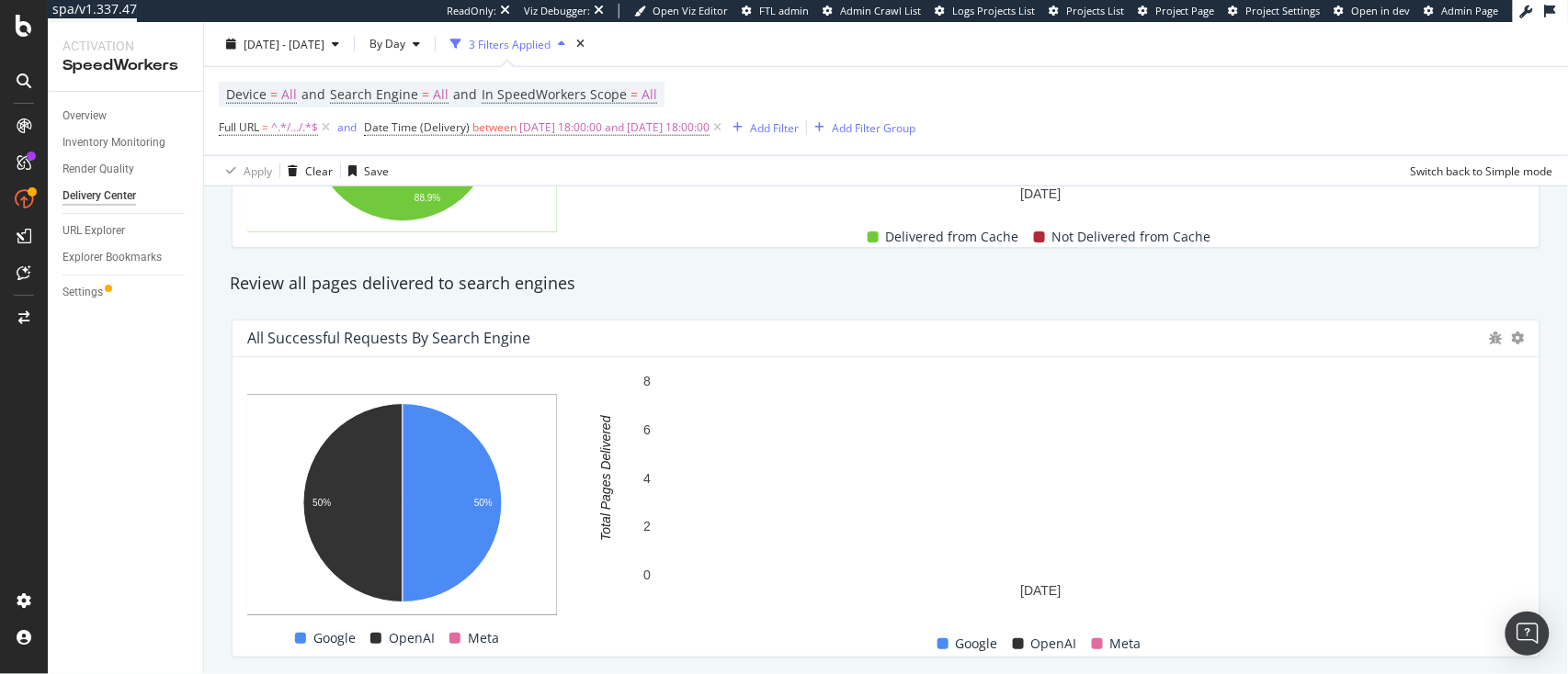
scroll to position [648, 0]
